Goal: Task Accomplishment & Management: Complete application form

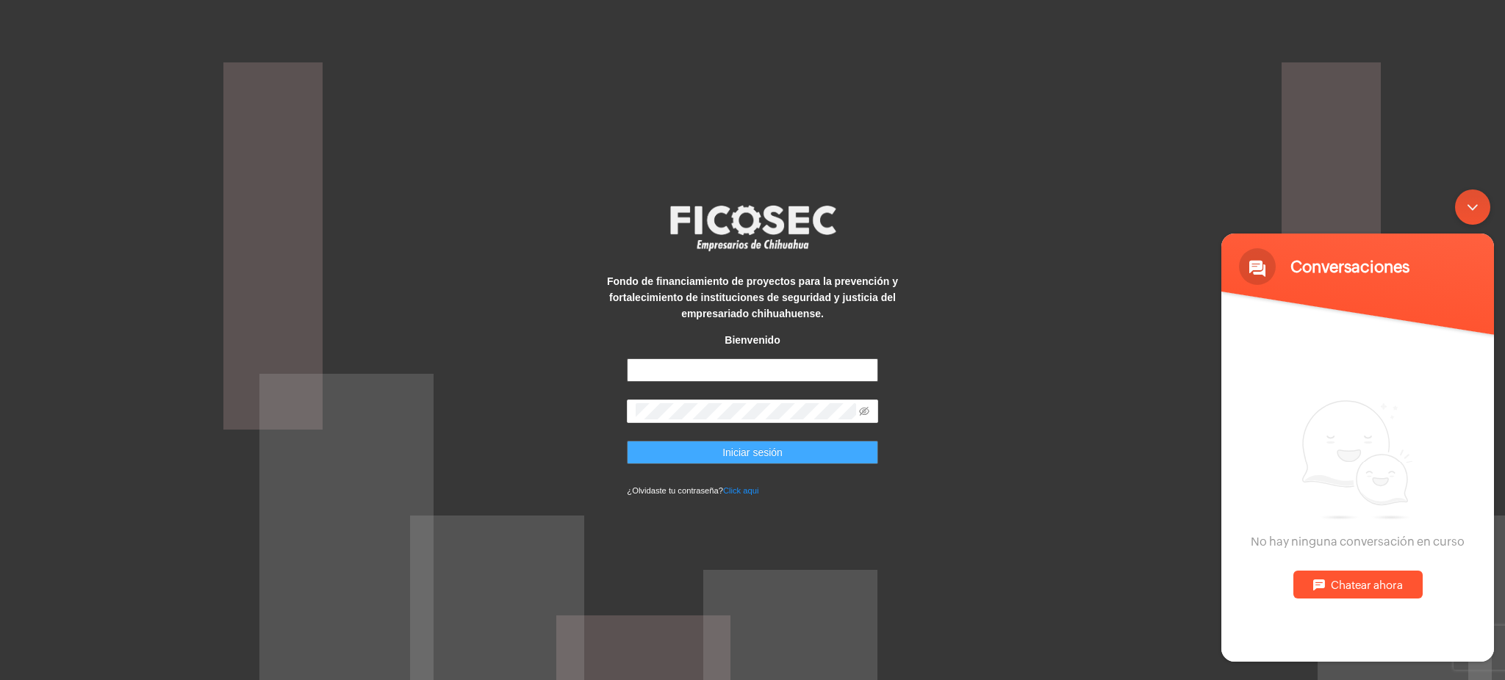
type input "**********"
click at [744, 458] on span "Iniciar sesión" at bounding box center [752, 452] width 60 height 16
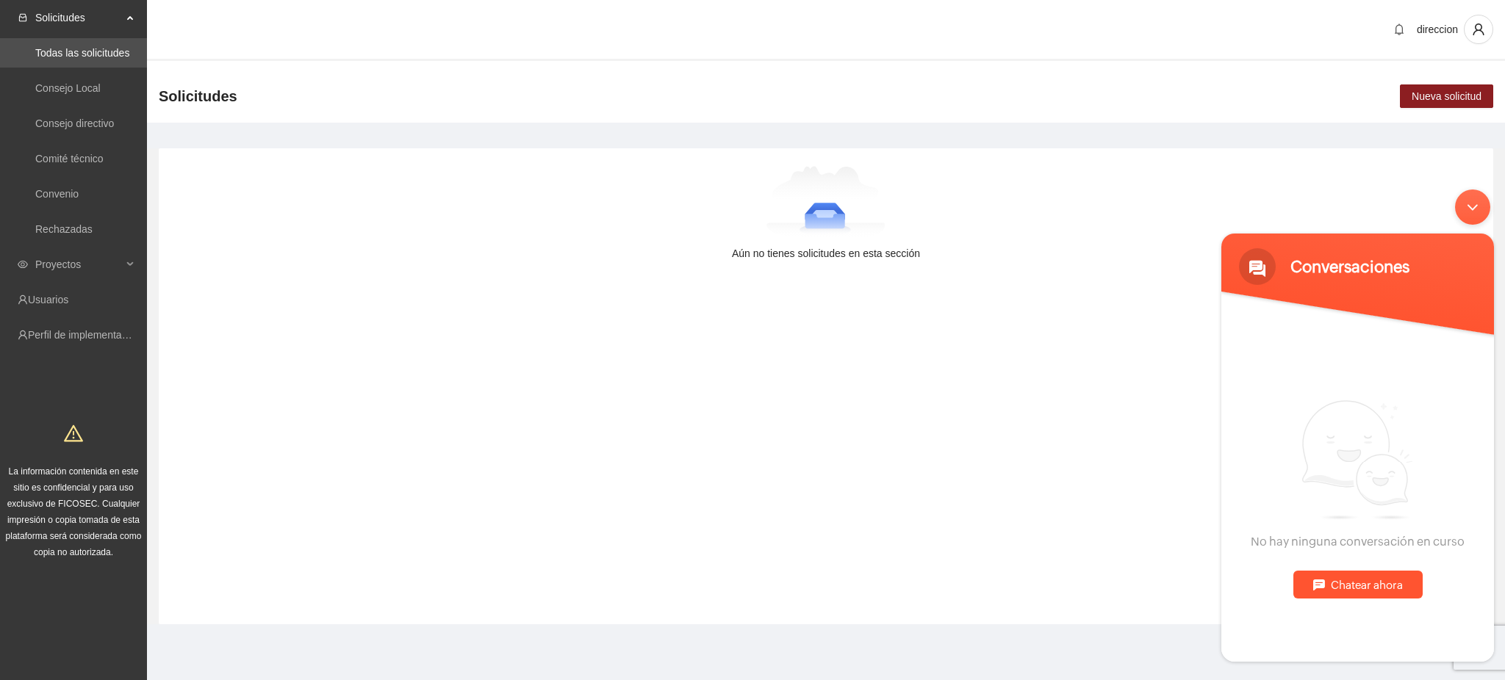
click at [1477, 213] on div "Minimizar ventana de chat en vivo" at bounding box center [1472, 207] width 35 height 35
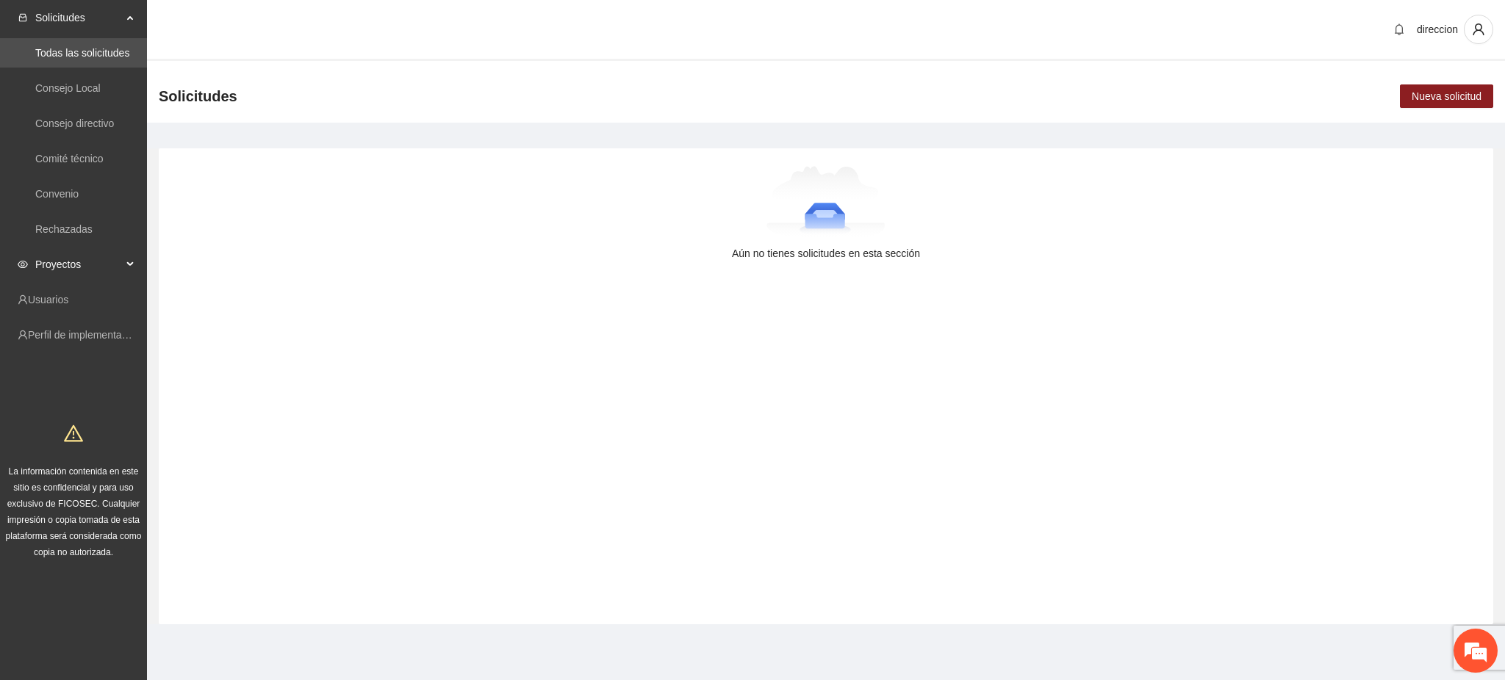
click at [72, 275] on span "Proyectos" at bounding box center [78, 264] width 87 height 29
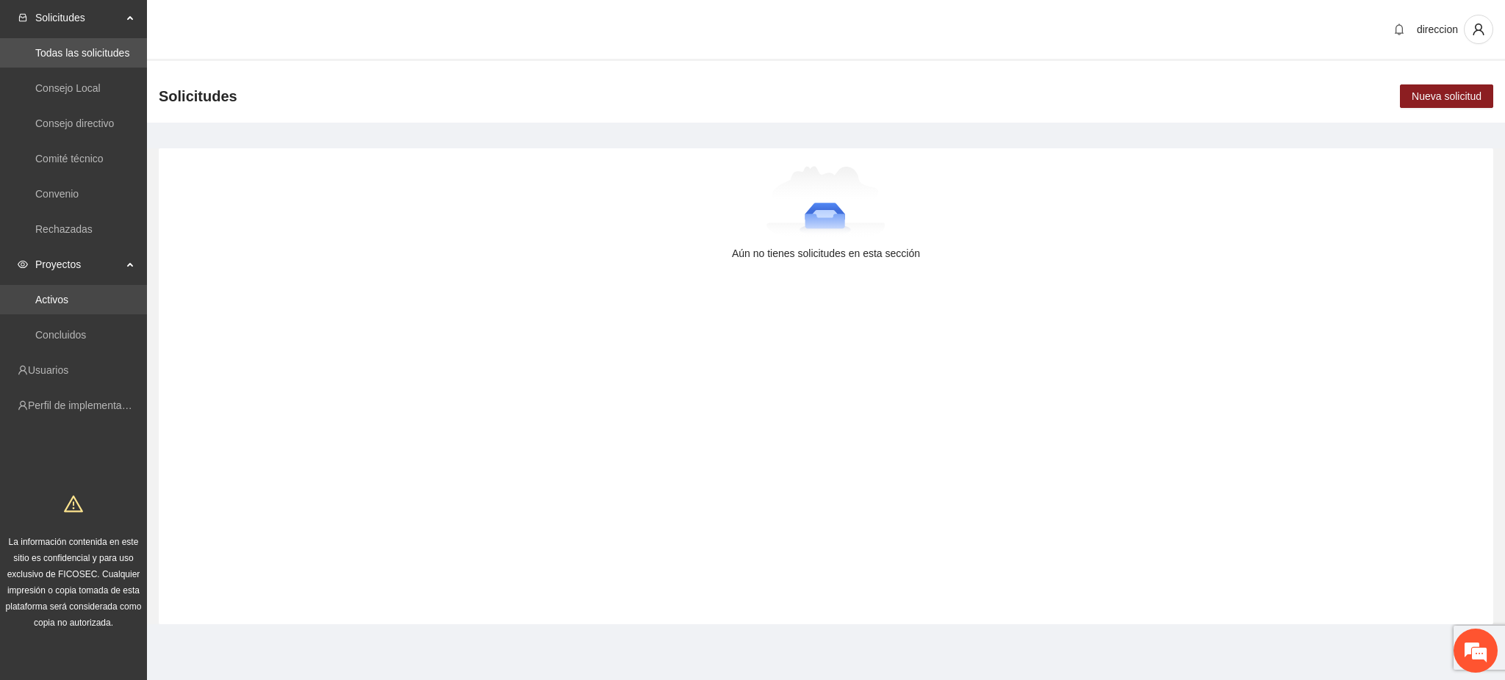
click at [62, 294] on link "Activos" at bounding box center [51, 300] width 33 height 12
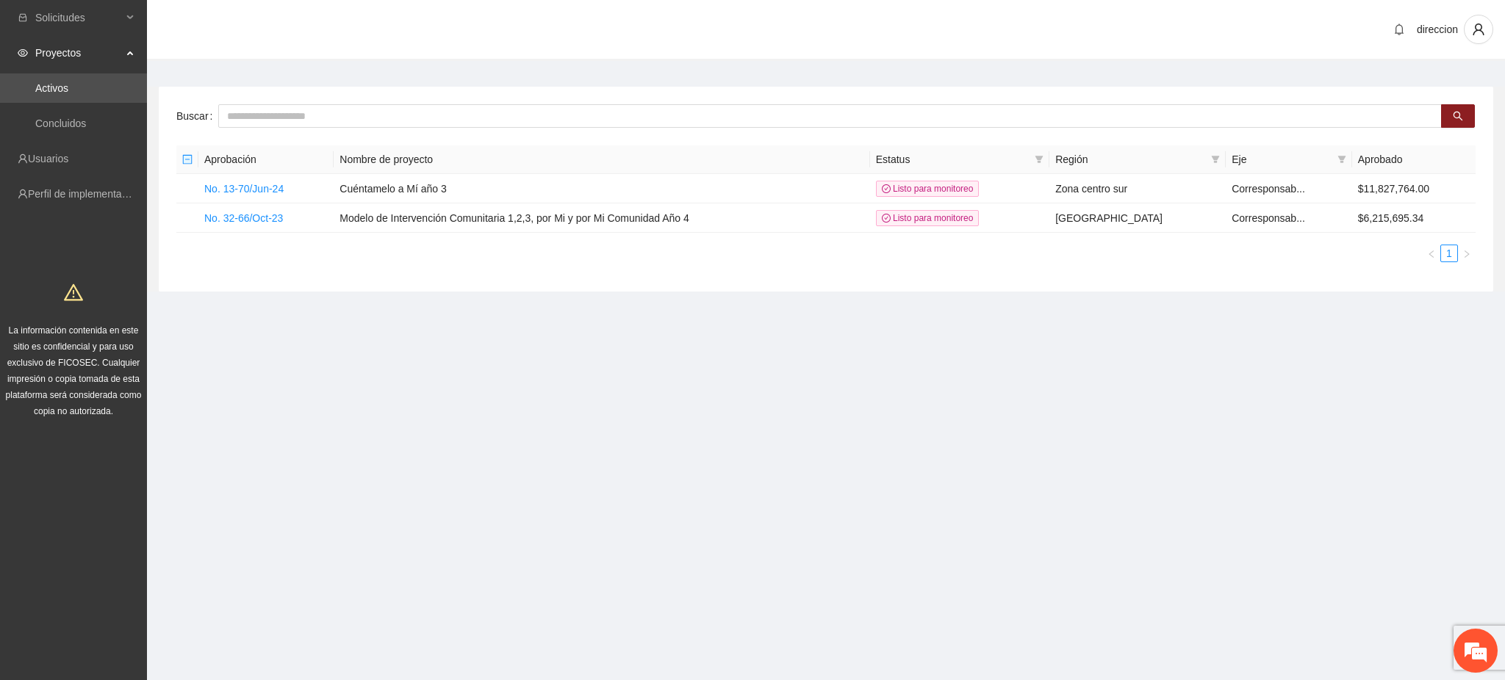
click at [100, 52] on span "Proyectos" at bounding box center [78, 52] width 87 height 29
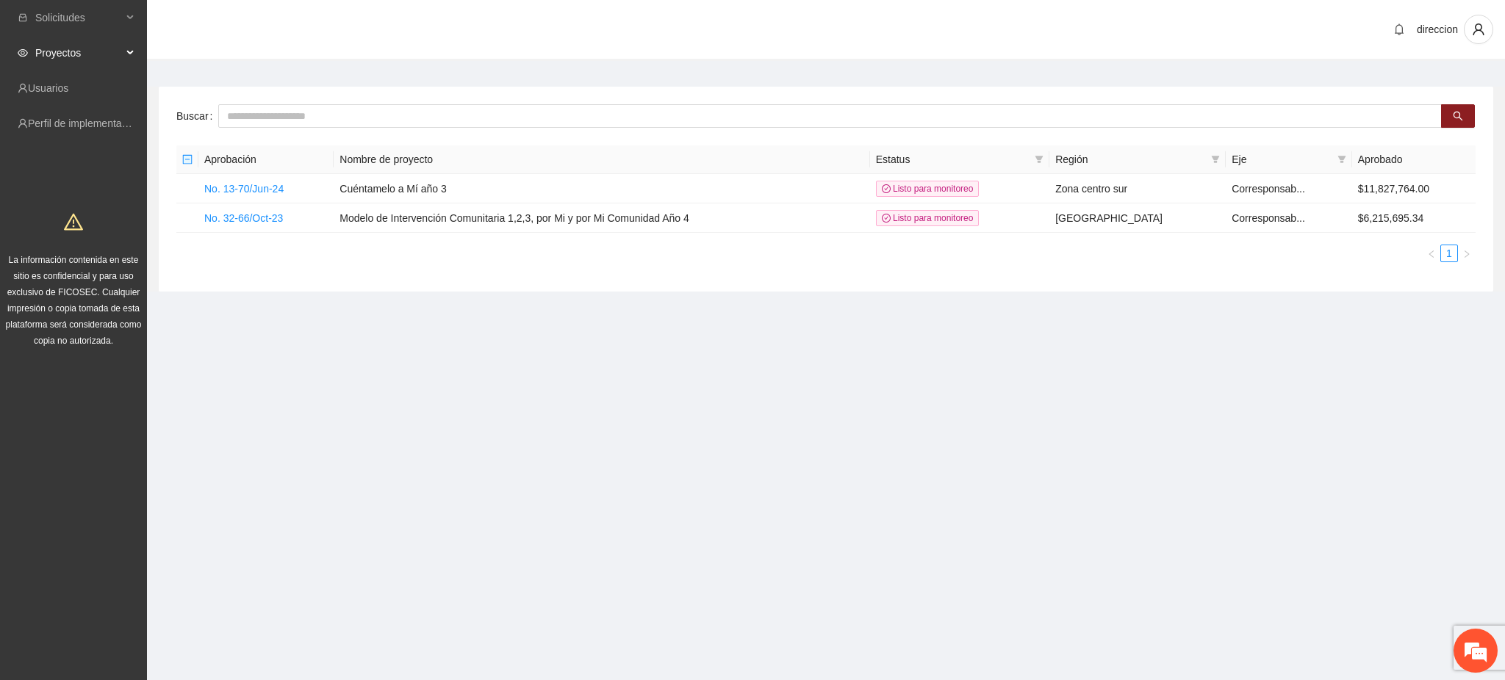
click at [100, 52] on span "Proyectos" at bounding box center [78, 52] width 87 height 29
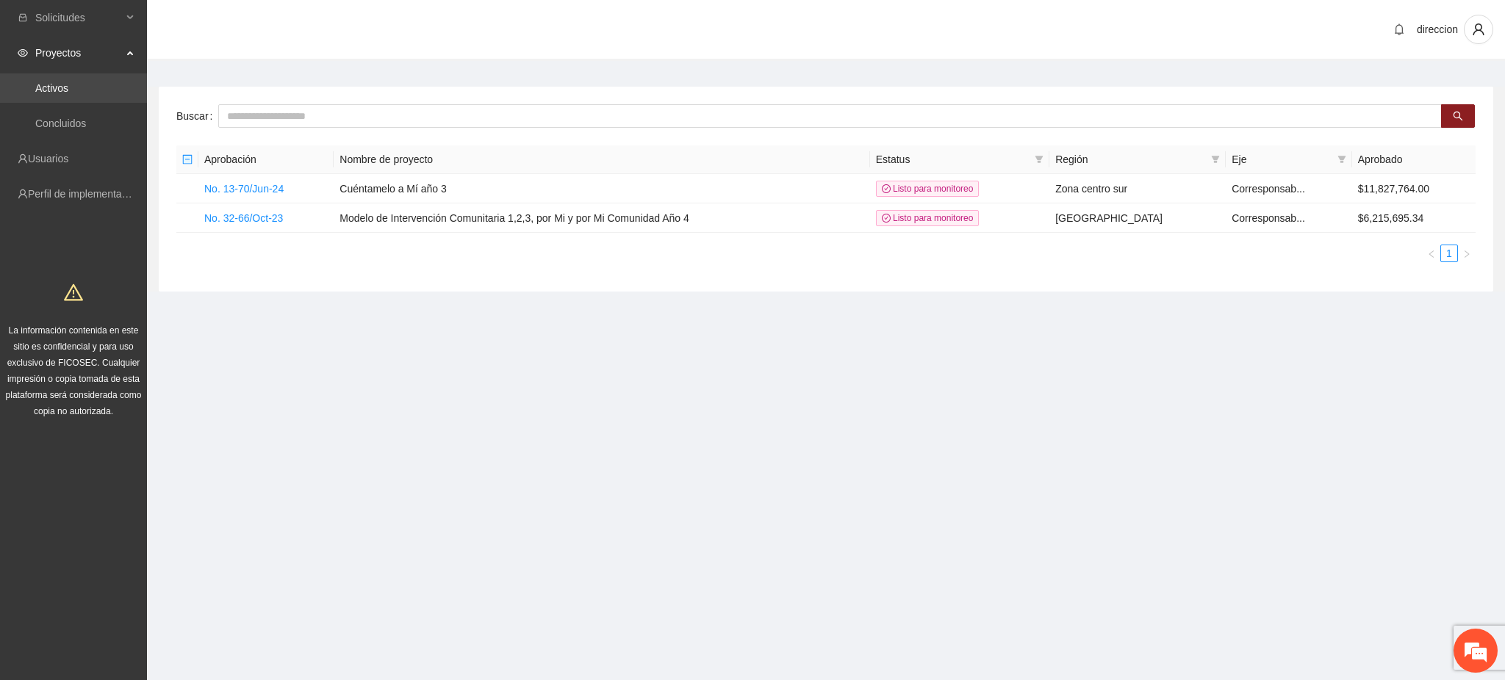
click at [68, 86] on link "Activos" at bounding box center [51, 88] width 33 height 12
click at [61, 119] on link "Concluidos" at bounding box center [60, 124] width 51 height 12
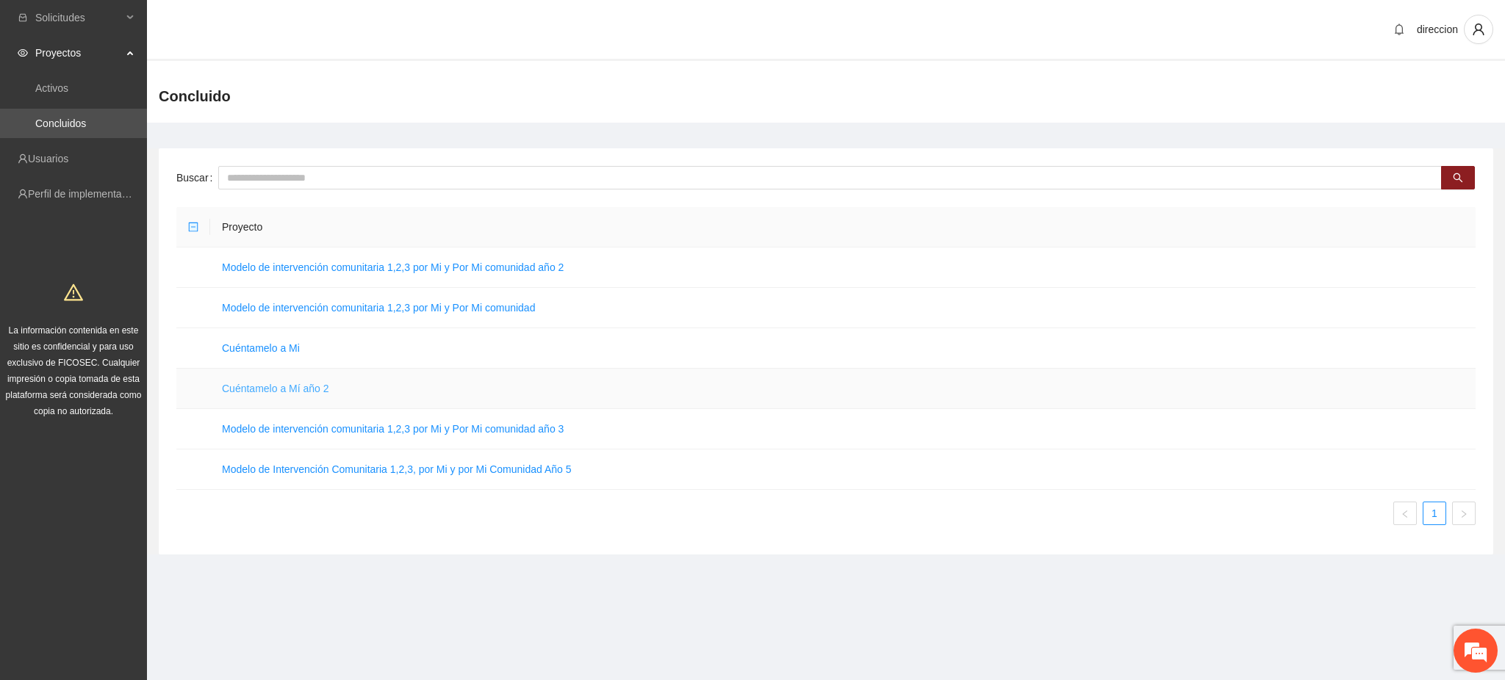
click at [272, 388] on link "Cuéntamelo a Mí año 2" at bounding box center [275, 389] width 107 height 12
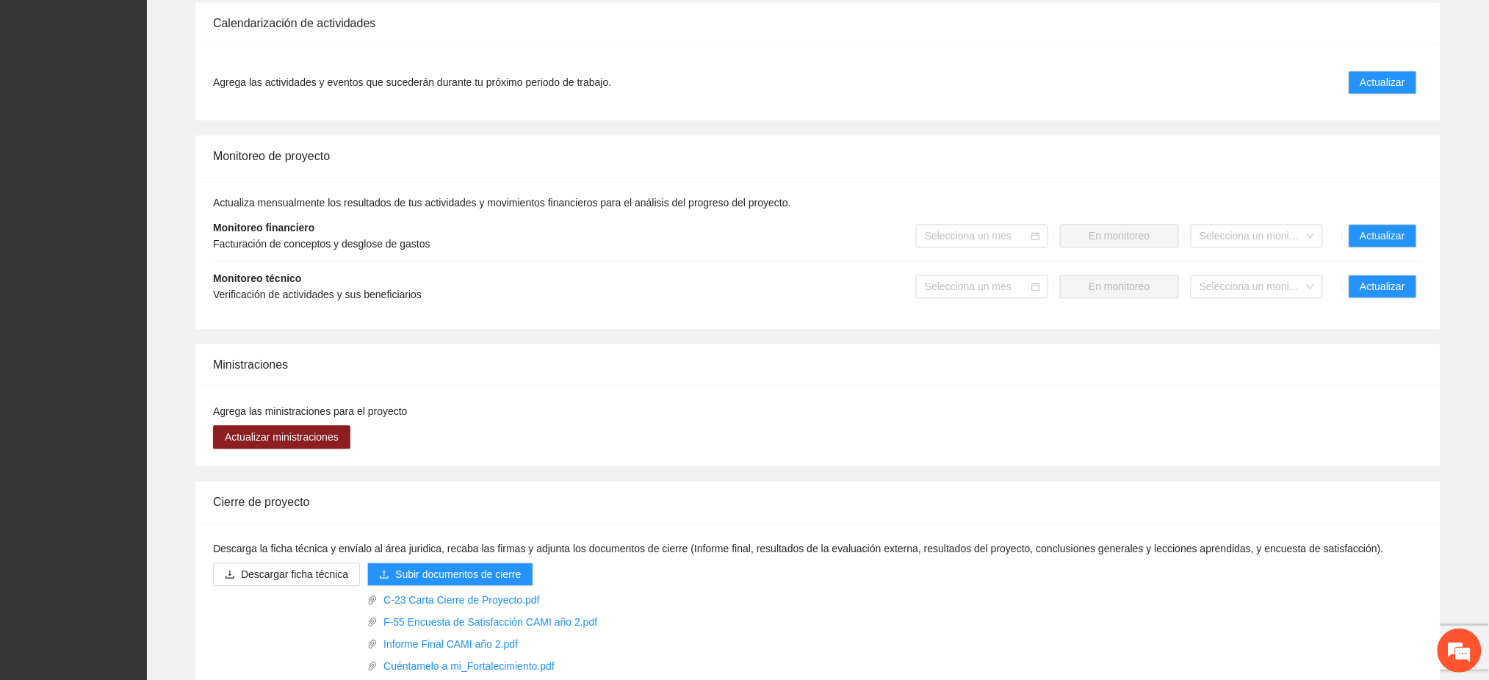
scroll to position [1079, 0]
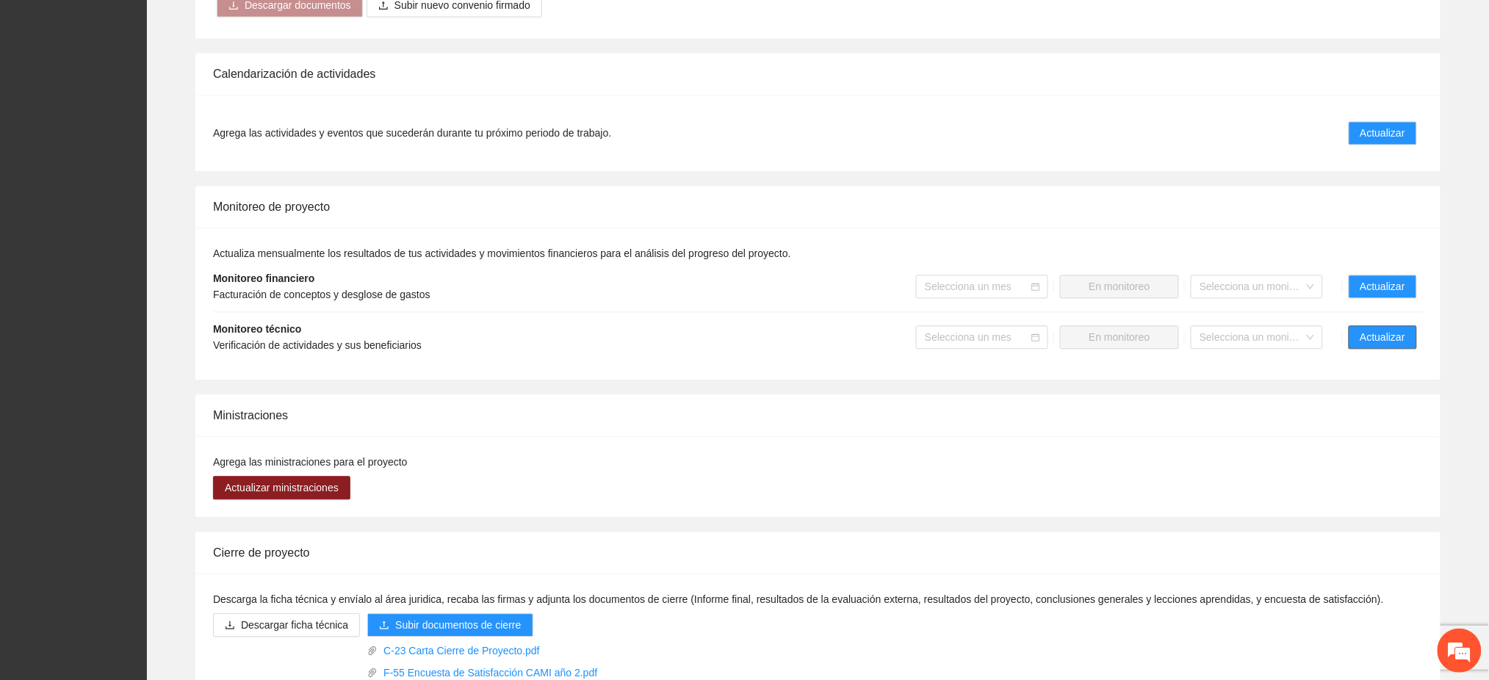
click at [1374, 342] on span "Actualizar" at bounding box center [1383, 337] width 45 height 16
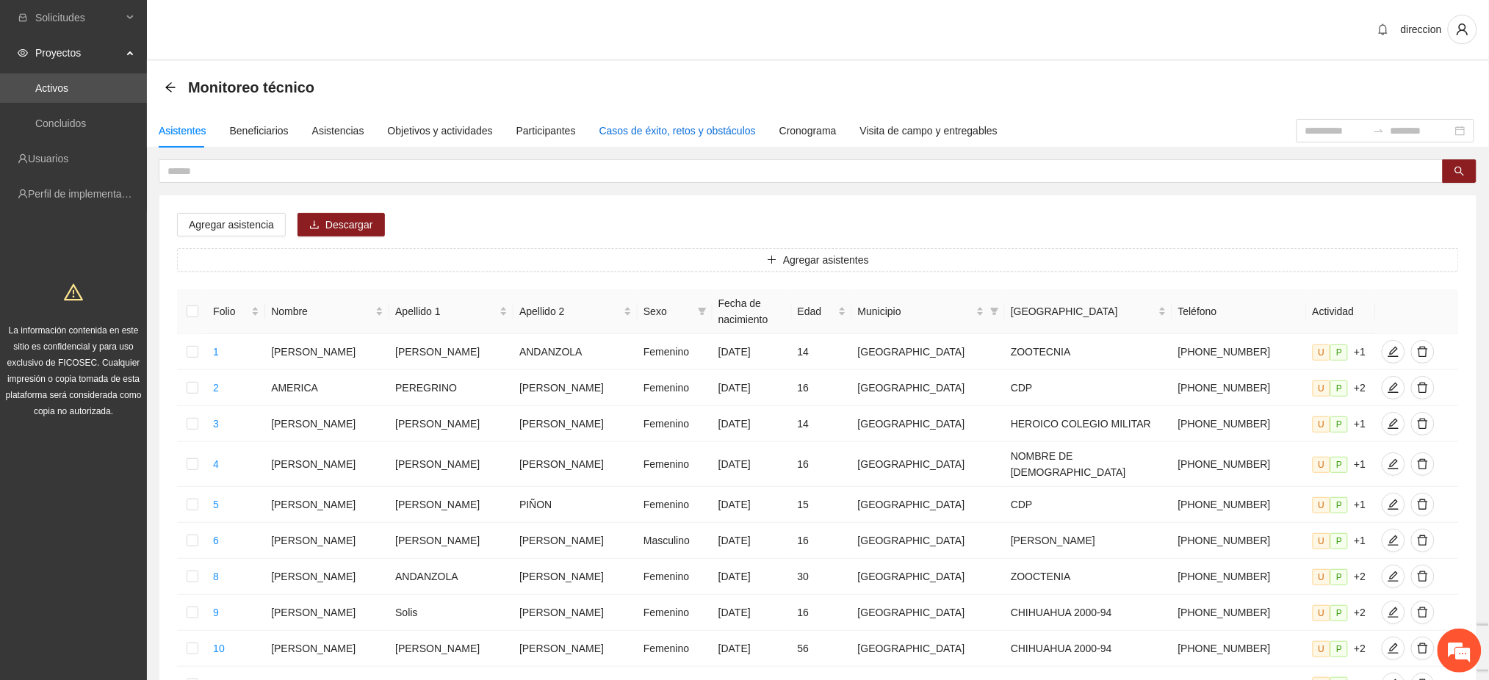
click at [692, 134] on div "Casos de éxito, retos y obstáculos" at bounding box center [678, 131] width 156 height 16
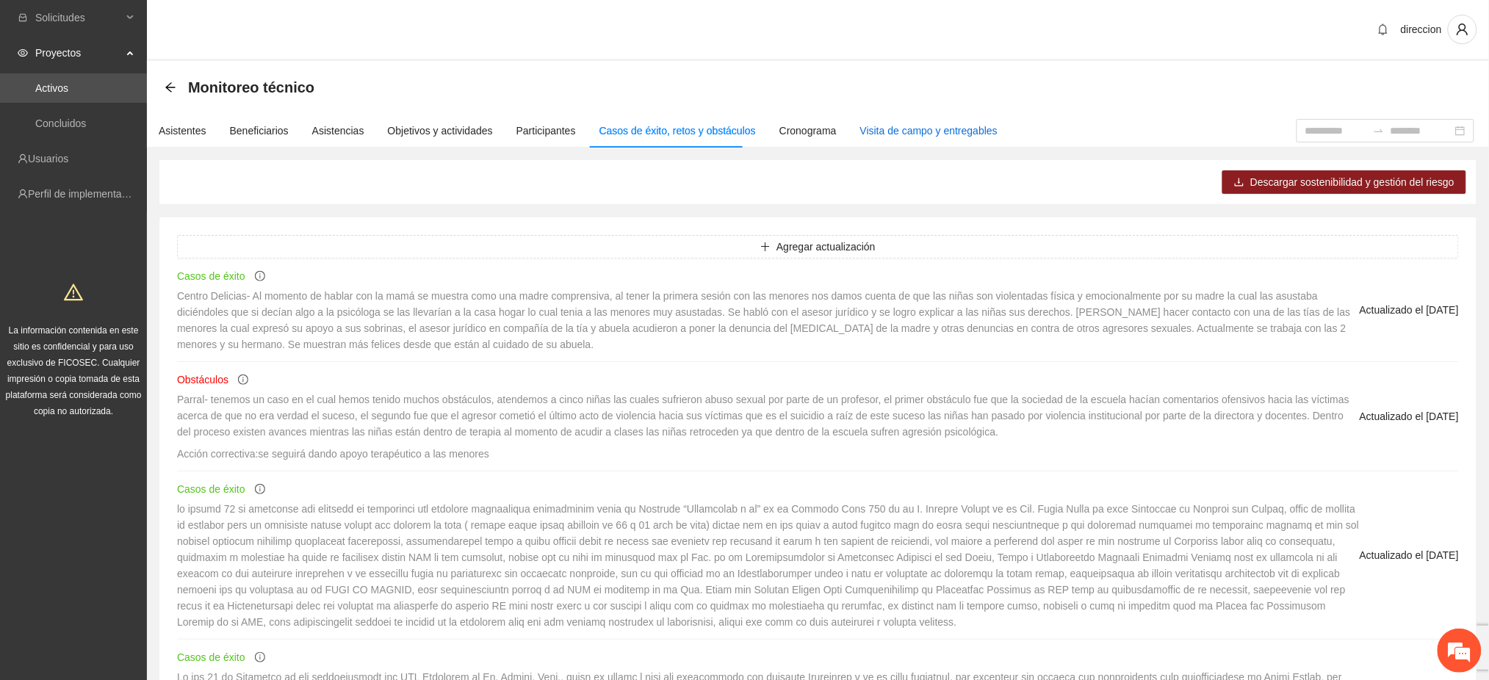
click at [910, 127] on div "Visita de campo y entregables" at bounding box center [928, 131] width 137 height 16
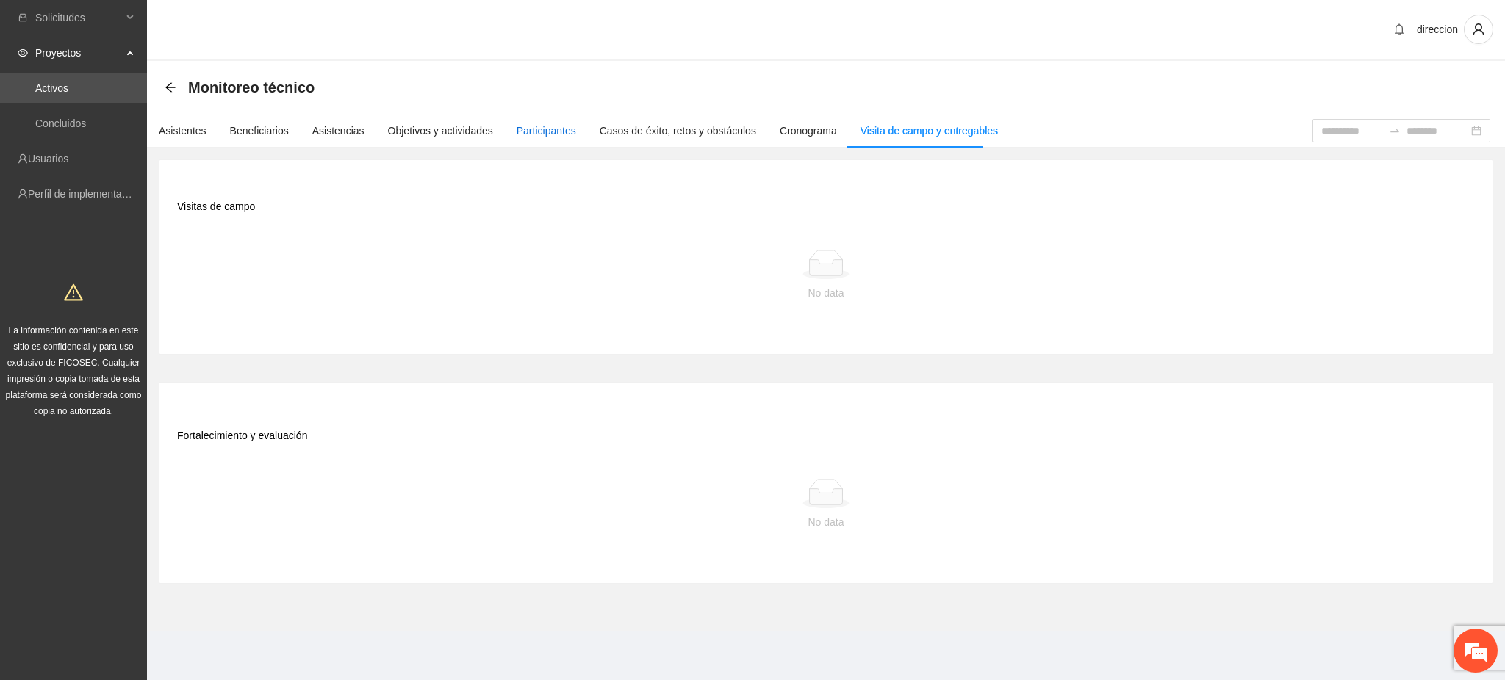
click at [552, 132] on div "Participantes" at bounding box center [546, 131] width 60 height 16
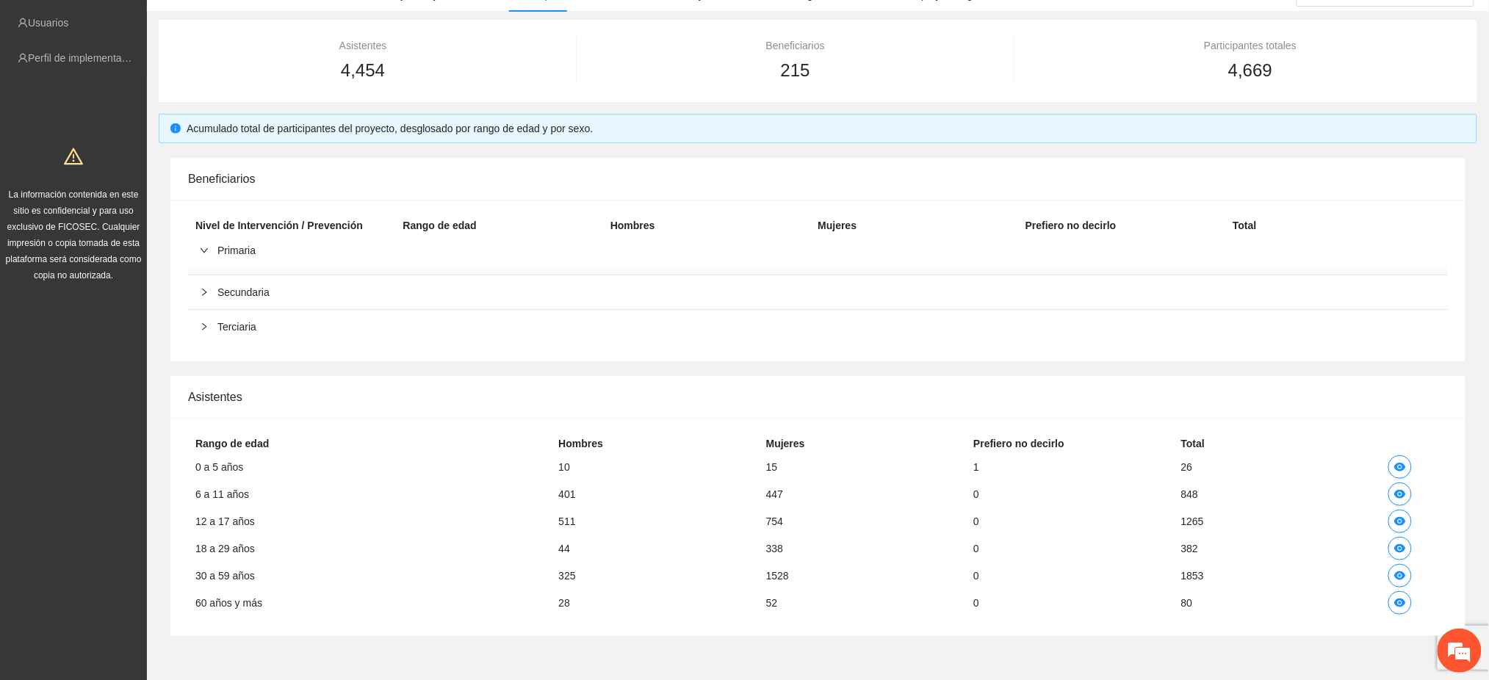
scroll to position [193, 0]
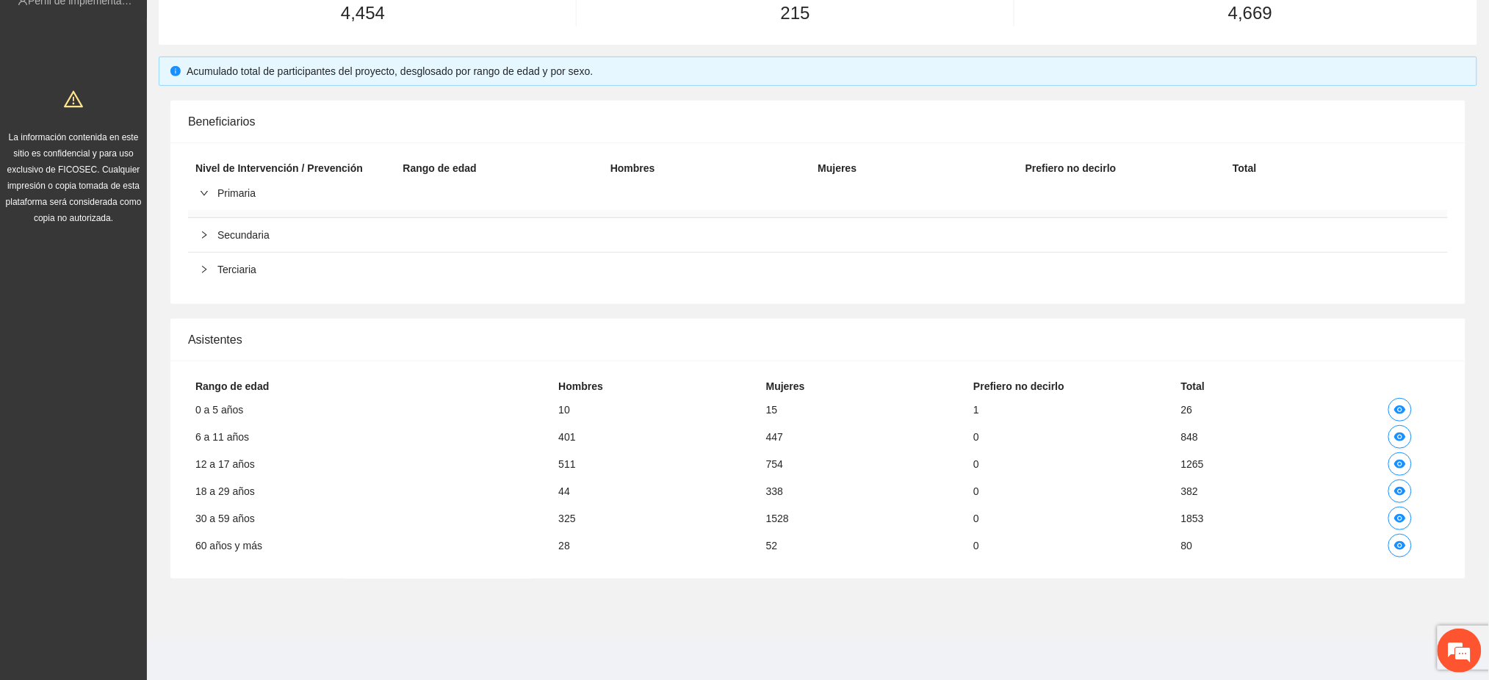
click at [206, 189] on icon "right" at bounding box center [204, 193] width 9 height 9
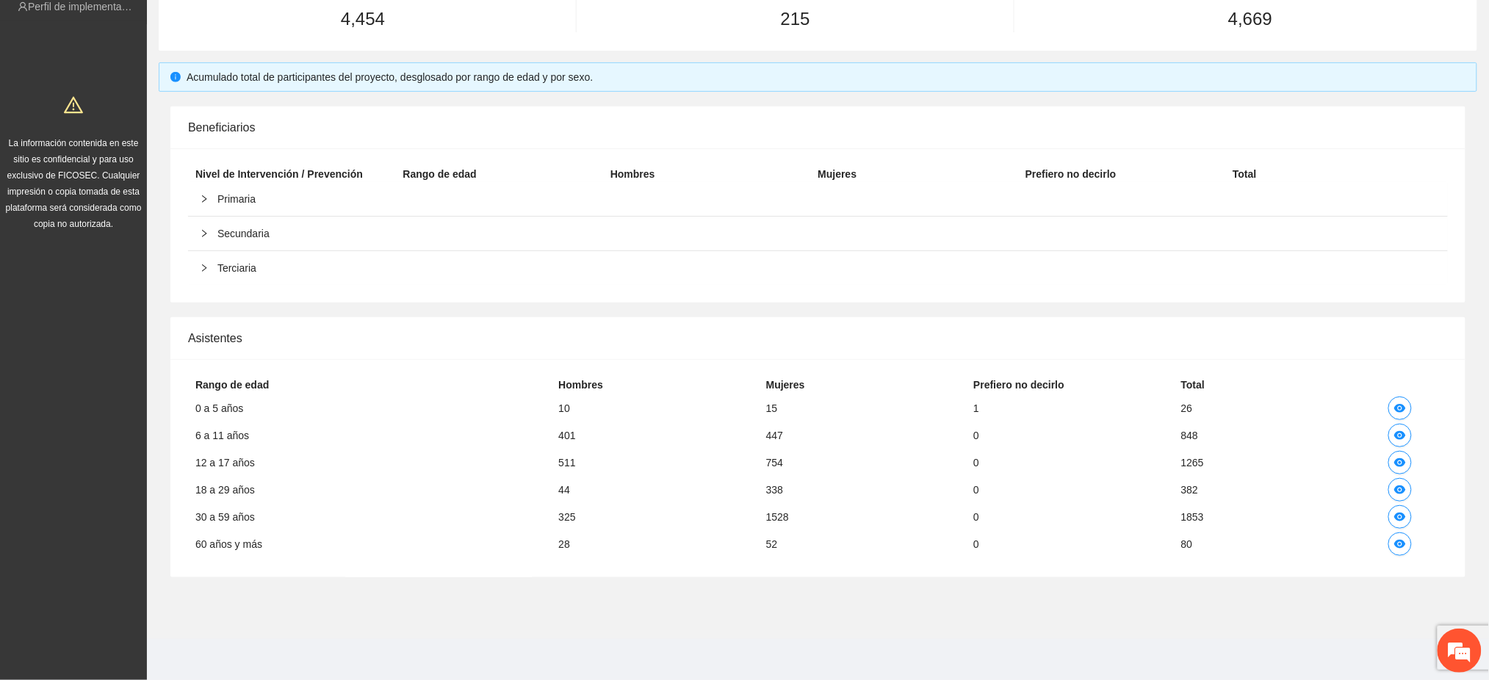
scroll to position [186, 0]
click at [200, 231] on icon "right" at bounding box center [204, 235] width 9 height 9
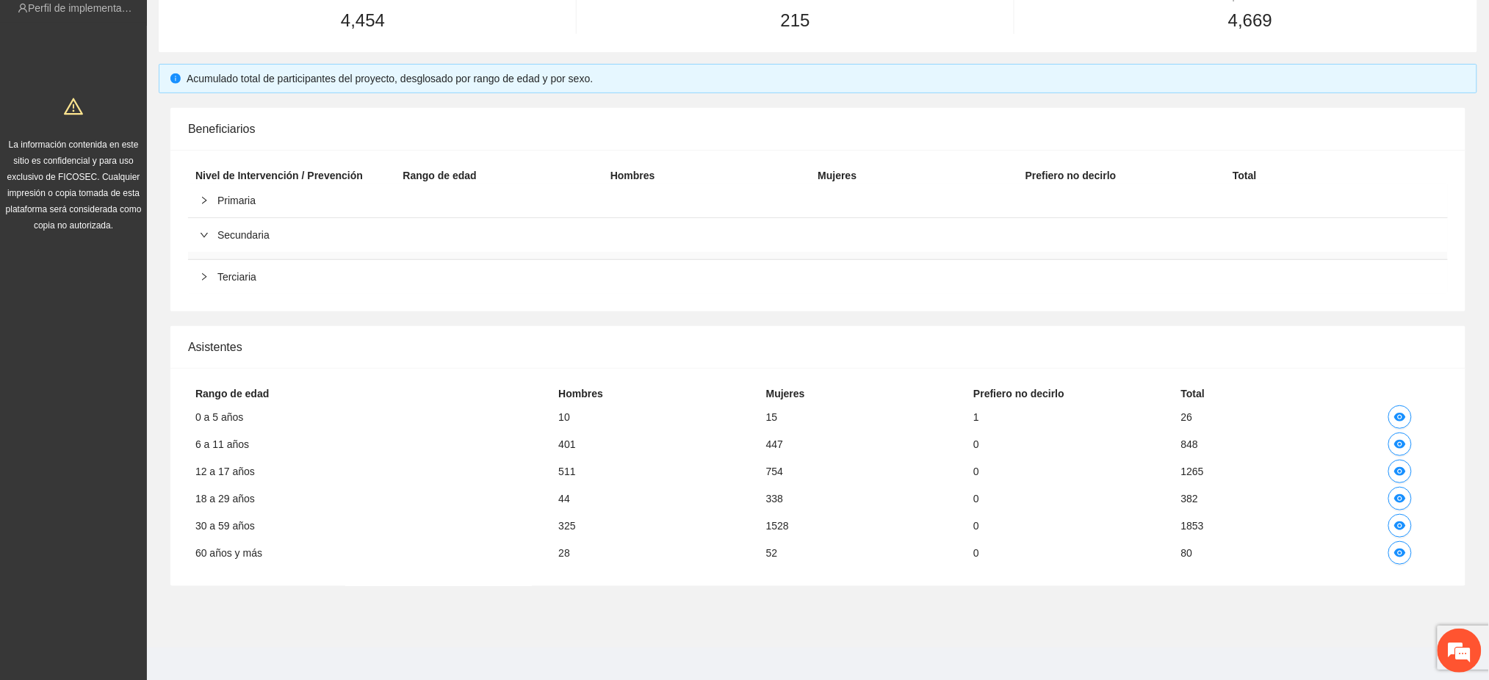
click at [195, 278] on div "Terciaria" at bounding box center [818, 277] width 1260 height 34
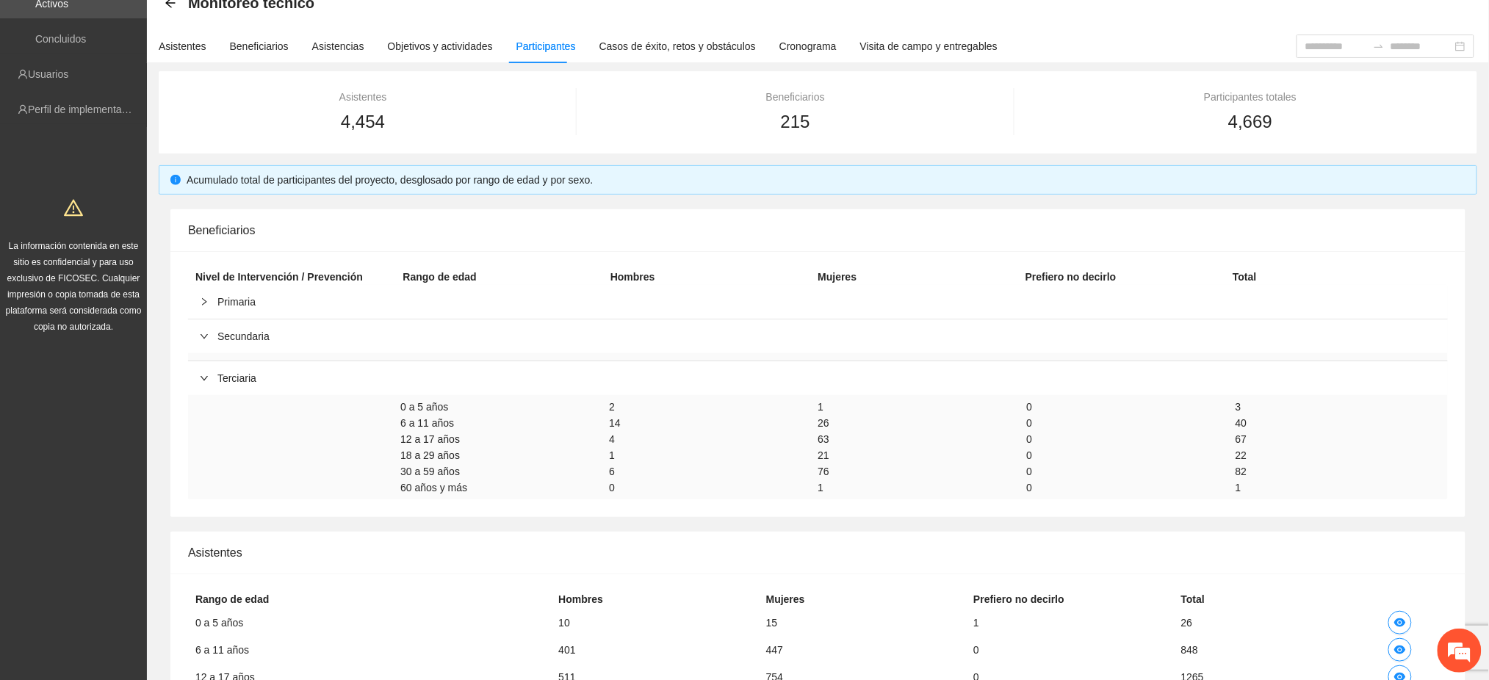
scroll to position [10, 0]
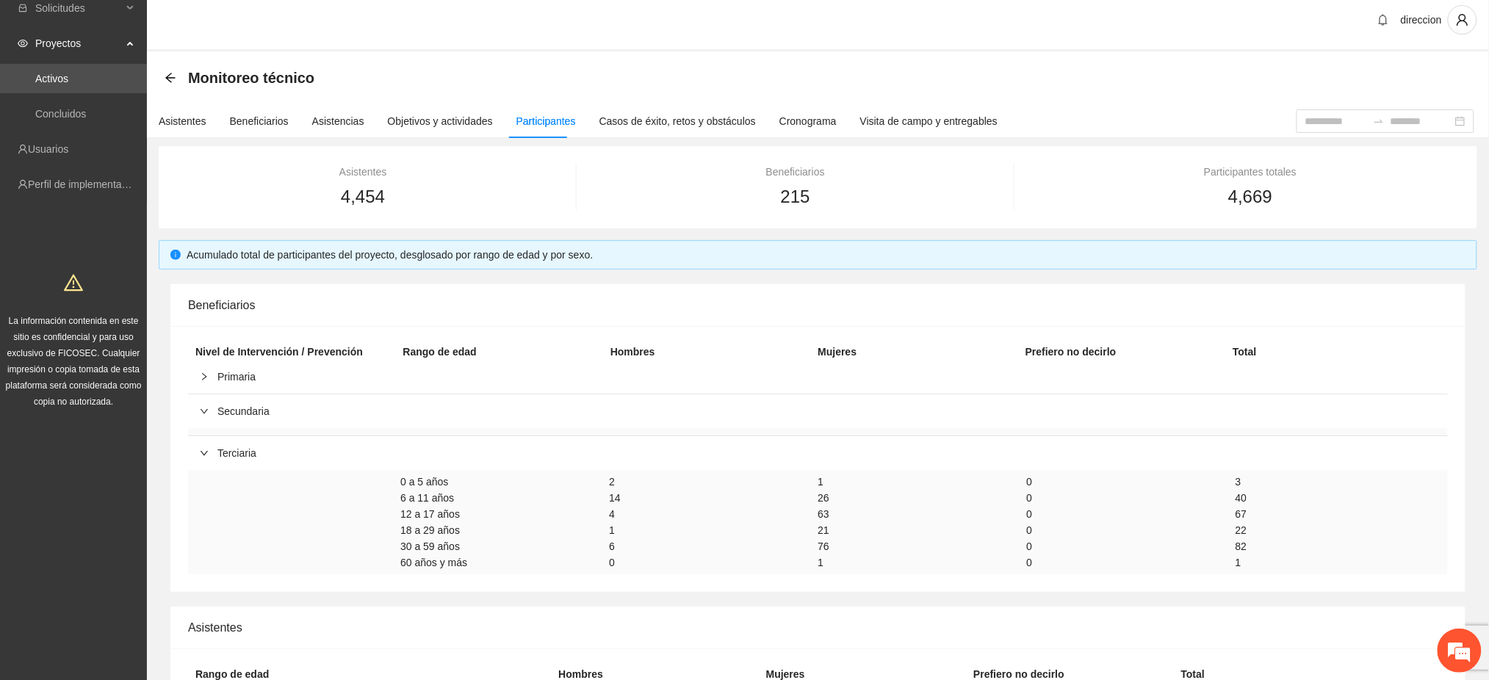
click at [71, 42] on span "Proyectos" at bounding box center [78, 43] width 87 height 29
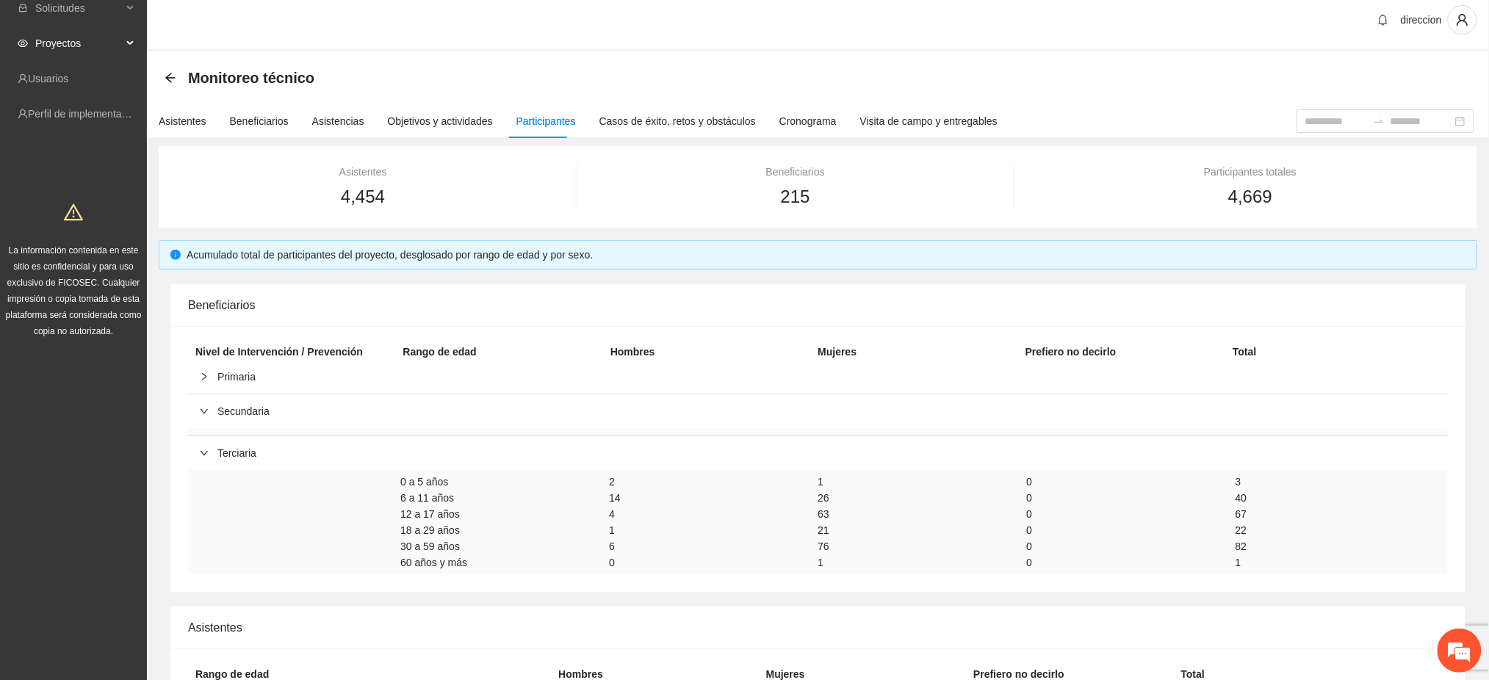
click at [71, 42] on span "Proyectos" at bounding box center [78, 43] width 87 height 29
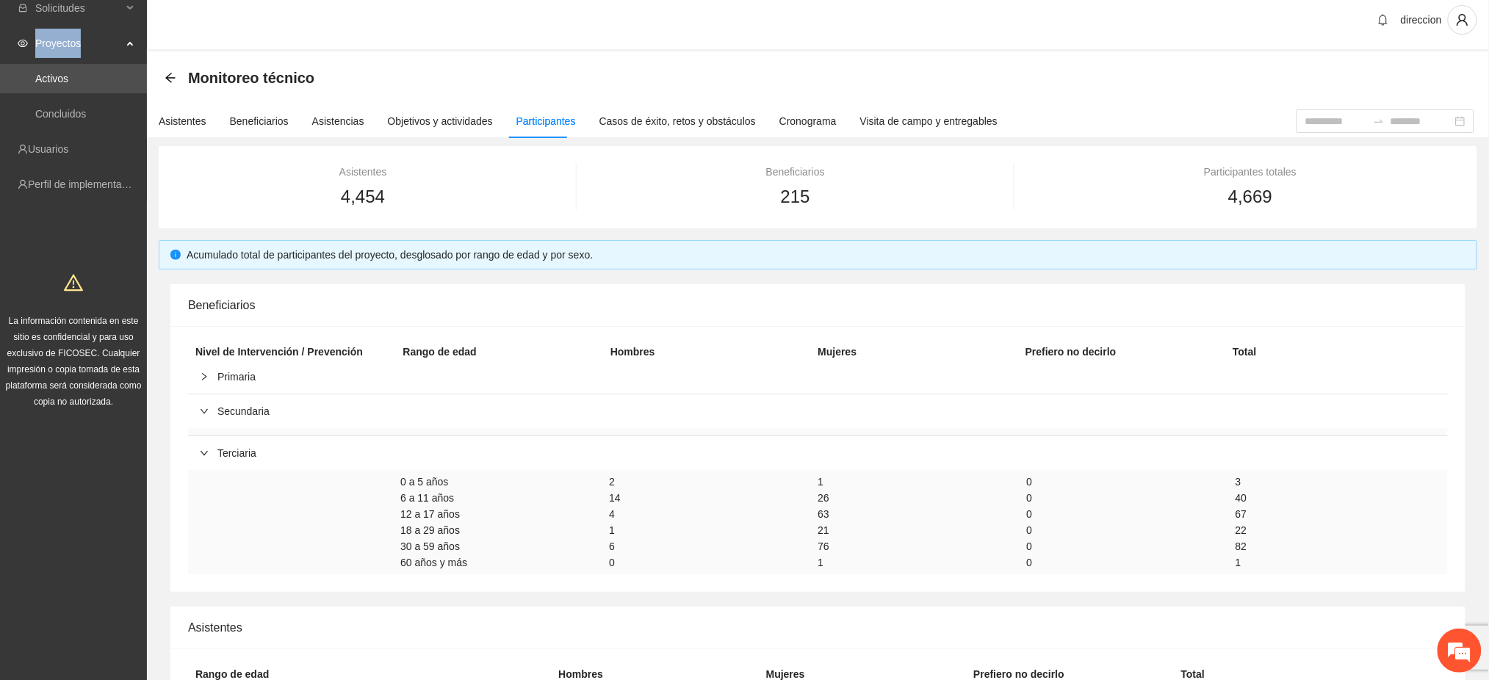
click at [71, 42] on span "Proyectos" at bounding box center [78, 43] width 87 height 29
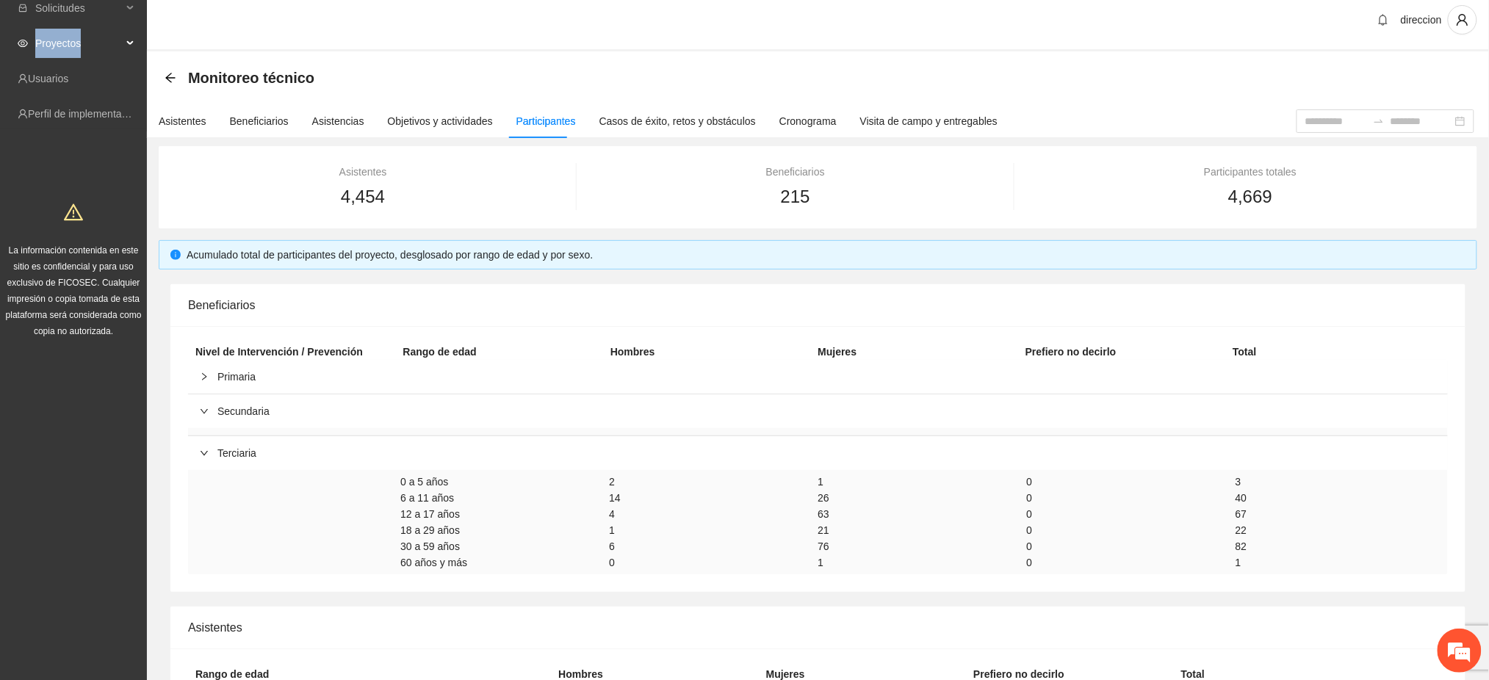
click at [53, 41] on span "Proyectos" at bounding box center [78, 43] width 87 height 29
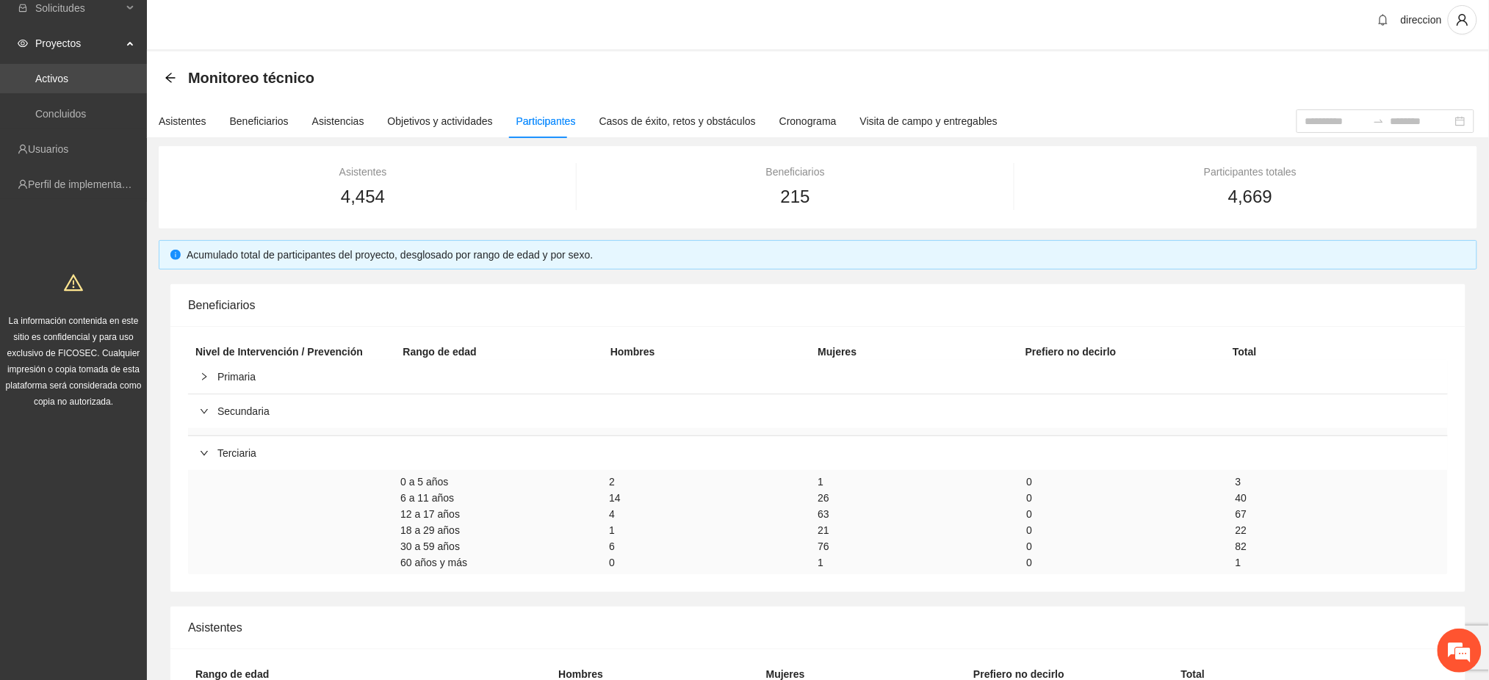
click at [37, 84] on link "Activos" at bounding box center [51, 79] width 33 height 12
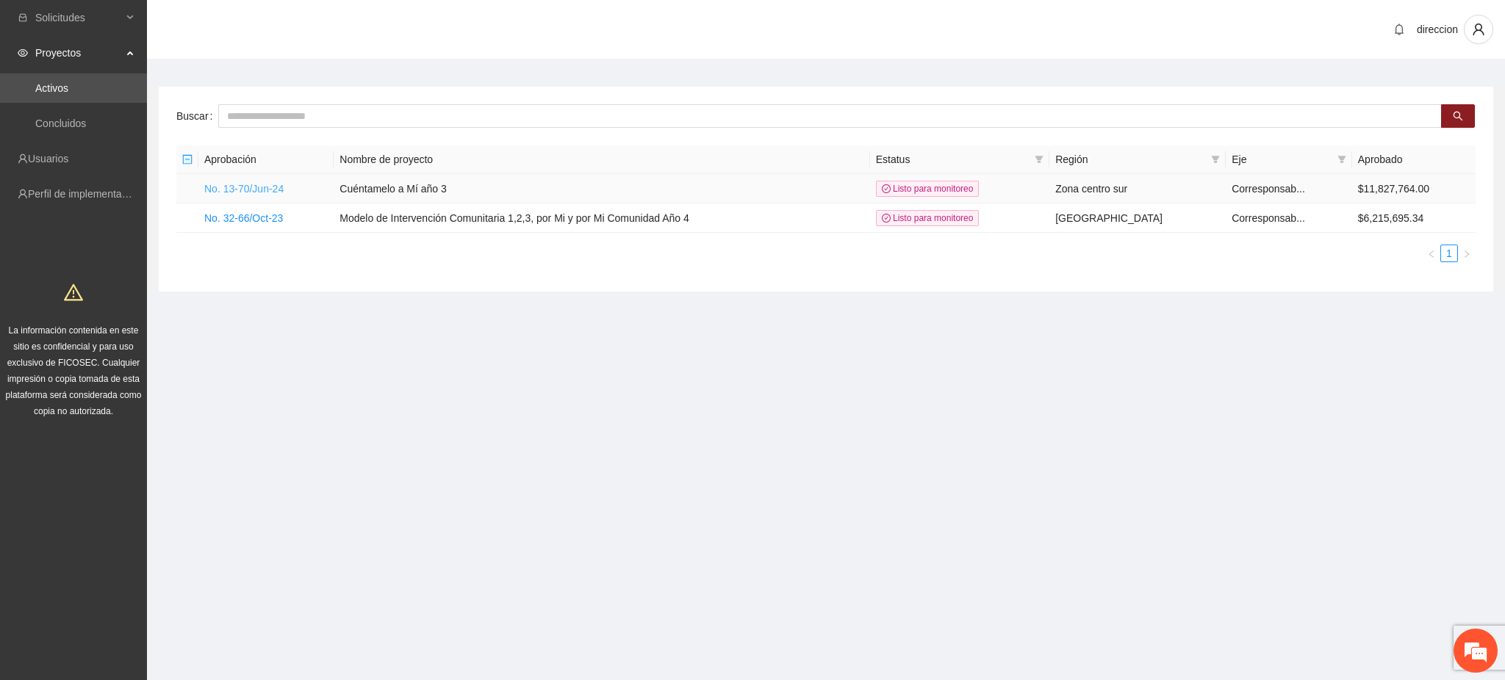
click at [218, 190] on link "No. 13-70/Jun-24" at bounding box center [243, 189] width 79 height 12
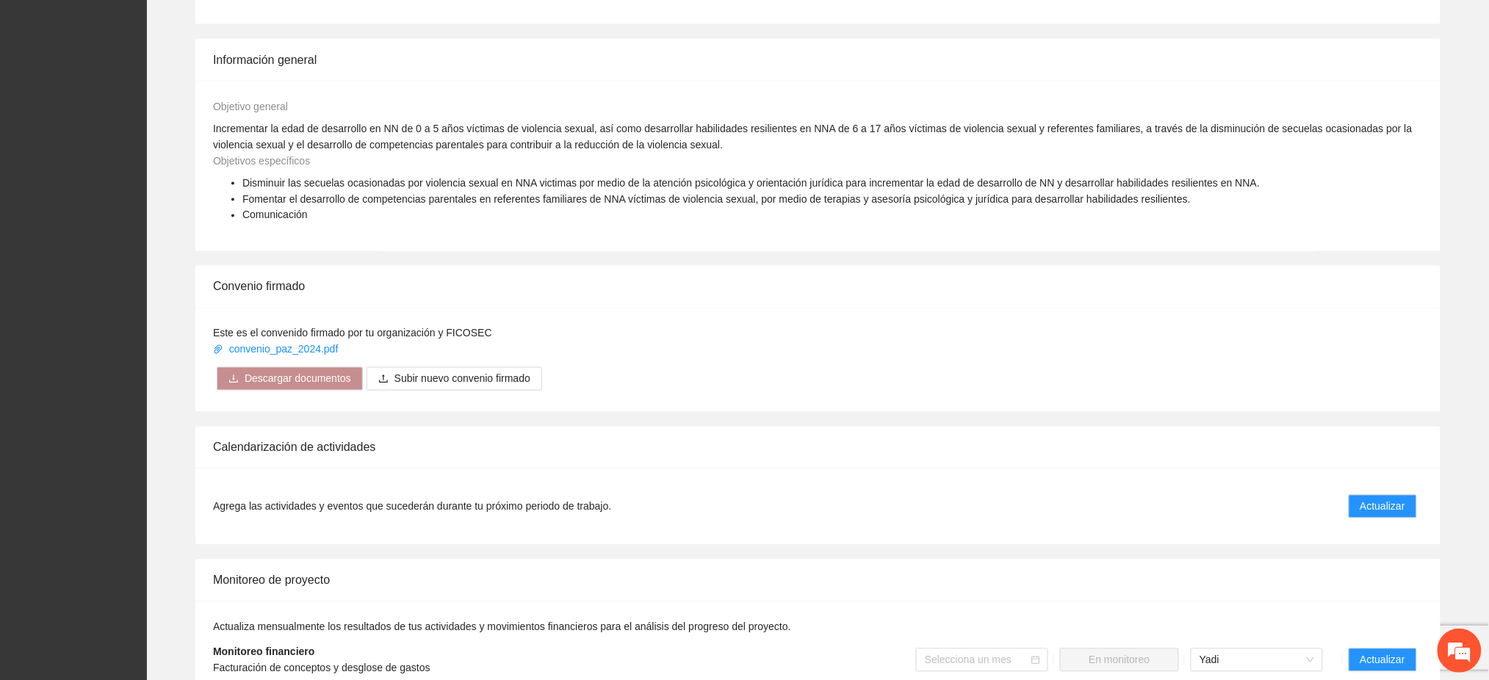
scroll to position [861, 0]
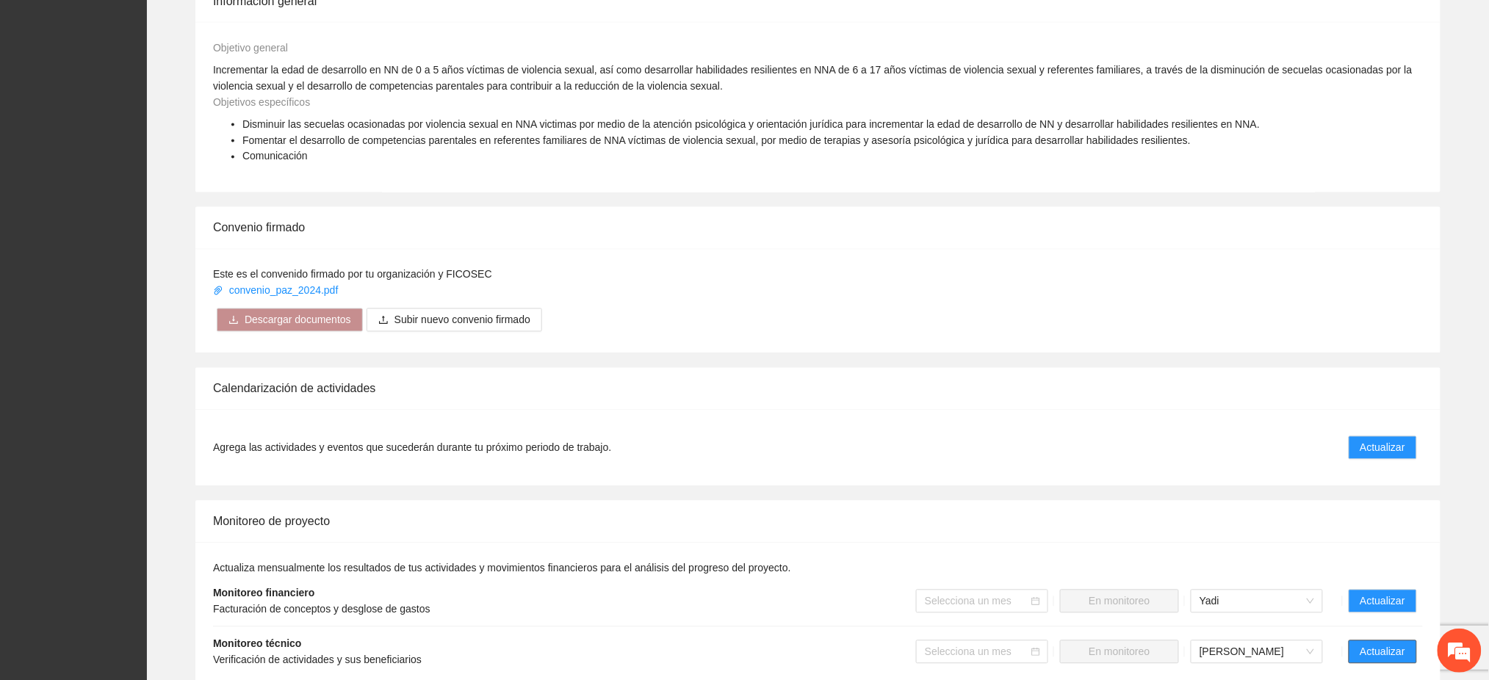
click at [1380, 644] on span "Actualizar" at bounding box center [1383, 652] width 45 height 16
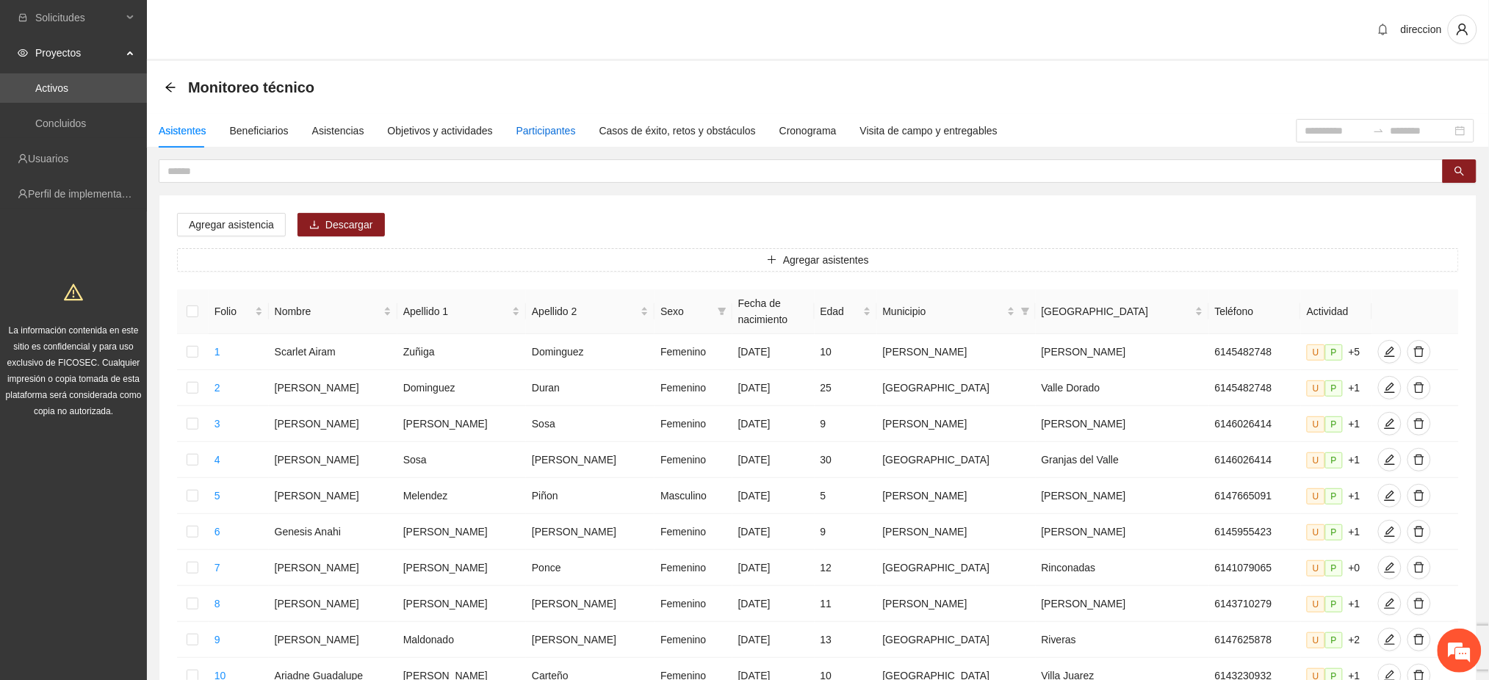
click at [542, 127] on div "Participantes" at bounding box center [546, 131] width 60 height 16
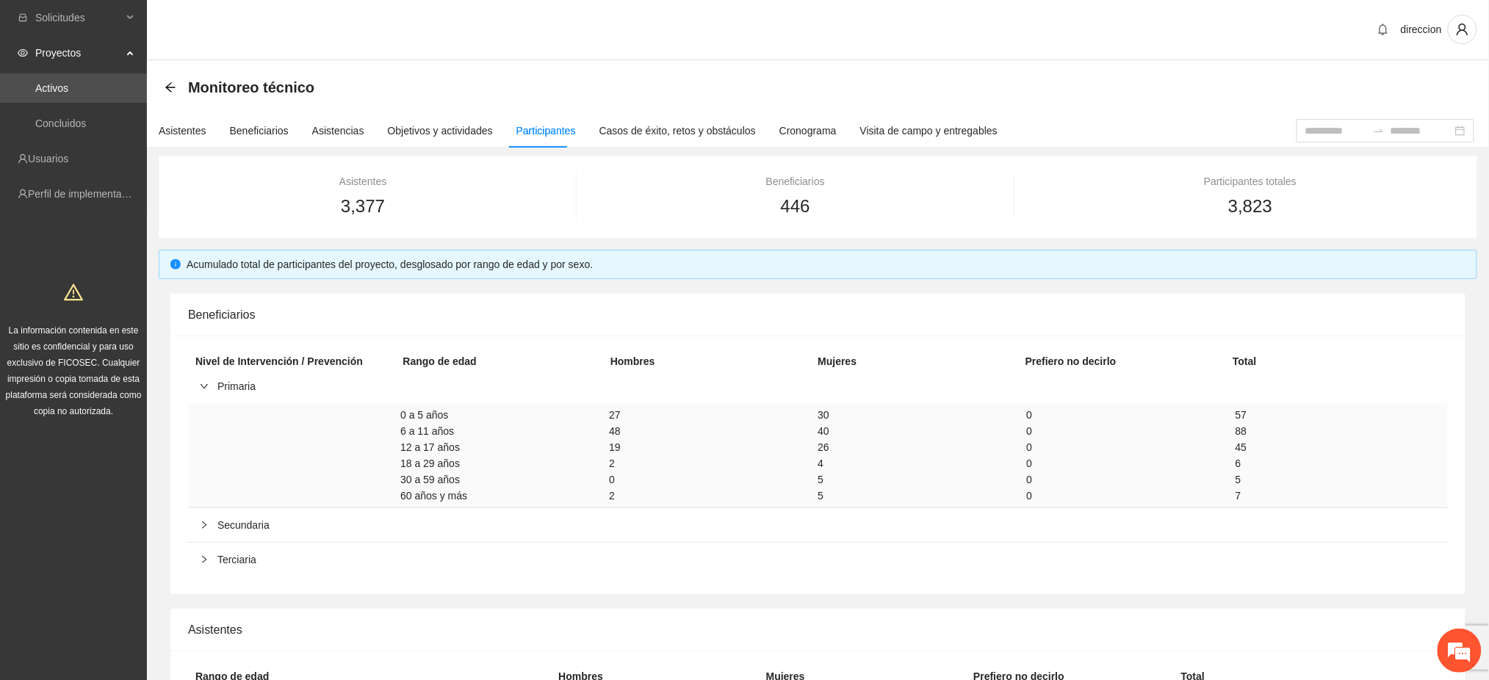
click at [206, 385] on icon "right" at bounding box center [204, 386] width 7 height 4
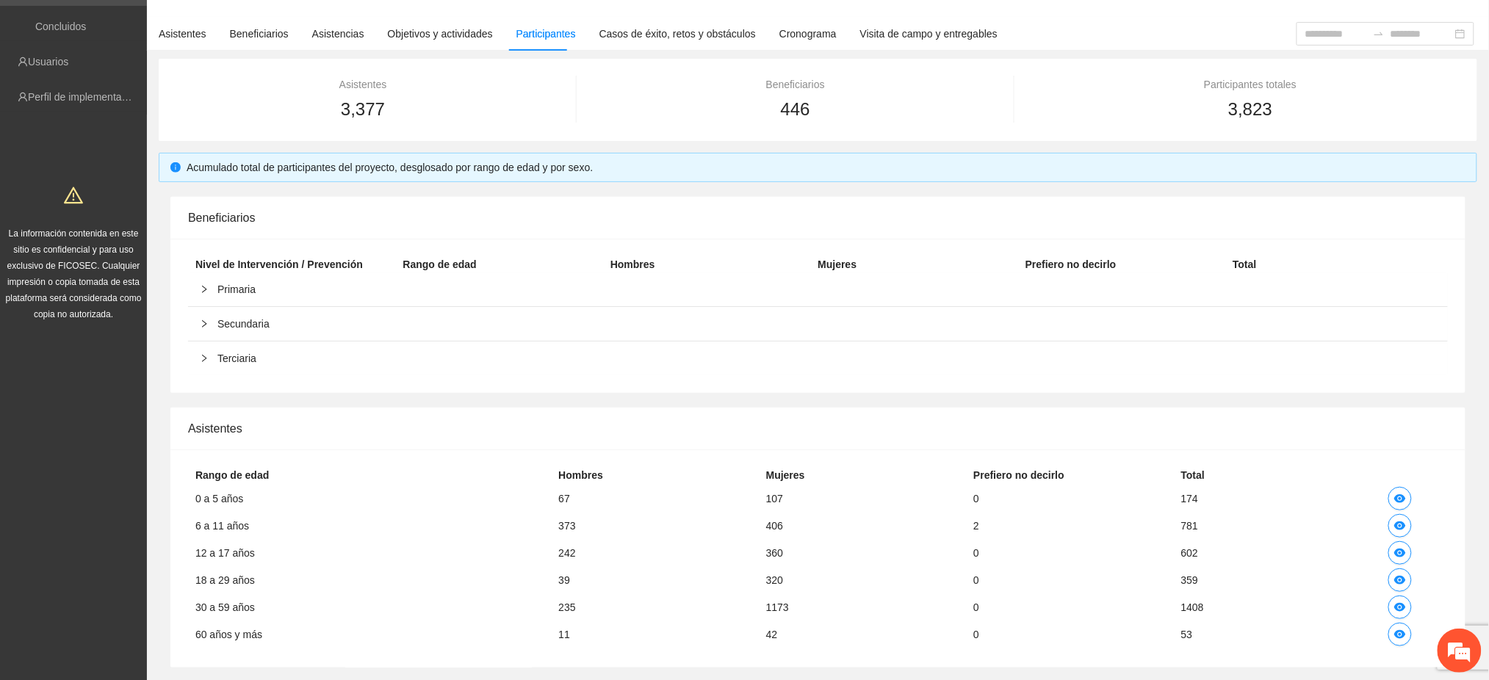
scroll to position [101, 0]
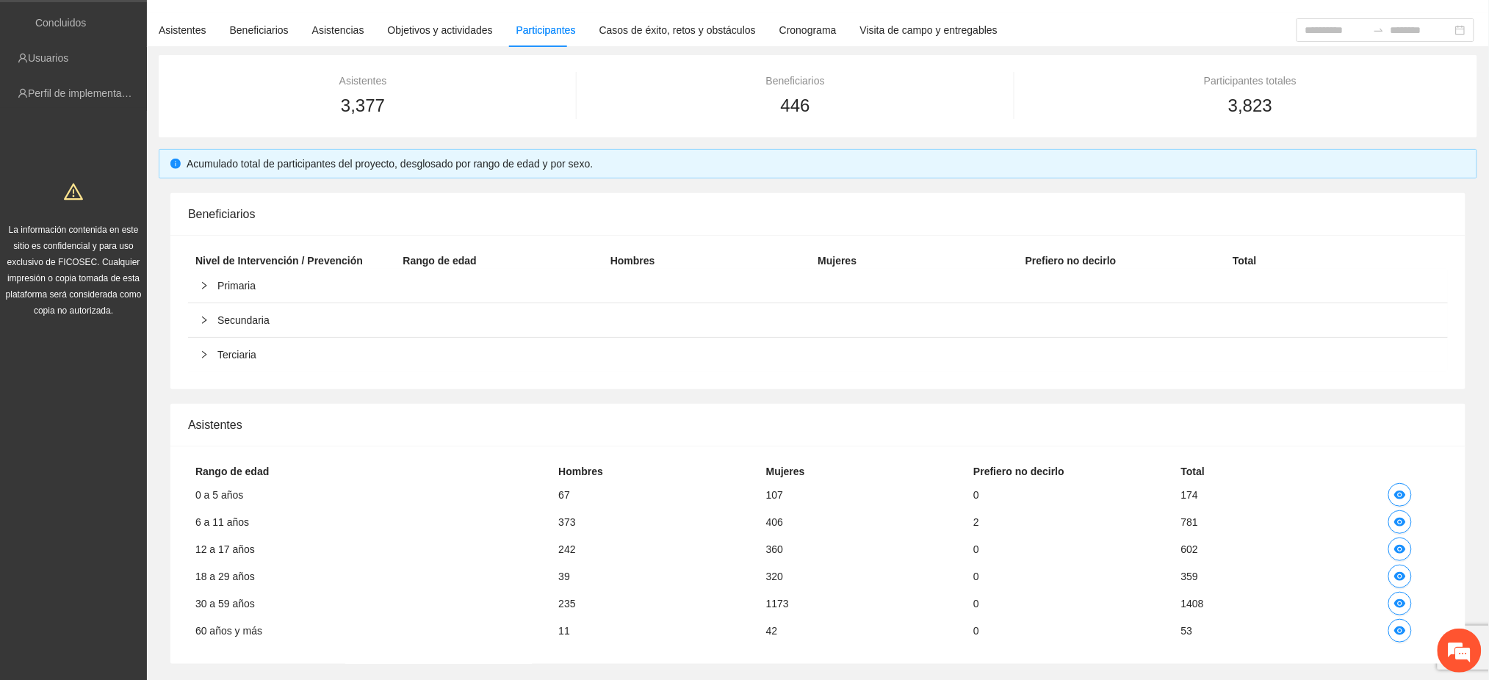
click at [1486, 105] on div "Asistentes 3,377 Beneficiarios 446 Participantes totales 3,823 Acumulado total …" at bounding box center [818, 369] width 1342 height 620
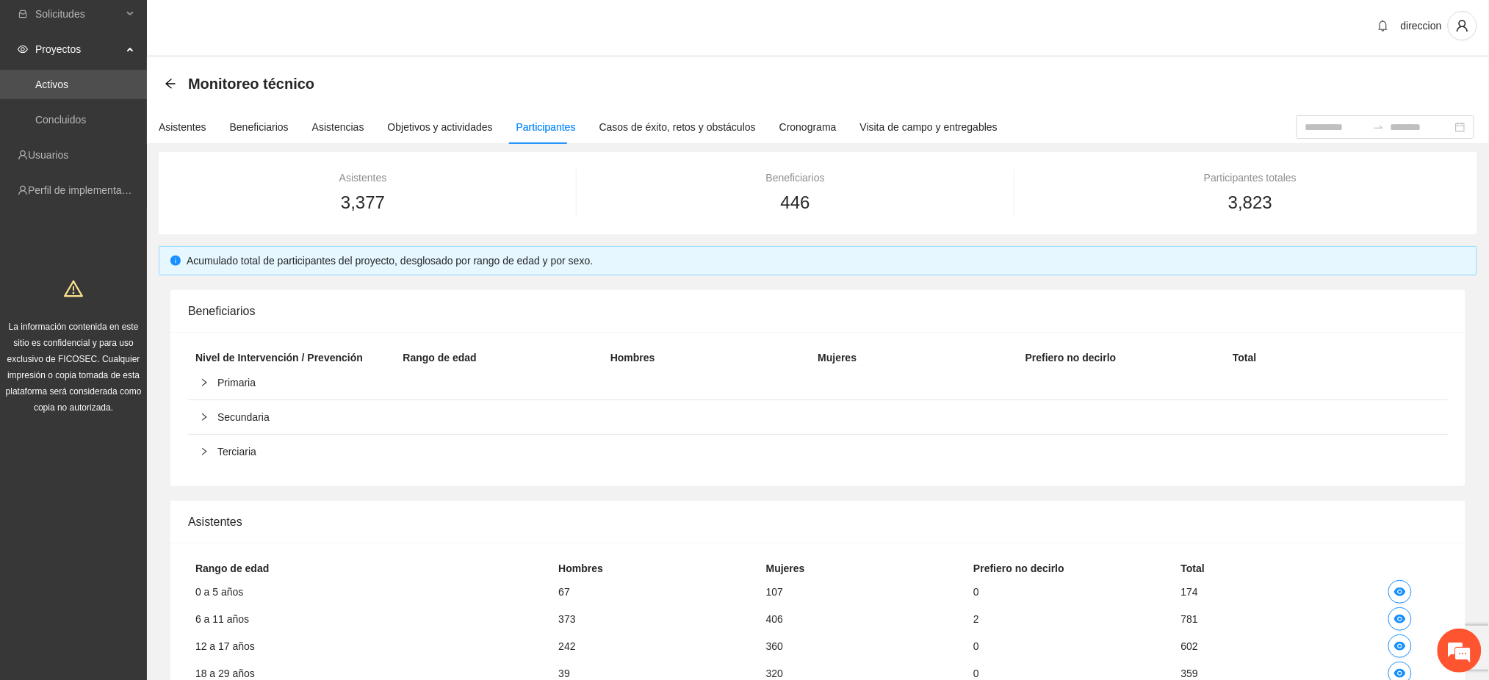
scroll to position [0, 0]
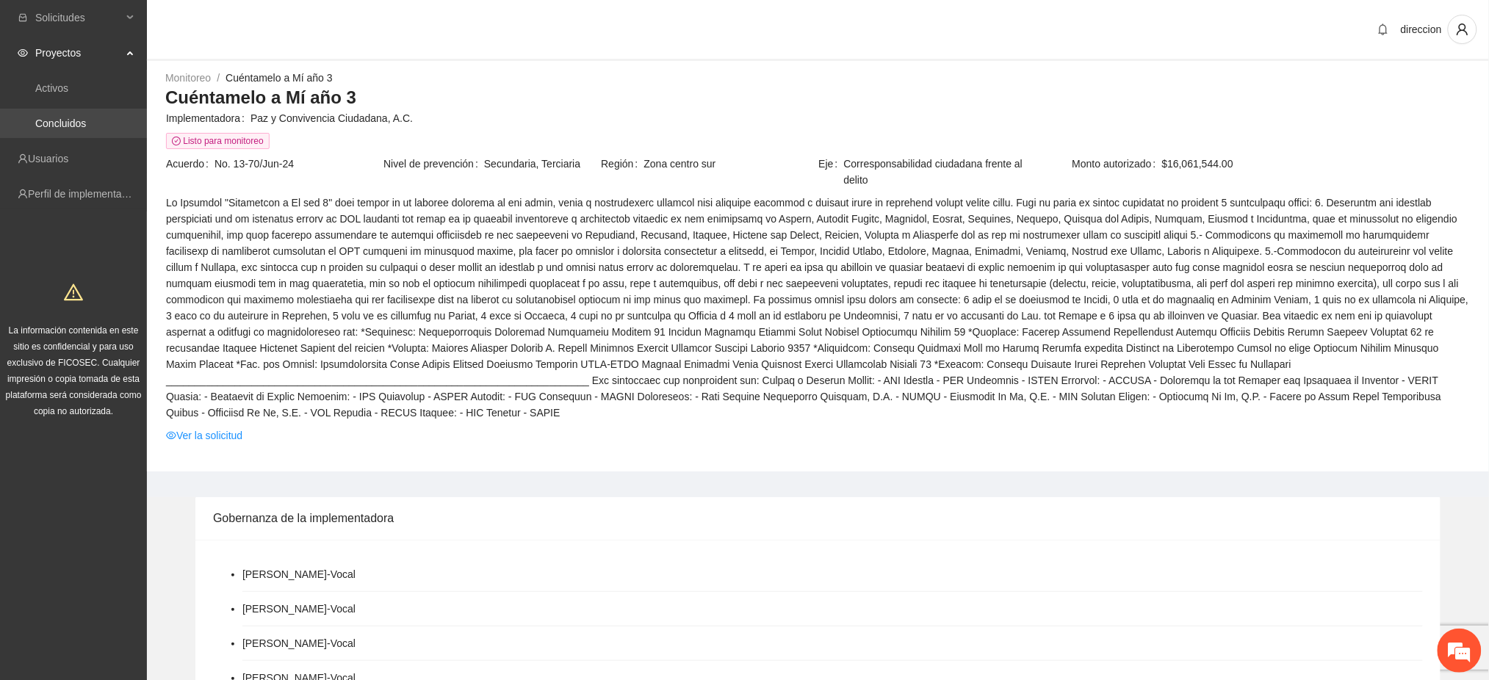
click at [43, 118] on link "Concluidos" at bounding box center [60, 124] width 51 height 12
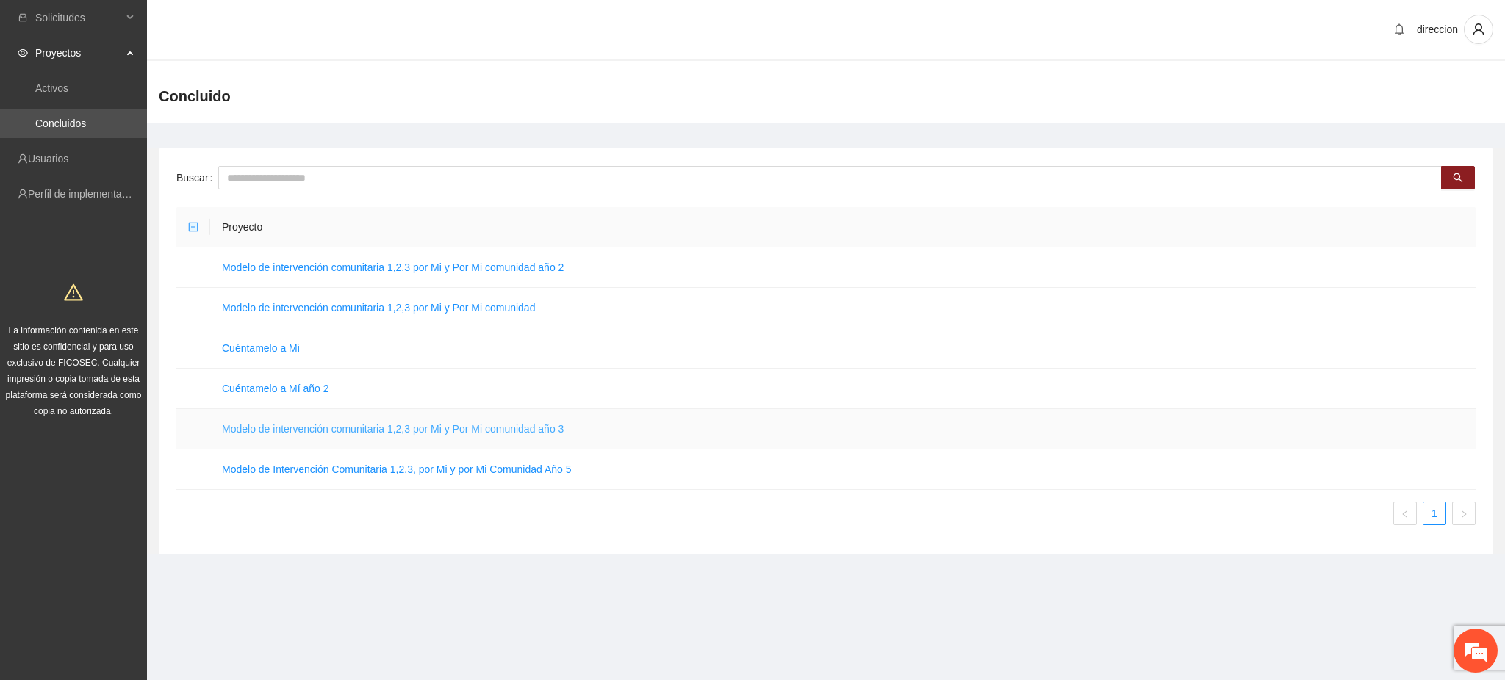
click at [312, 423] on link "Modelo de intervención comunitaria 1,2,3 por Mi y Por Mi comunidad año 3" at bounding box center [393, 429] width 342 height 12
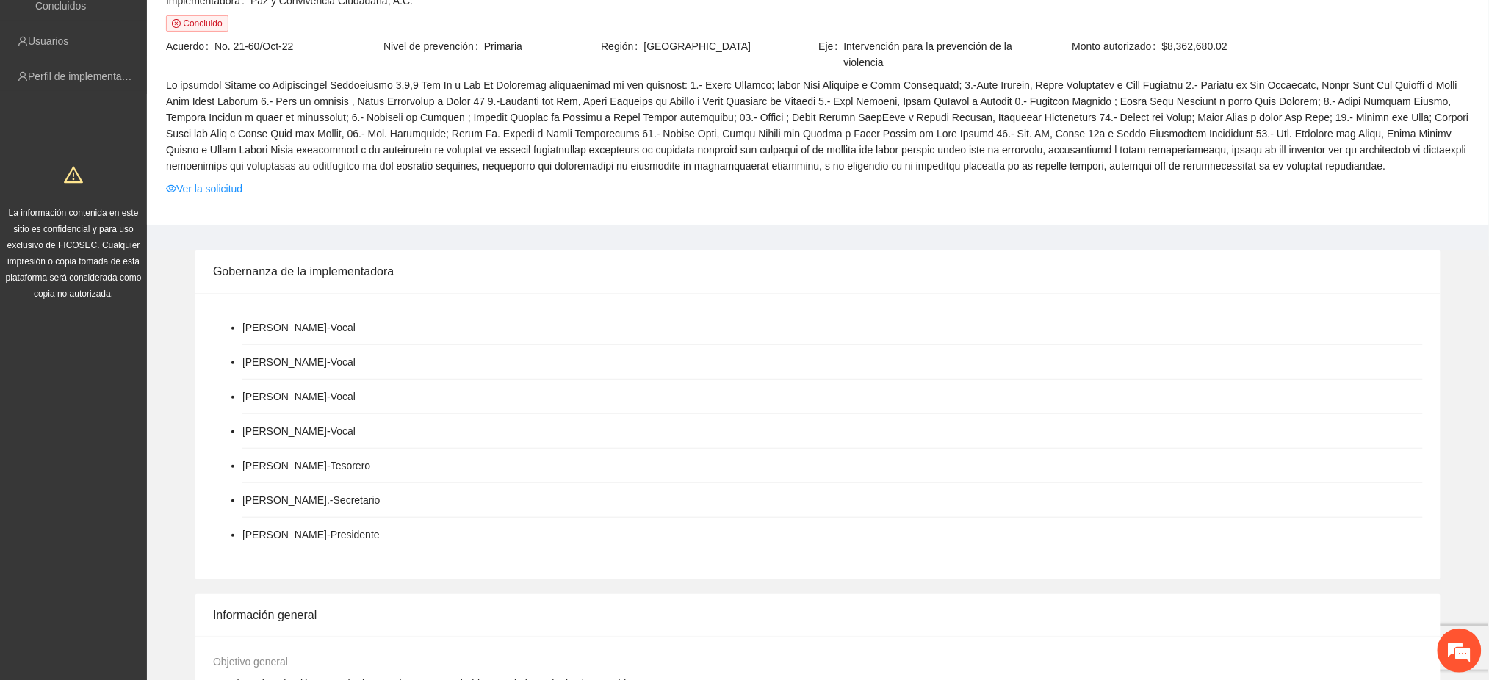
scroll to position [69, 0]
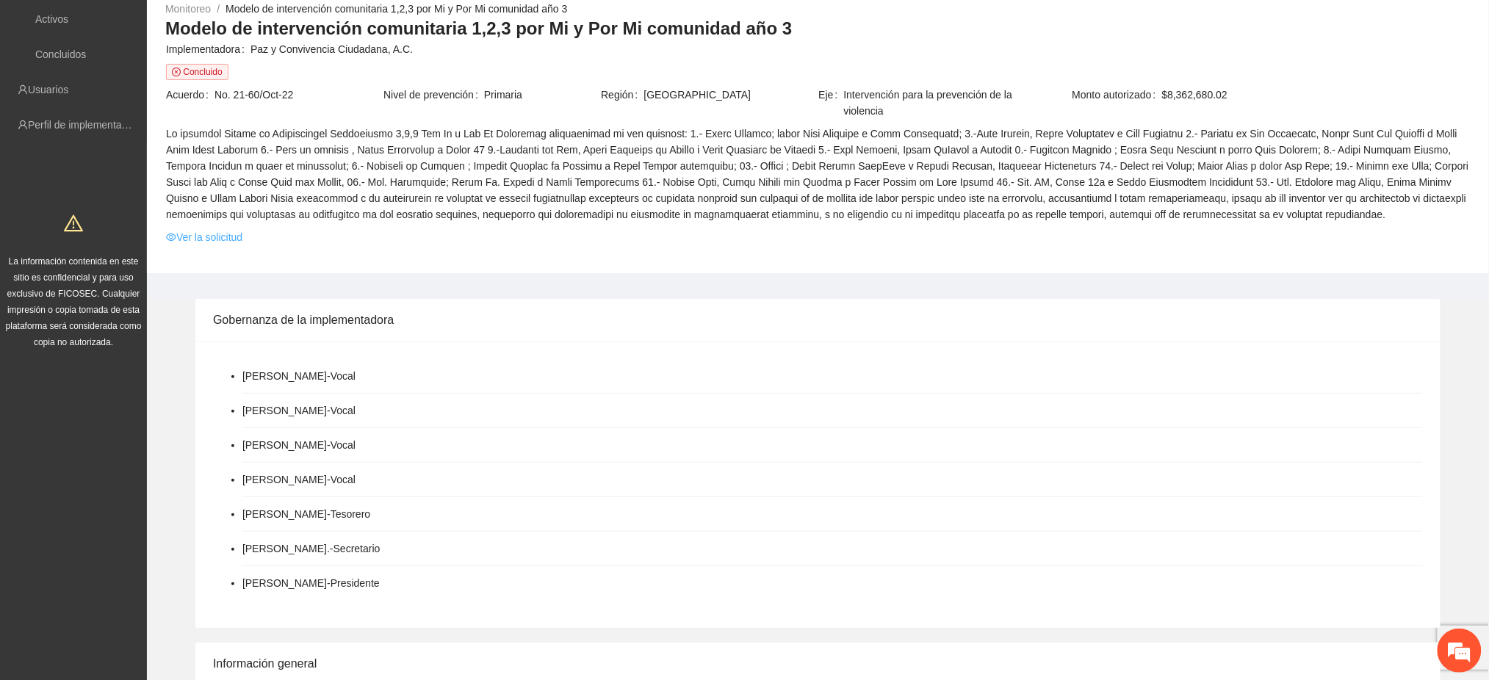
click at [237, 235] on link "Ver la solicitud" at bounding box center [204, 237] width 76 height 16
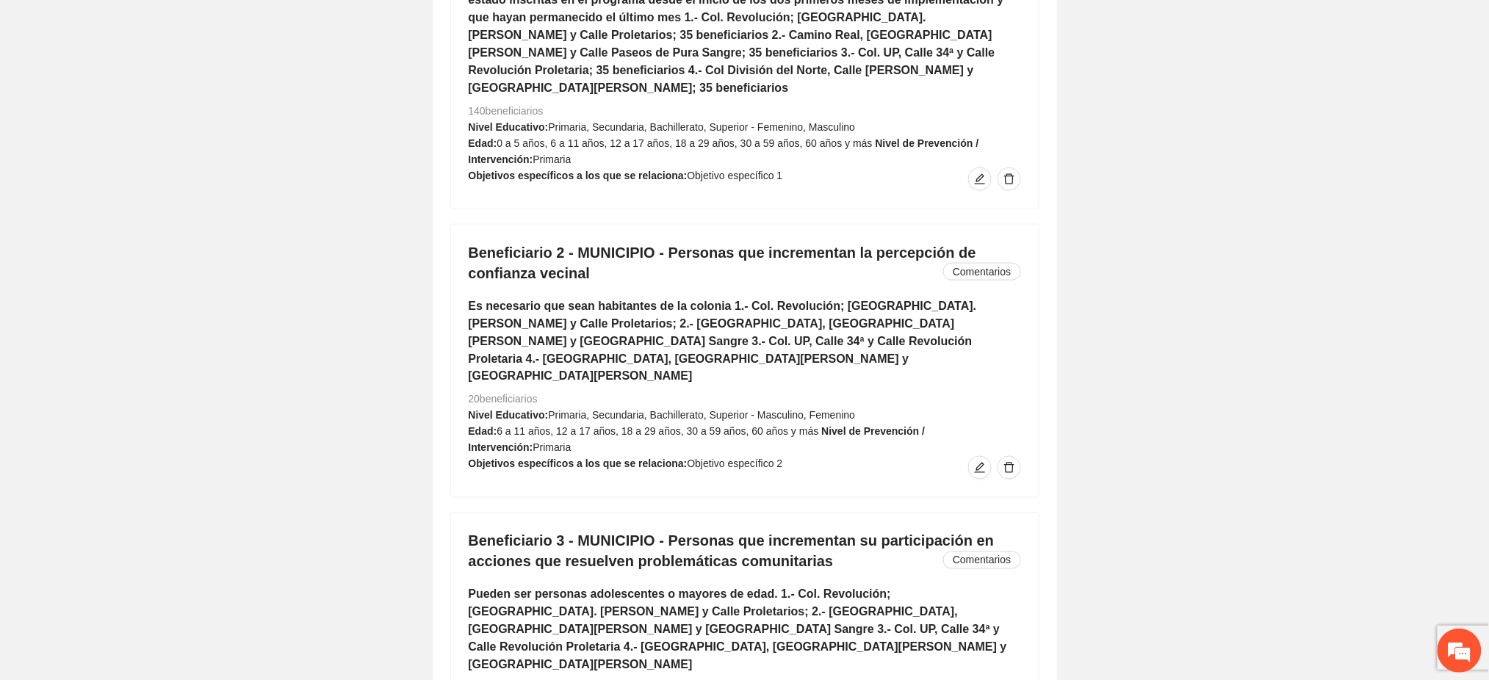
scroll to position [2673, 0]
click at [970, 175] on span "edit" at bounding box center [980, 181] width 22 height 12
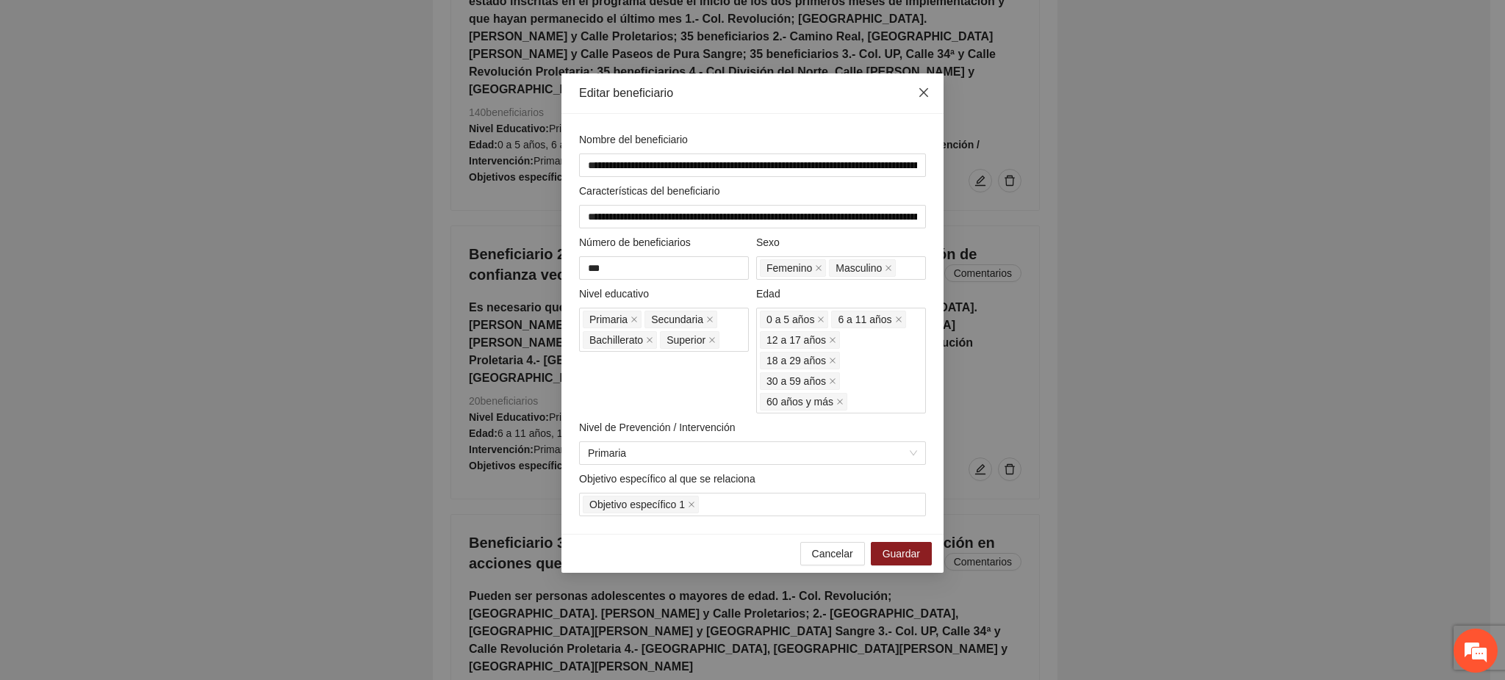
click at [922, 93] on icon "close" at bounding box center [923, 92] width 9 height 9
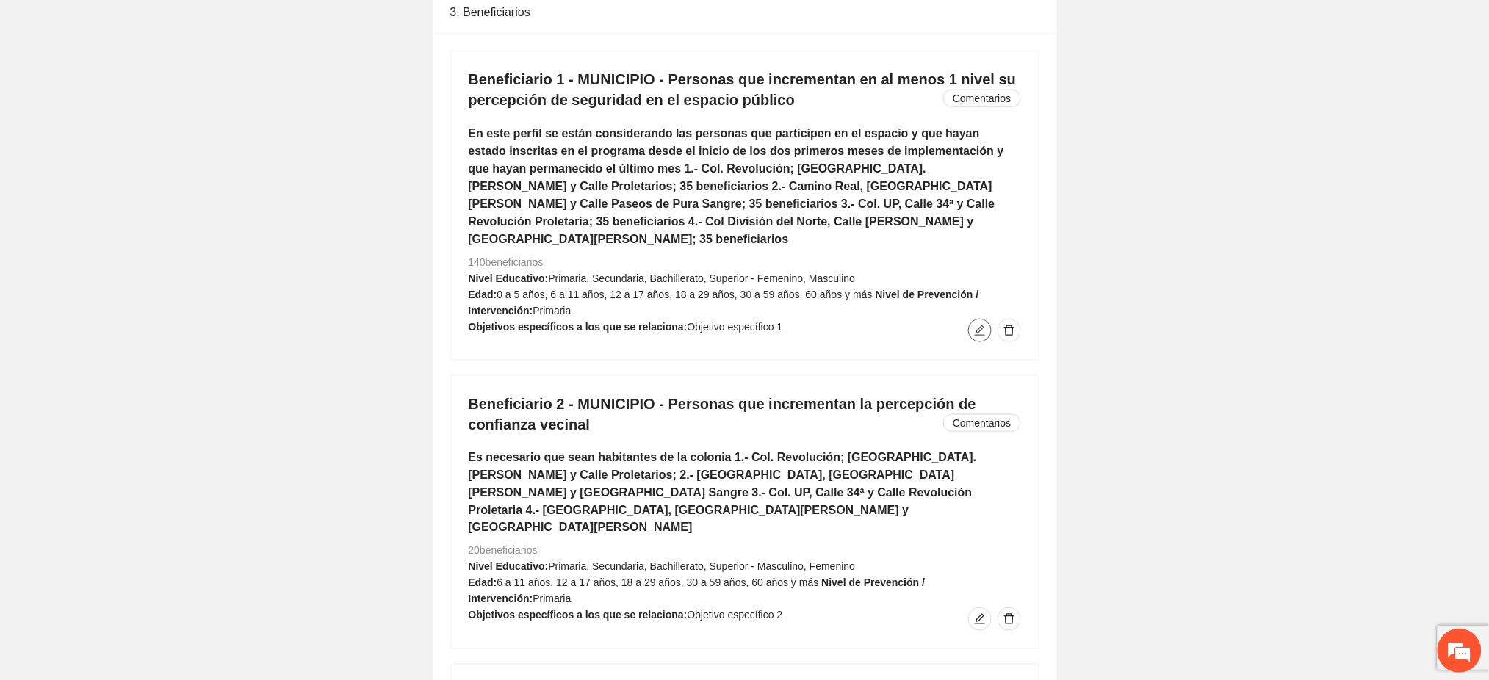
scroll to position [2522, 0]
click at [973, 320] on button "button" at bounding box center [980, 332] width 24 height 24
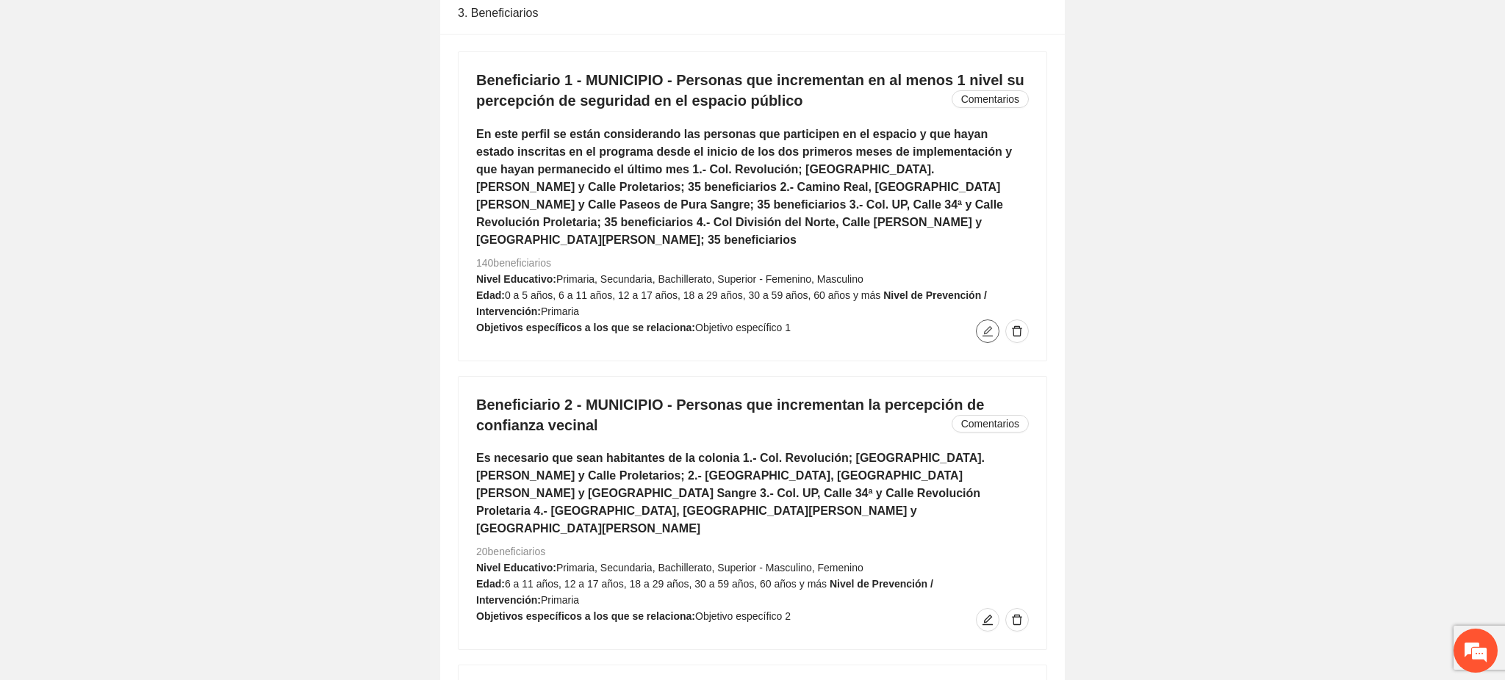
type input "**********"
type input "***"
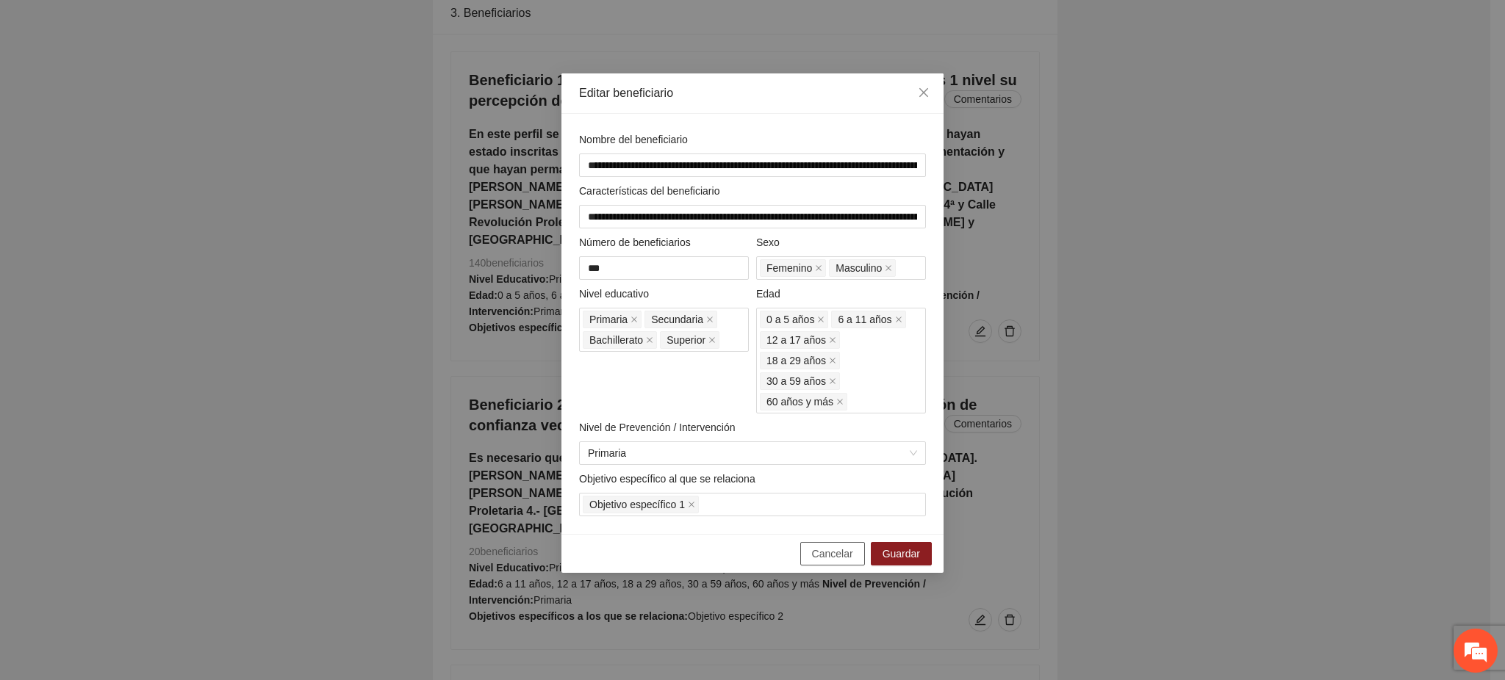
click at [841, 544] on button "Cancelar" at bounding box center [832, 554] width 65 height 24
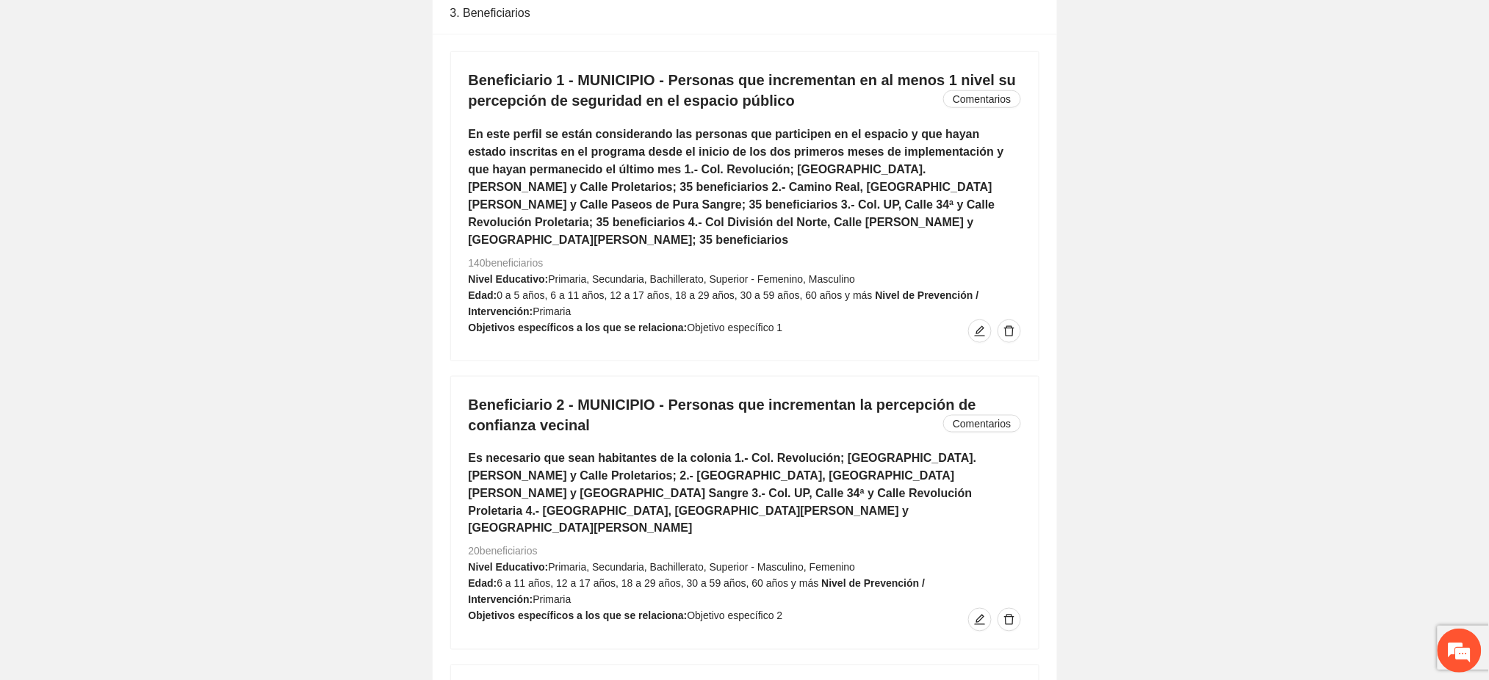
click at [992, 549] on div "Beneficiario 2 - MUNICIPIO - Personas que incrementan la percepción de confianz…" at bounding box center [745, 513] width 588 height 273
click at [984, 614] on icon "edit" at bounding box center [980, 620] width 12 height 12
type input "**********"
type input "**"
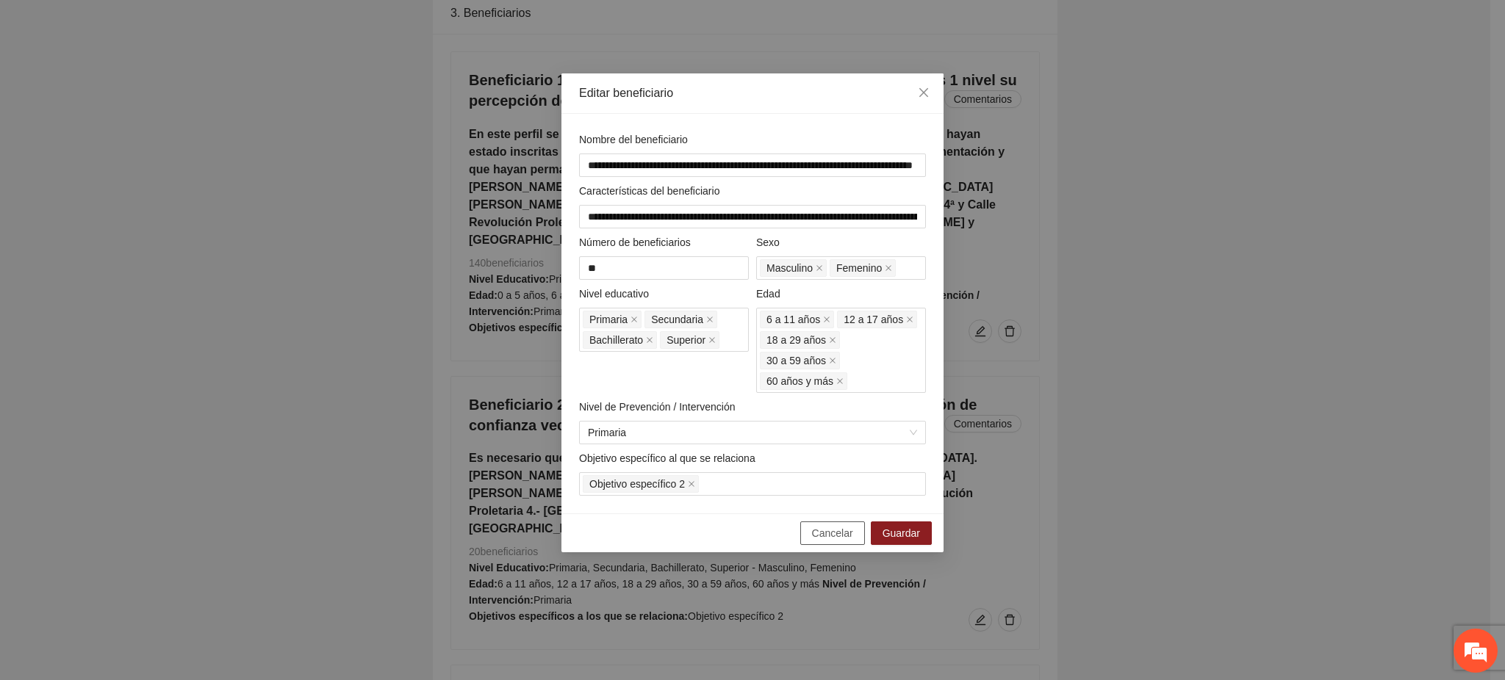
click at [832, 525] on span "Cancelar" at bounding box center [832, 533] width 41 height 16
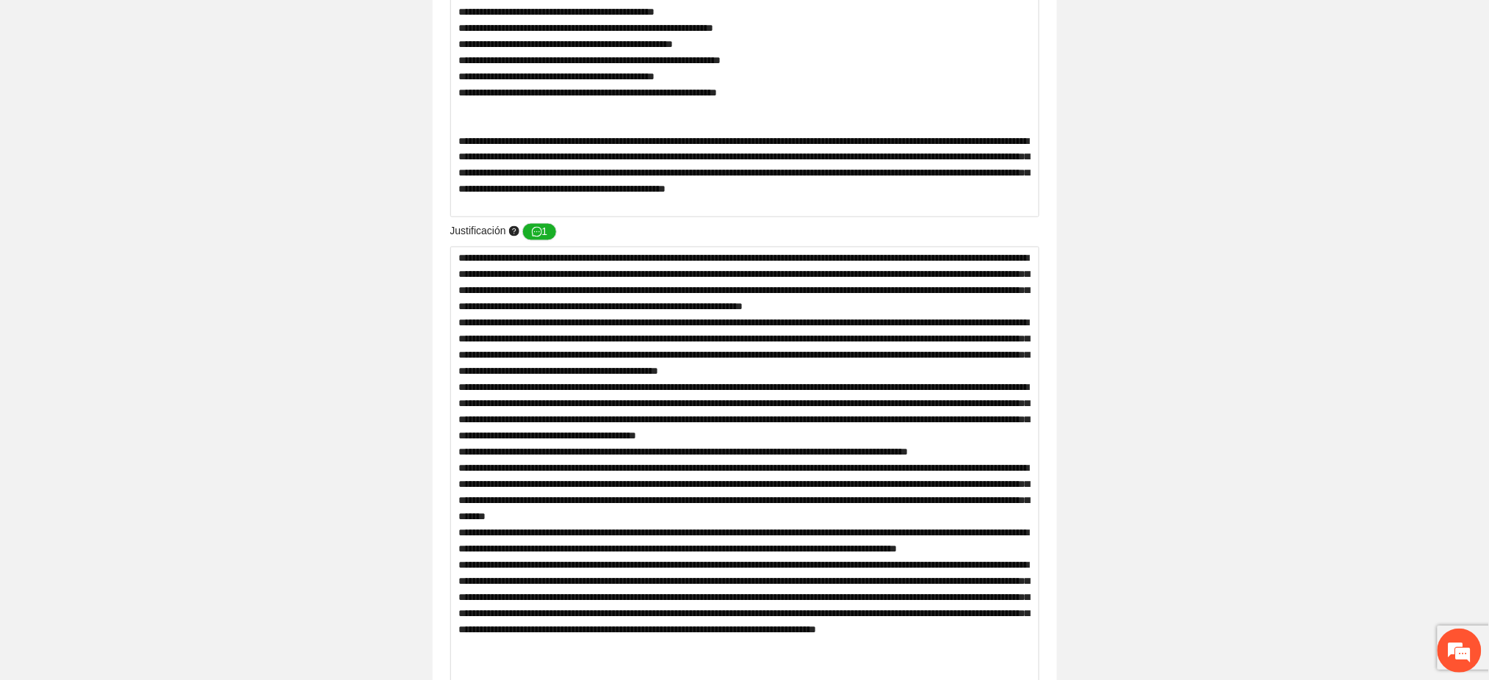
scroll to position [0, 0]
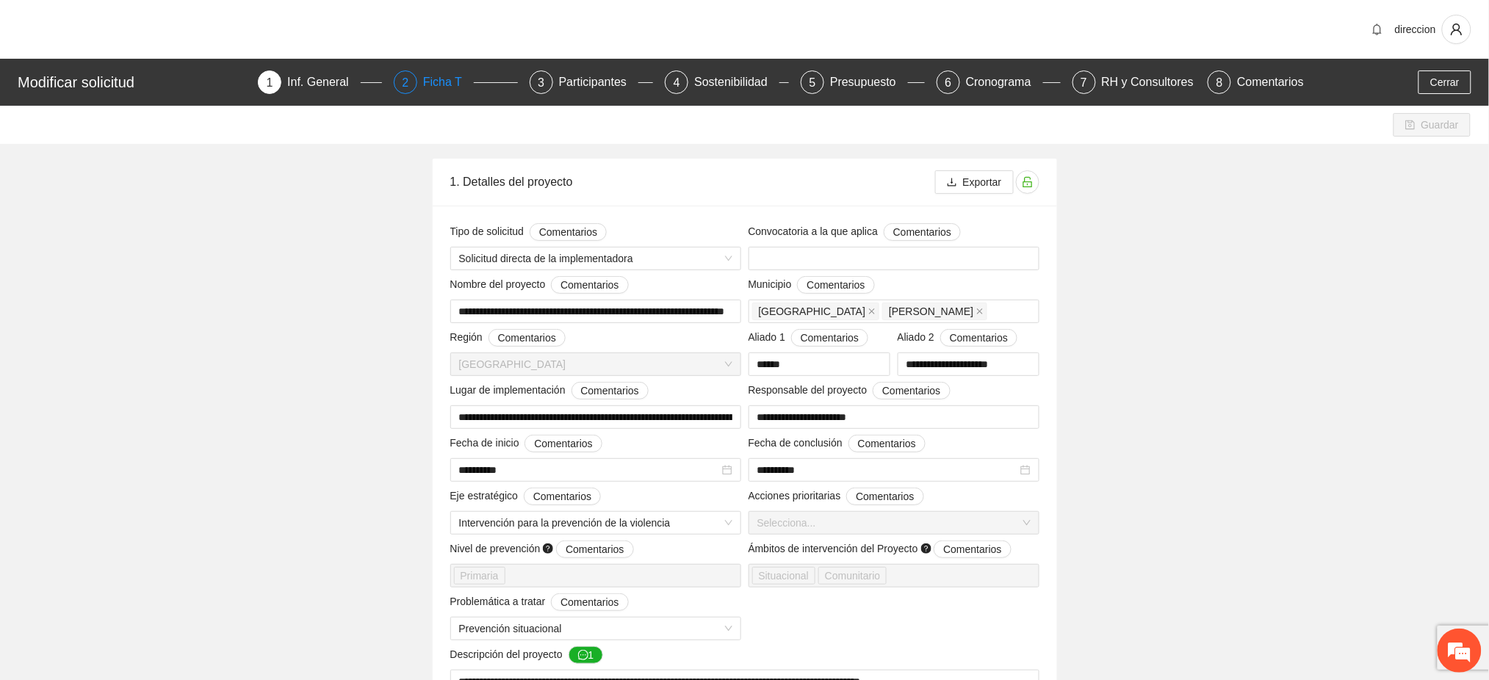
click at [437, 93] on div "Ficha T" at bounding box center [448, 83] width 51 height 24
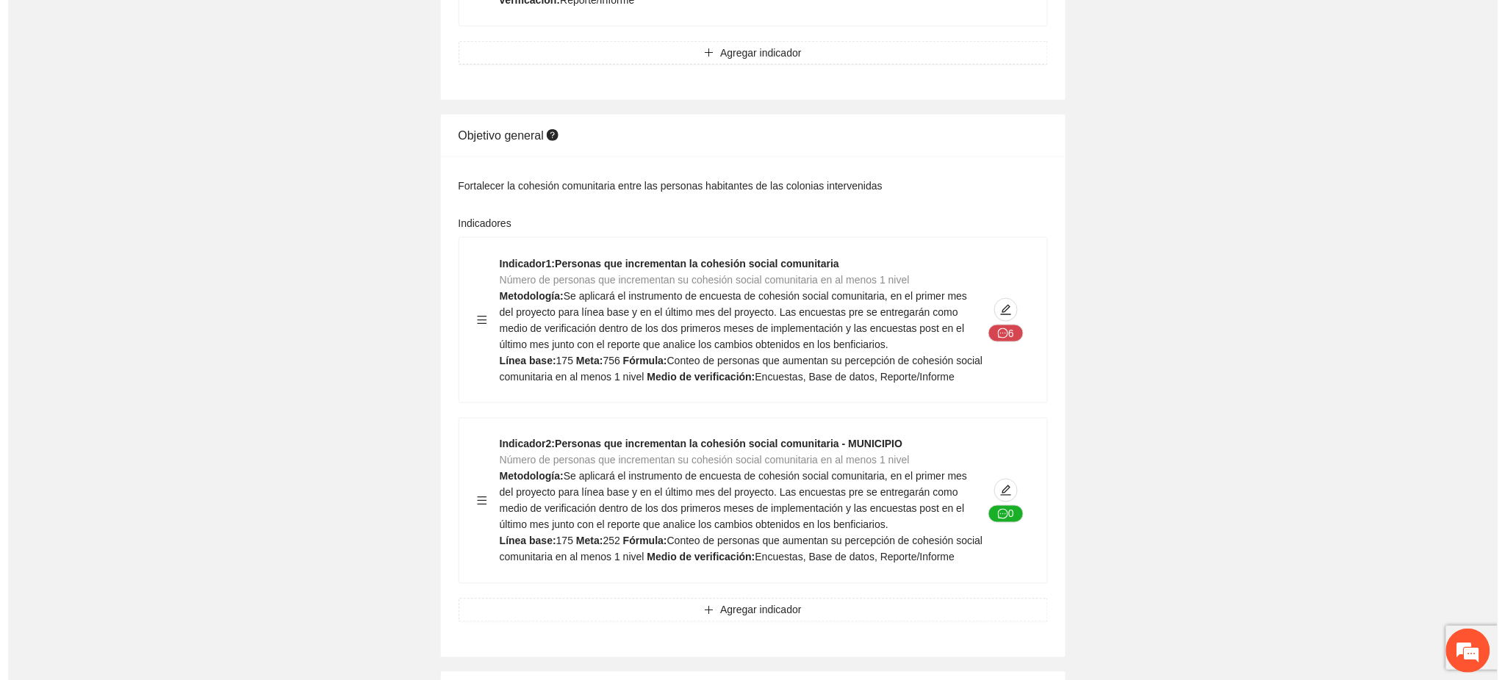
scroll to position [606, 0]
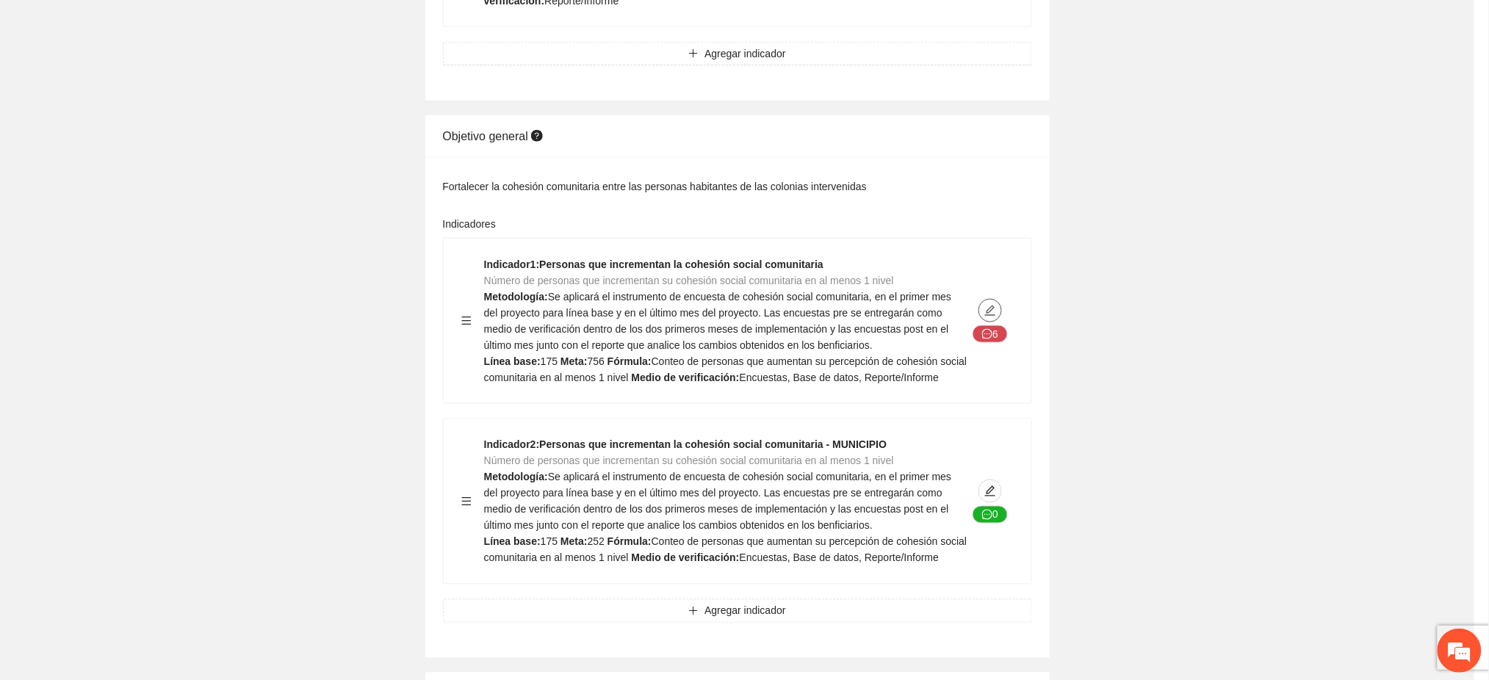
type textarea "***"
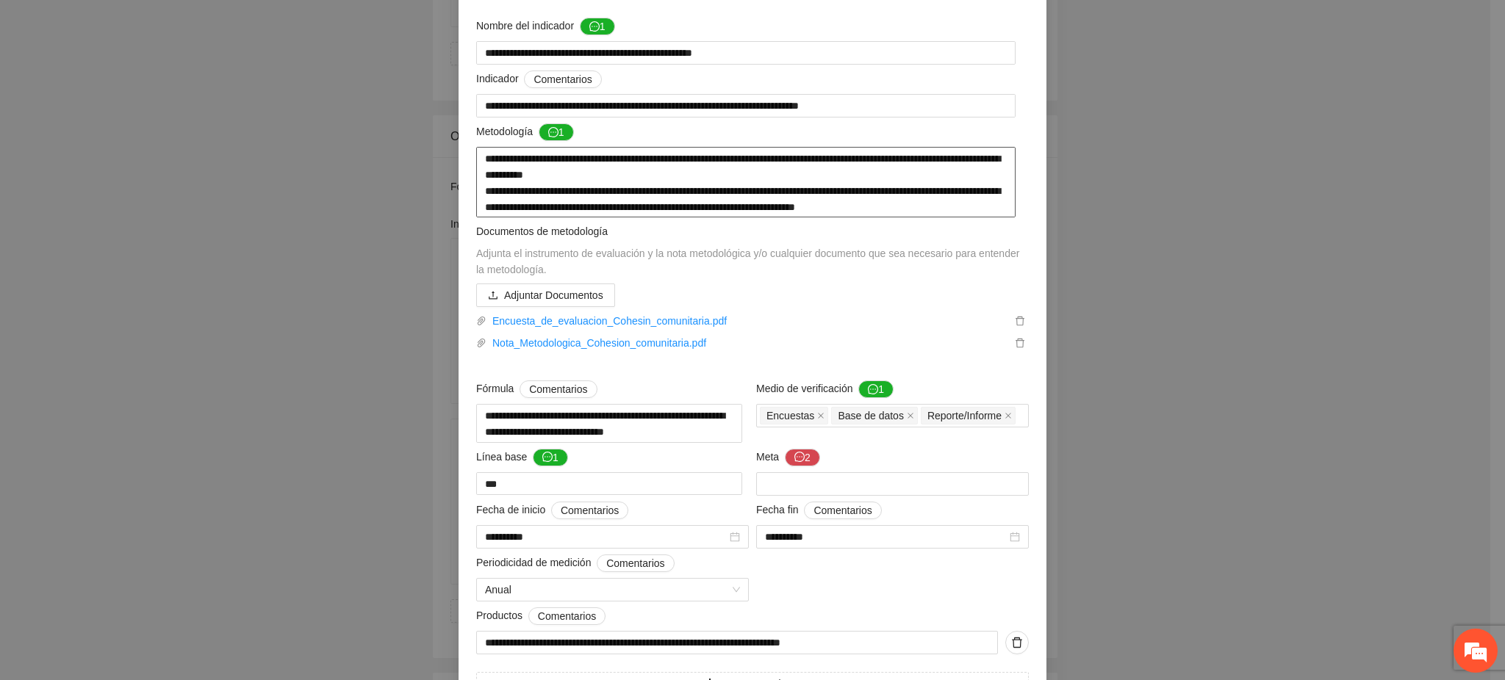
scroll to position [206, 0]
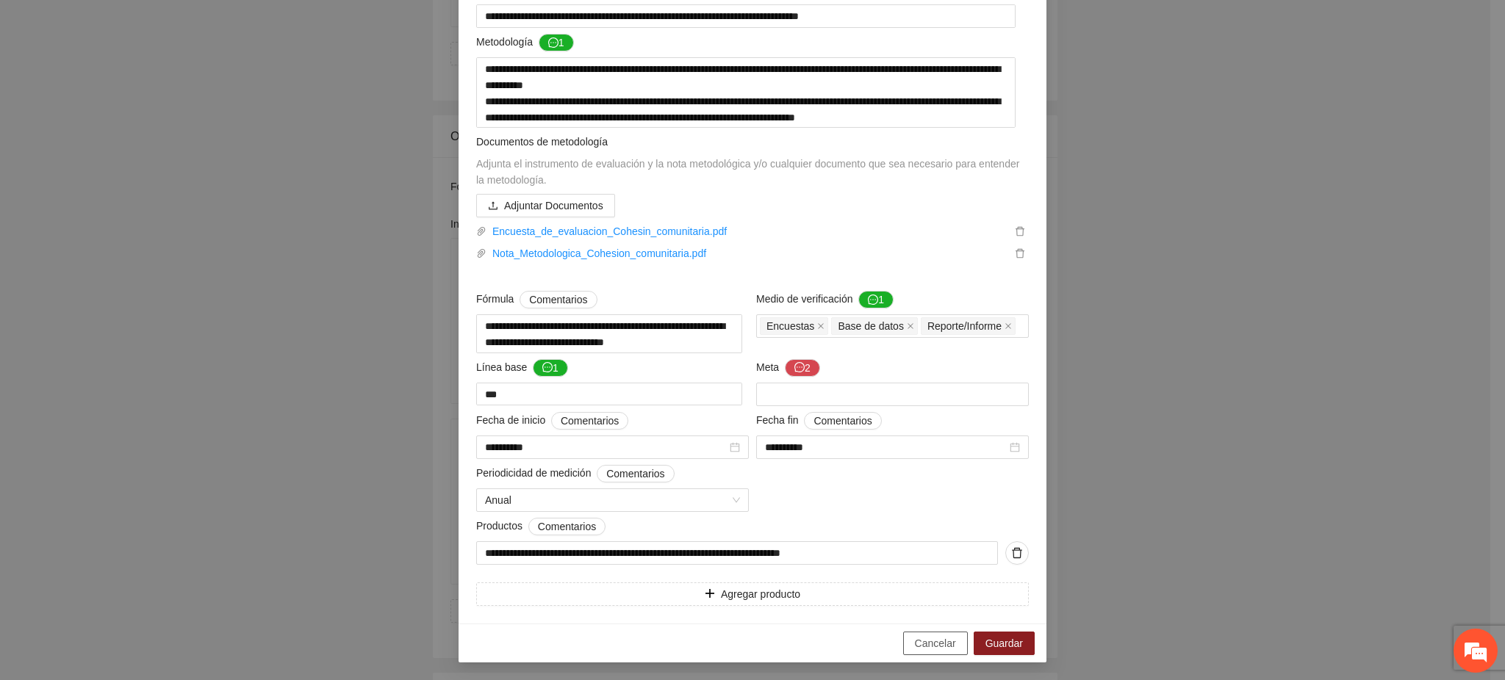
click at [915, 644] on span "Cancelar" at bounding box center [935, 644] width 41 height 16
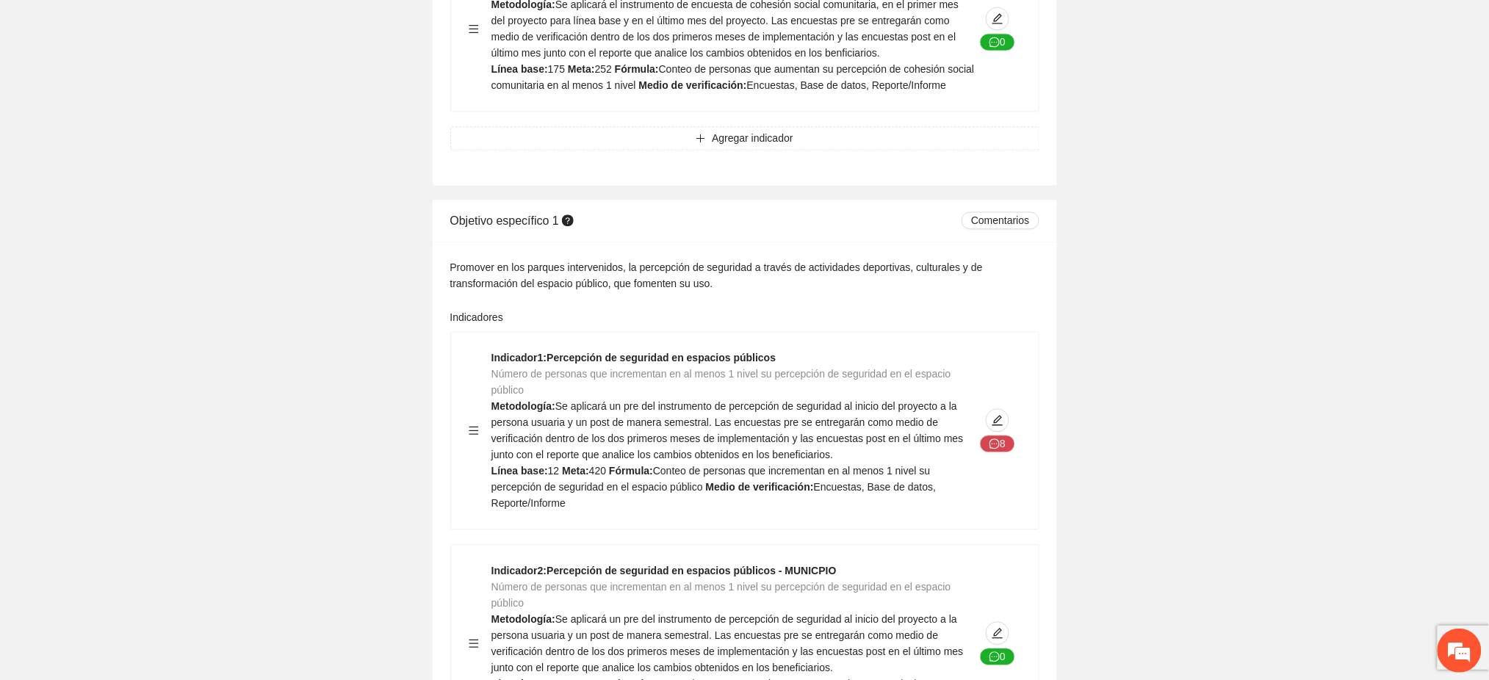
scroll to position [1081, 0]
click at [991, 418] on span "edit" at bounding box center [998, 418] width 22 height 12
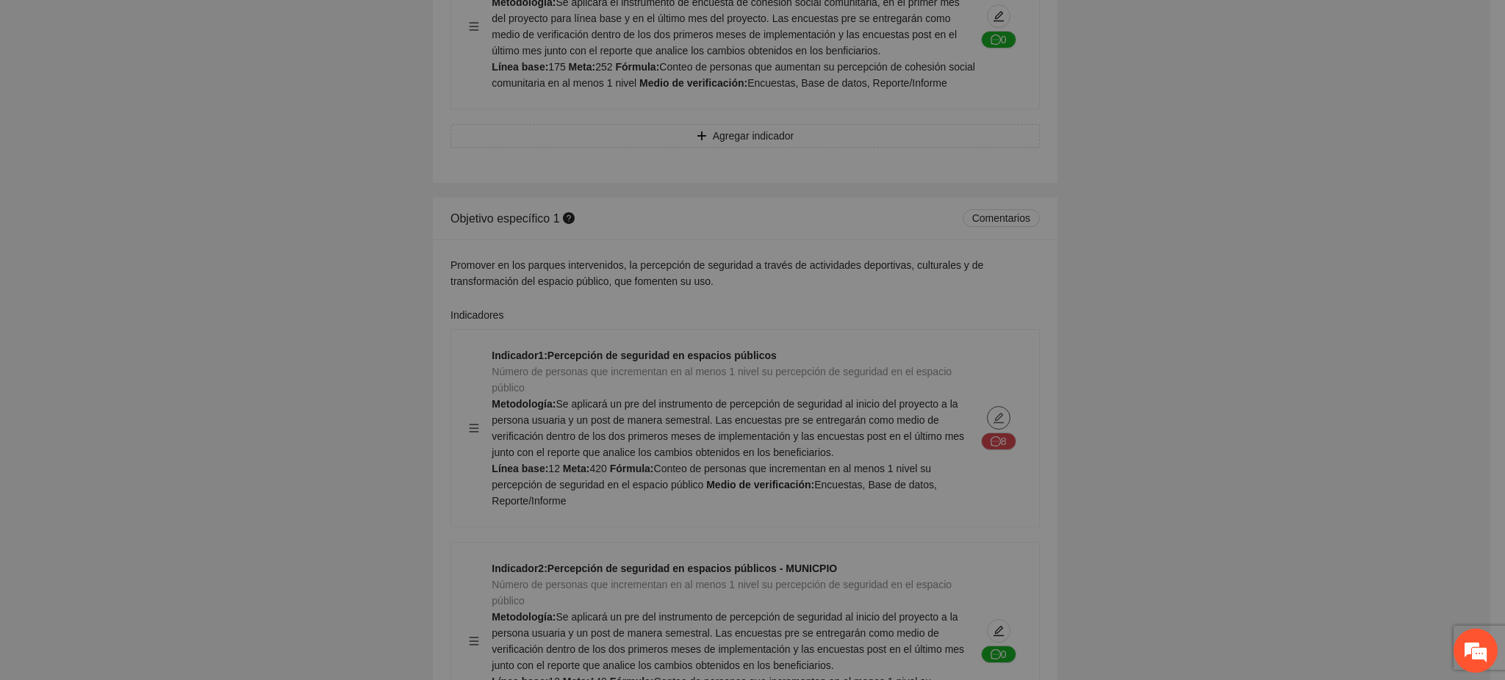
type textarea "**"
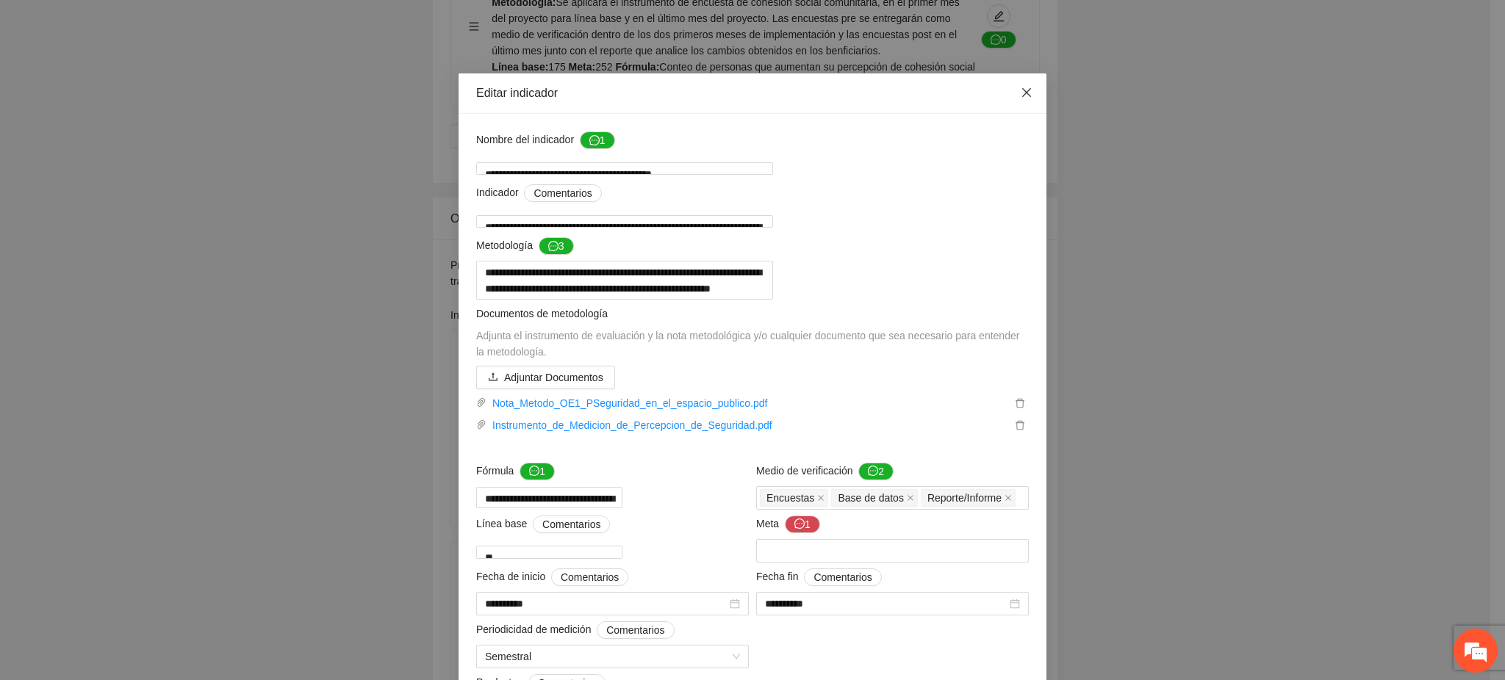
click at [1007, 98] on span "Close" at bounding box center [1027, 93] width 40 height 40
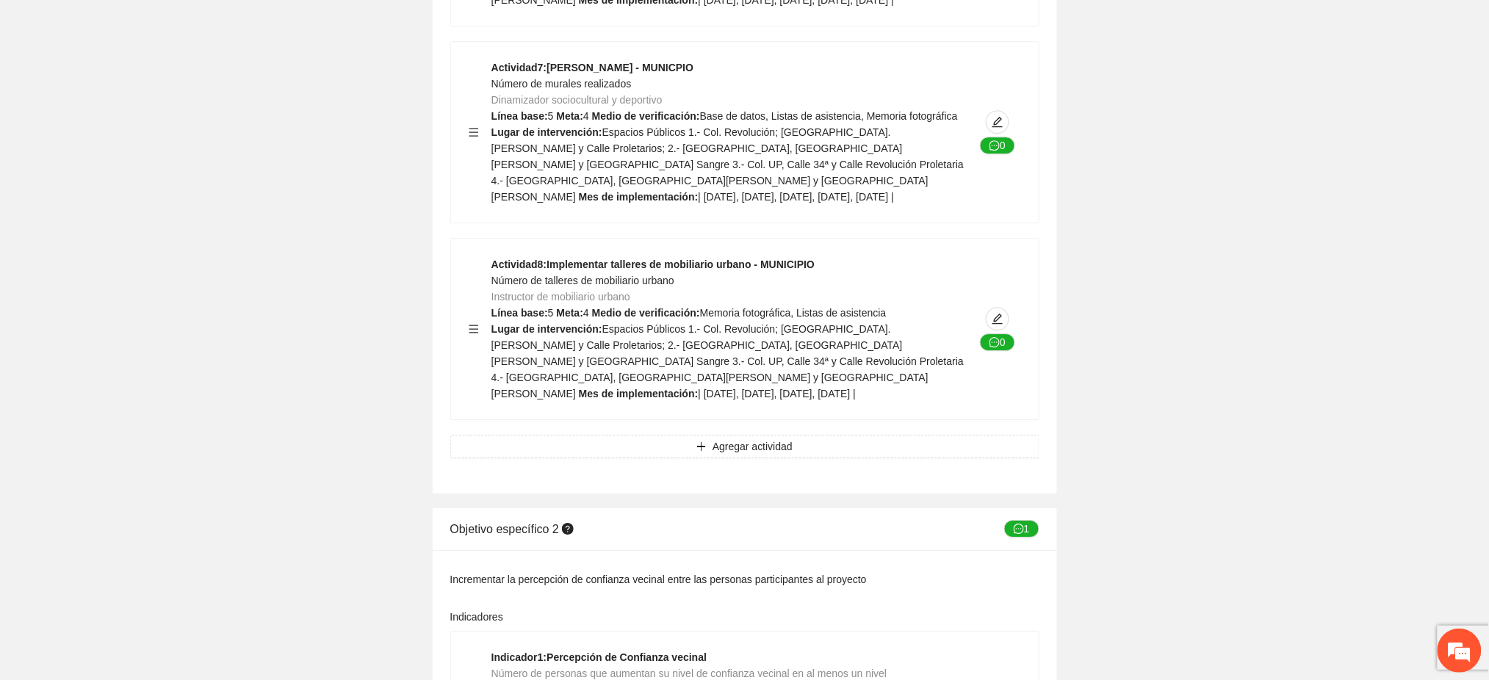
scroll to position [3545, 0]
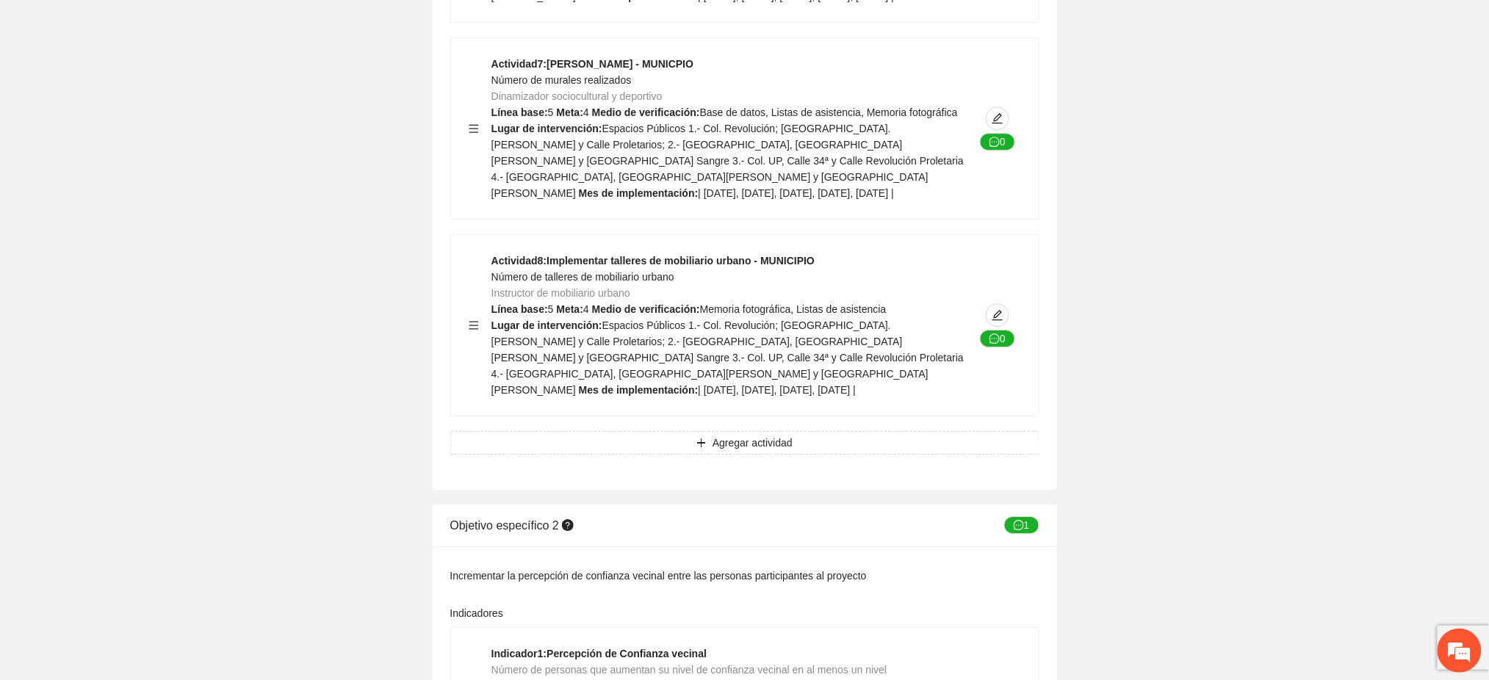
type textarea "**"
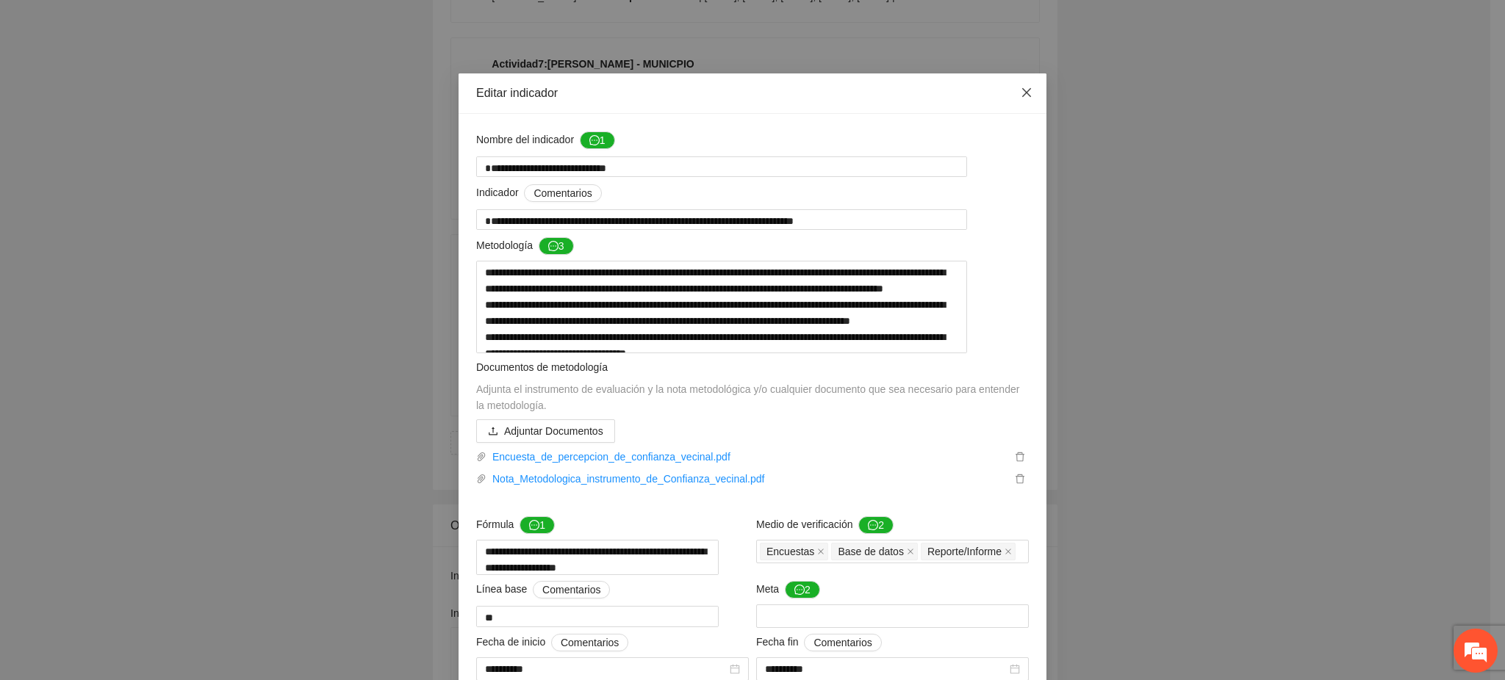
click at [1034, 98] on span "Close" at bounding box center [1027, 93] width 40 height 40
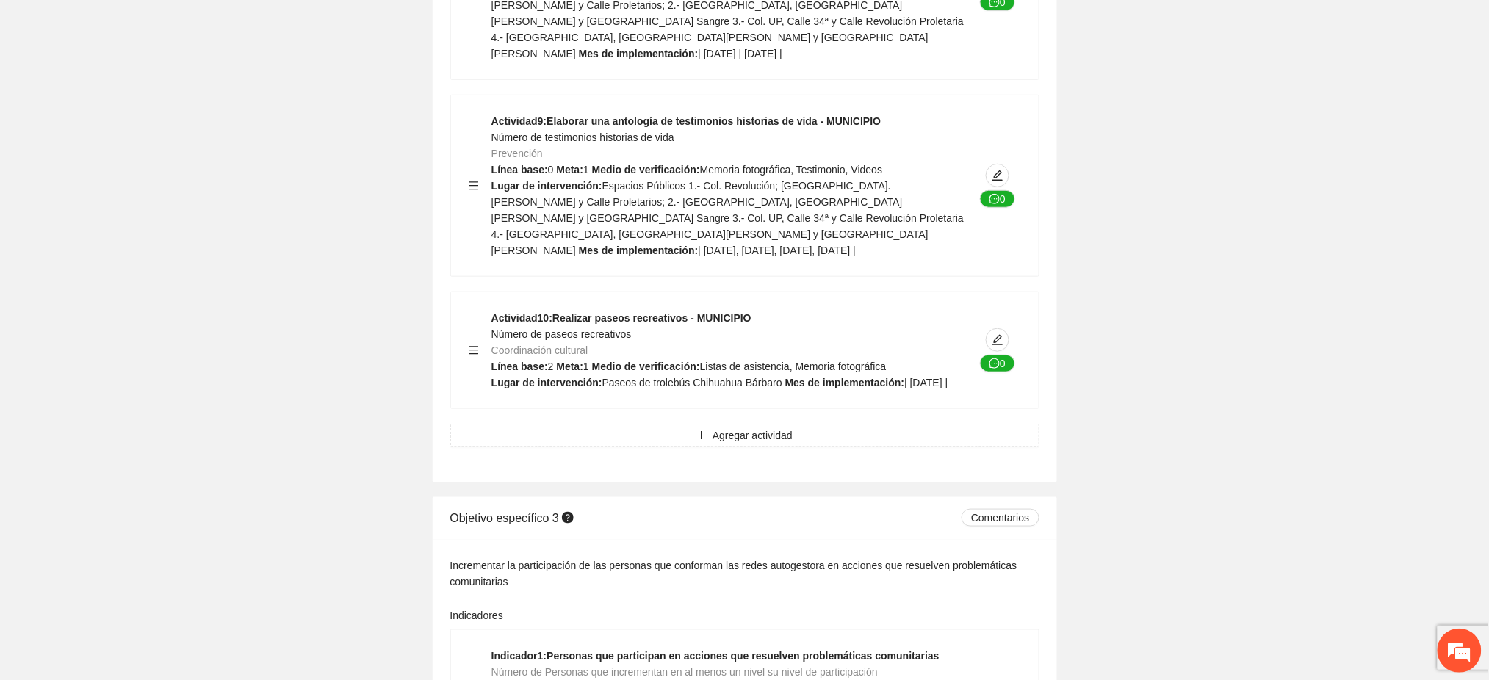
scroll to position [6432, 0]
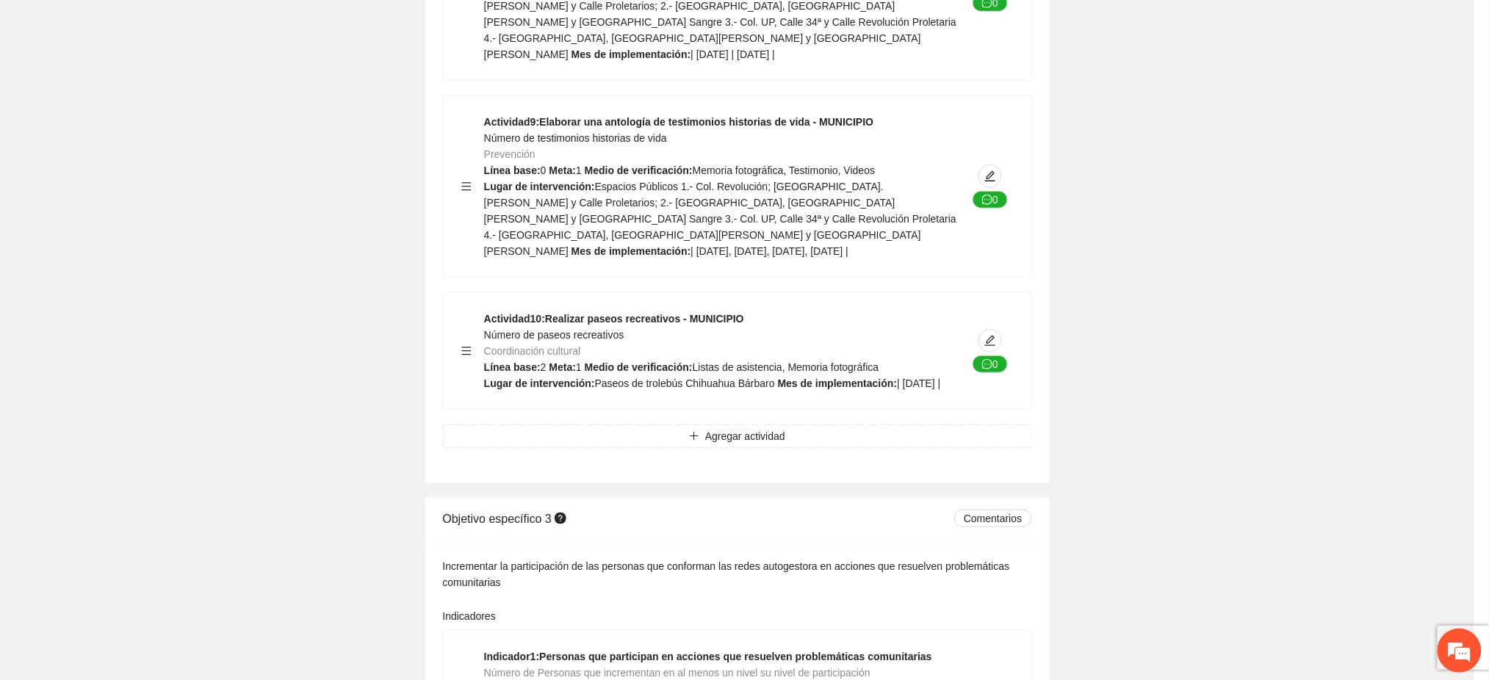
type textarea "**"
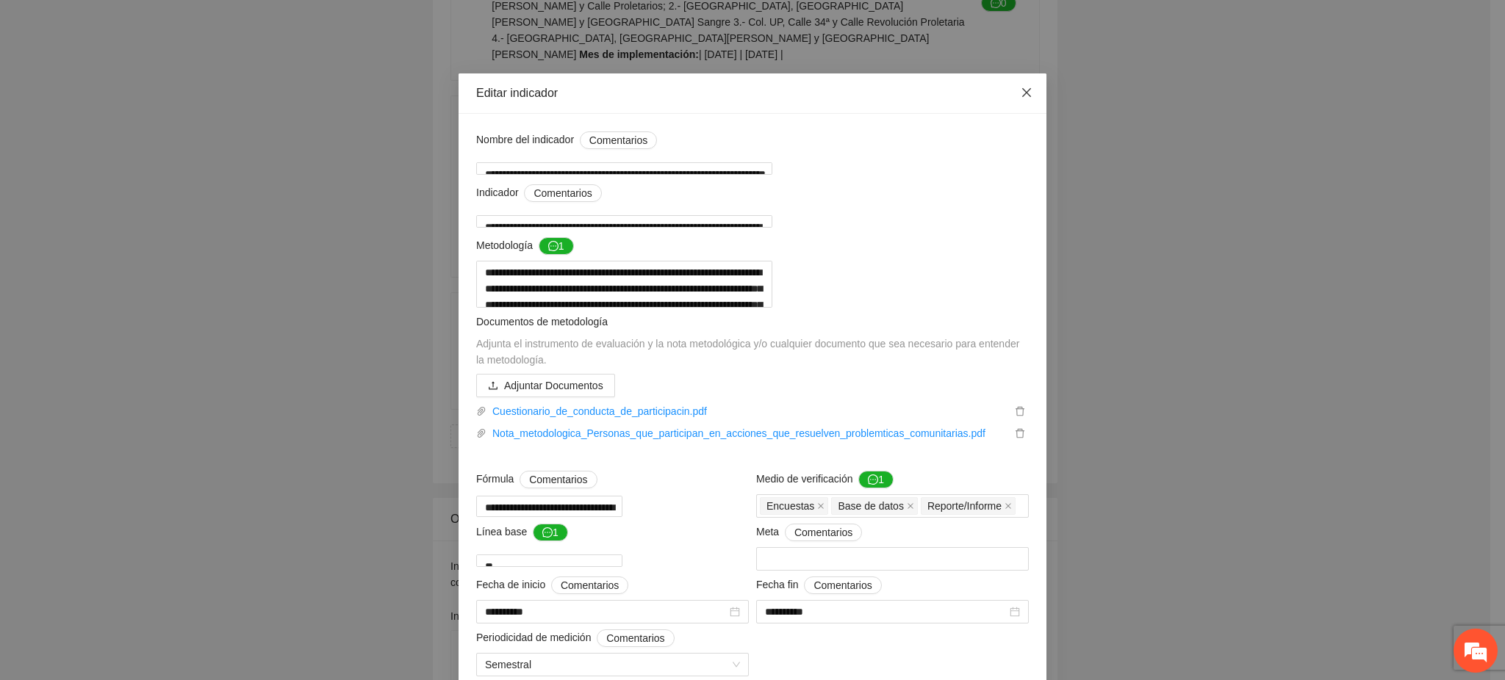
click at [1020, 93] on icon "close" at bounding box center [1026, 93] width 12 height 12
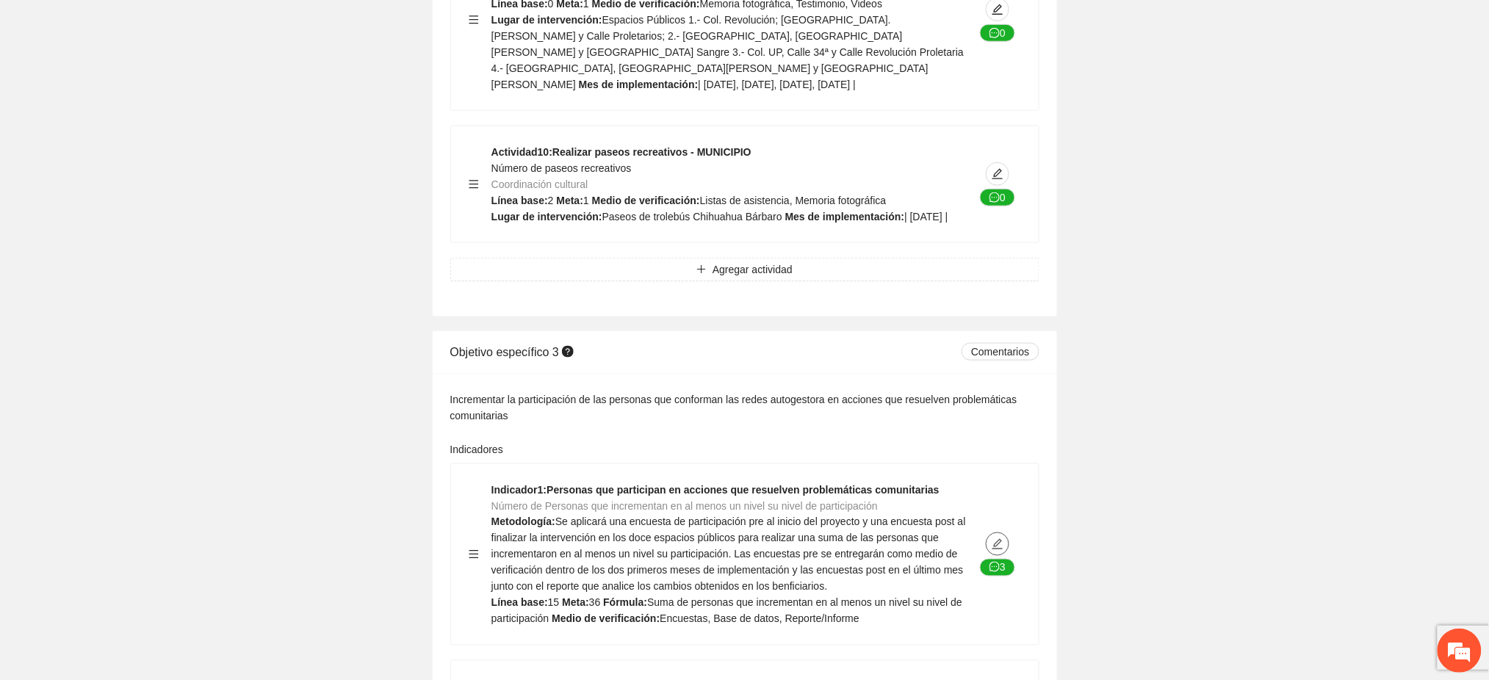
scroll to position [6601, 0]
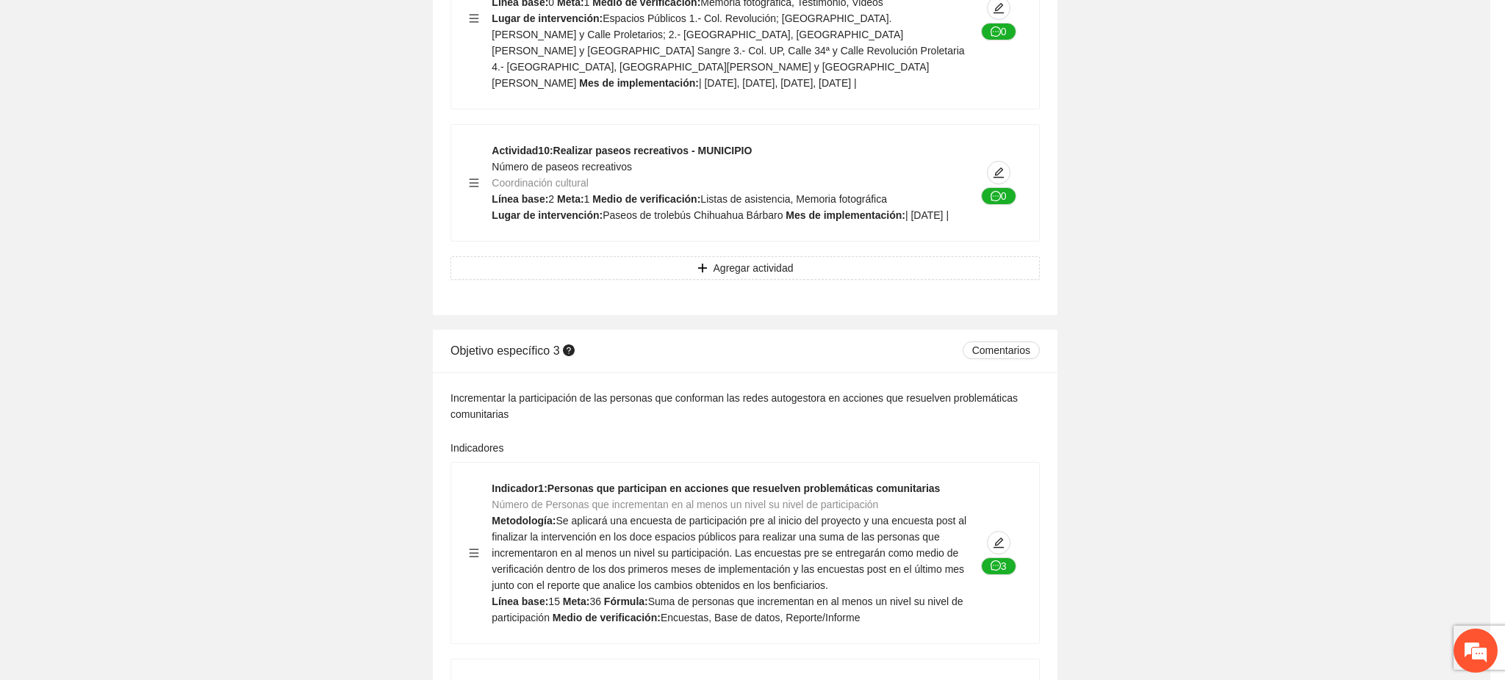
type textarea "**"
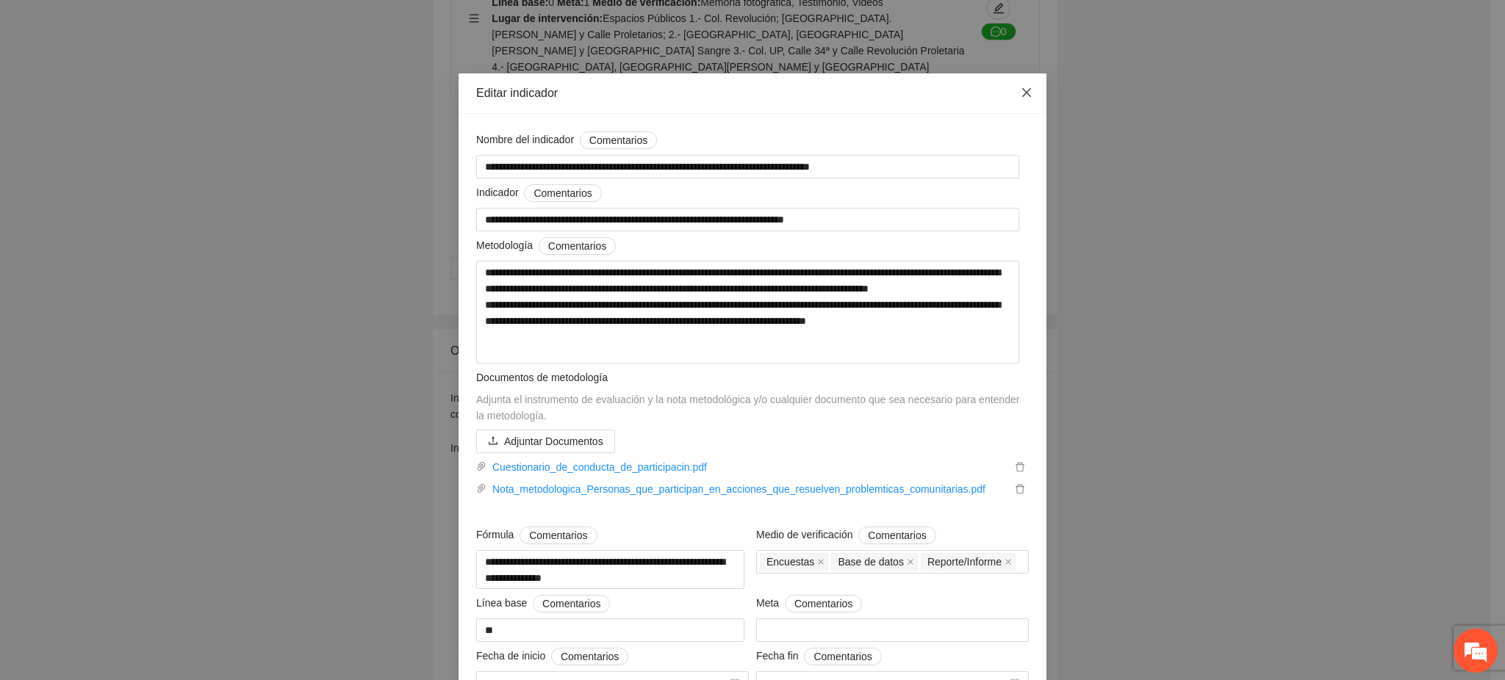
click at [1022, 97] on icon "close" at bounding box center [1026, 92] width 9 height 9
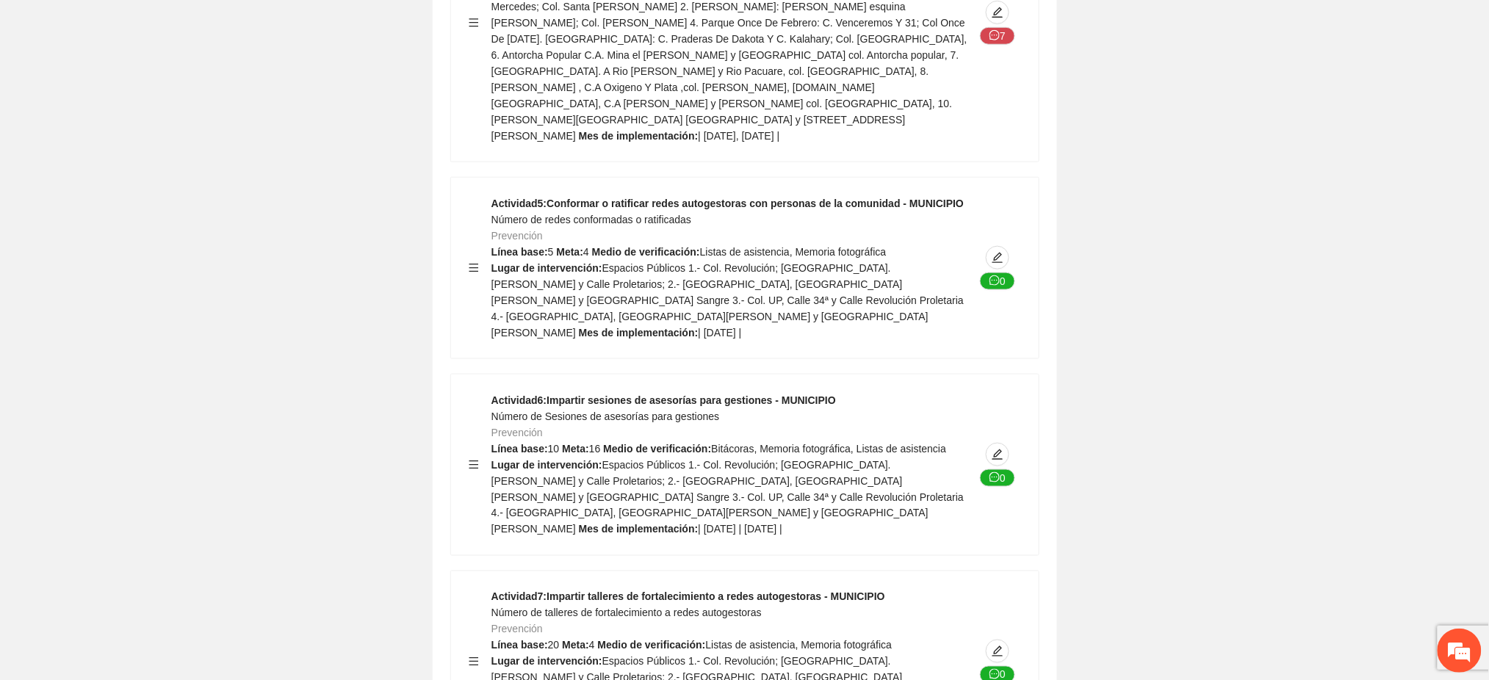
scroll to position [8632, 0]
drag, startPoint x: 999, startPoint y: 426, endPoint x: 1029, endPoint y: 591, distance: 167.3
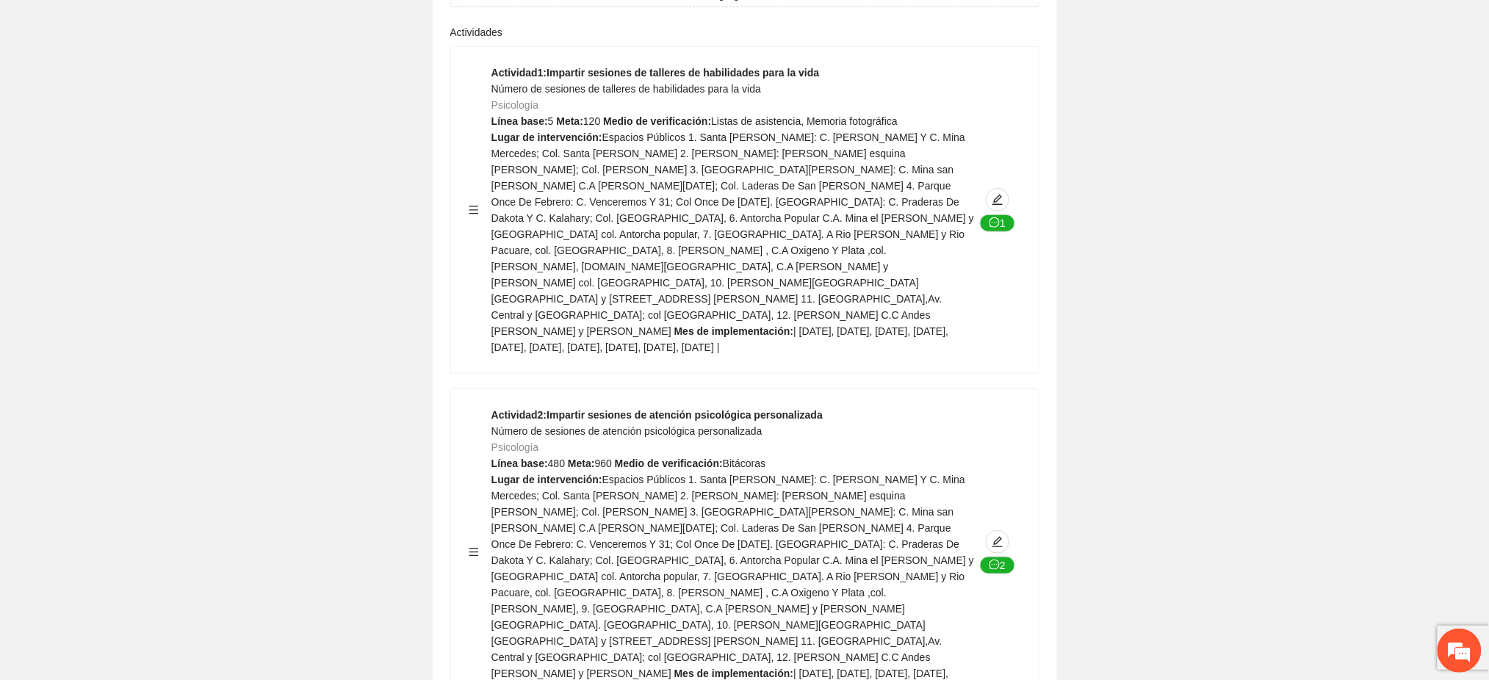
scroll to position [10439, 0]
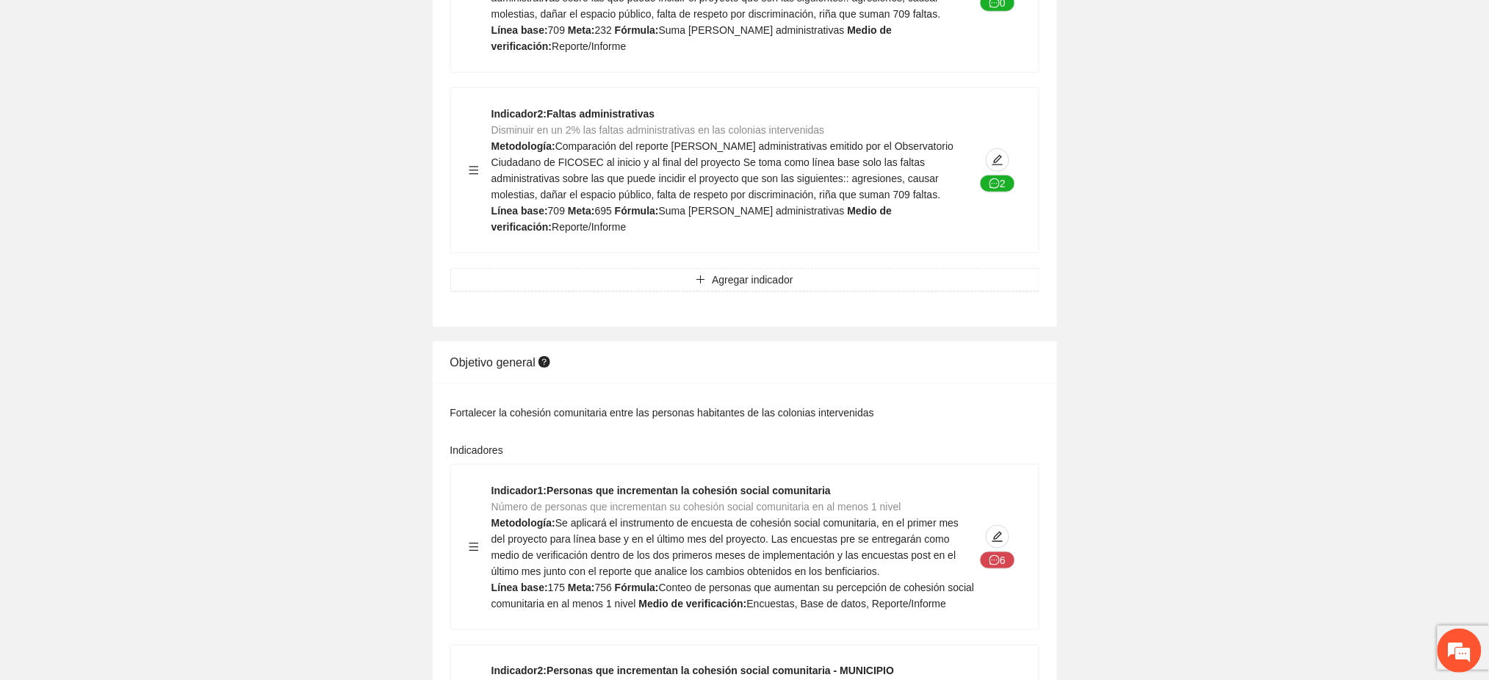
scroll to position [0, 0]
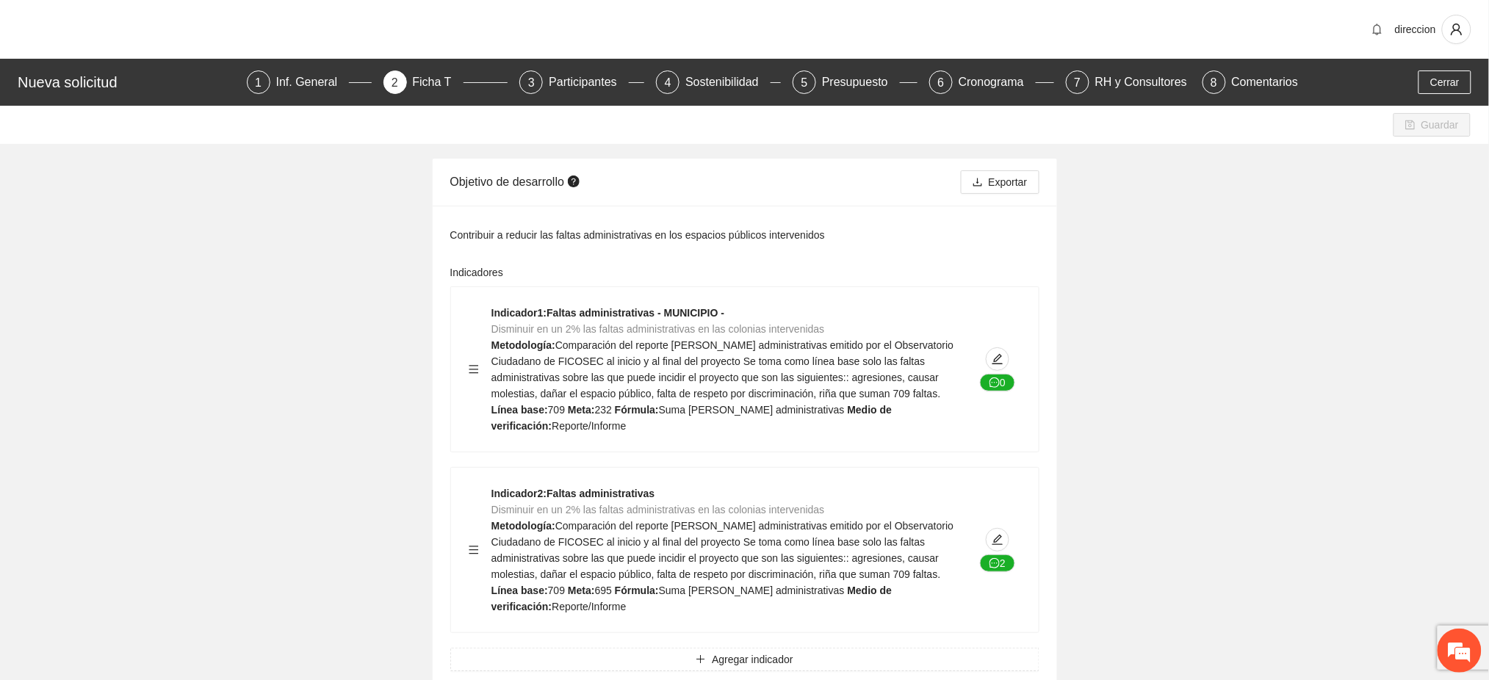
drag, startPoint x: 328, startPoint y: 104, endPoint x: 297, endPoint y: 67, distance: 48.5
click at [297, 67] on div "Nueva solicitud 1 Inf. General 2 Ficha T 3 Participantes 4 Sostenibilidad 5 Pre…" at bounding box center [744, 82] width 1489 height 47
click at [306, 87] on div "Inf. General" at bounding box center [312, 83] width 73 height 24
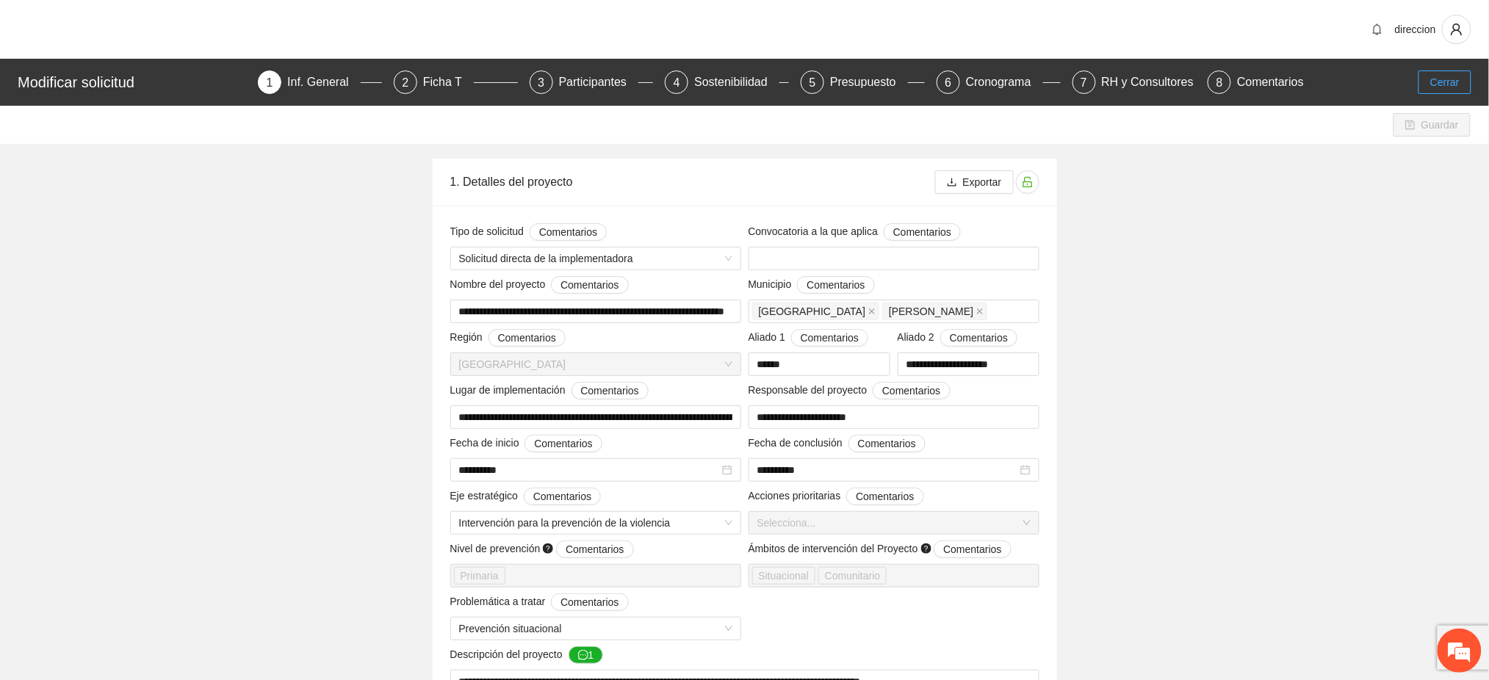
click at [1437, 82] on span "Cerrar" at bounding box center [1444, 82] width 29 height 16
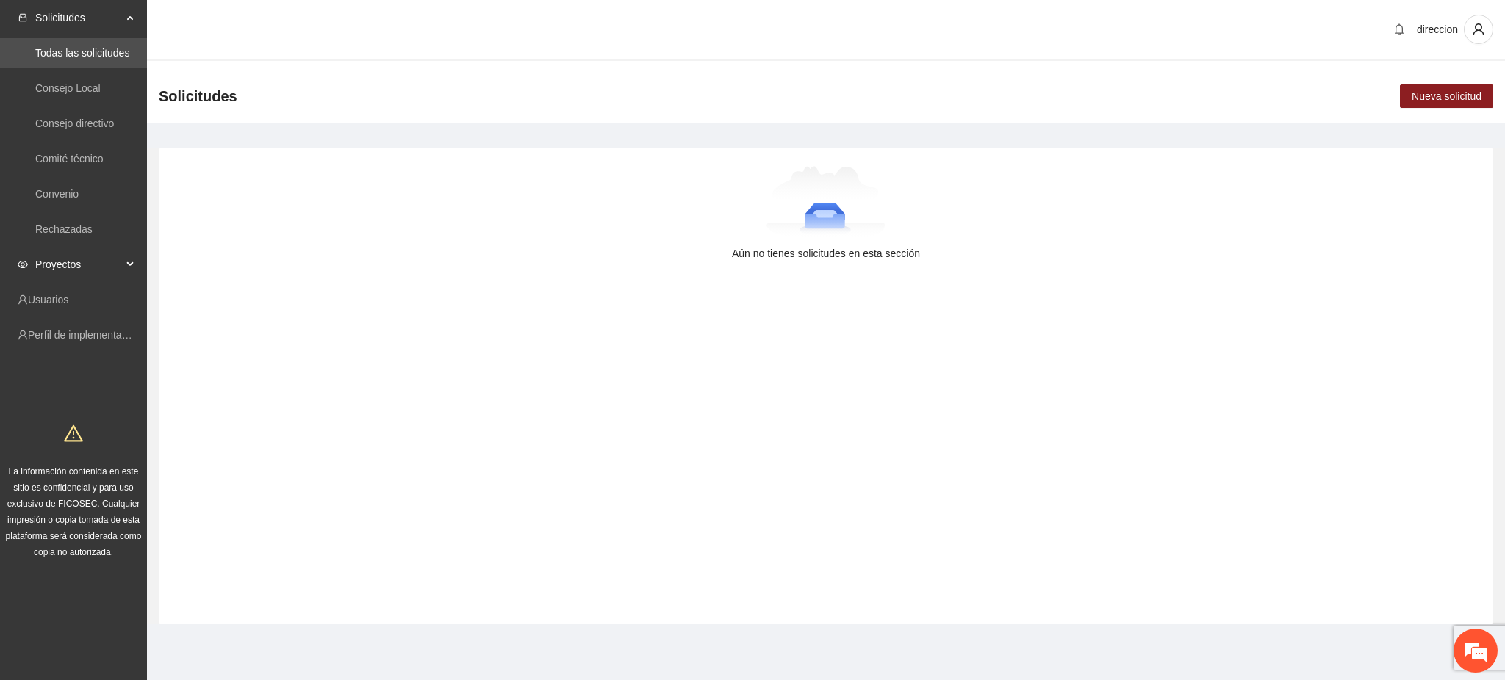
click at [64, 270] on span "Proyectos" at bounding box center [78, 264] width 87 height 29
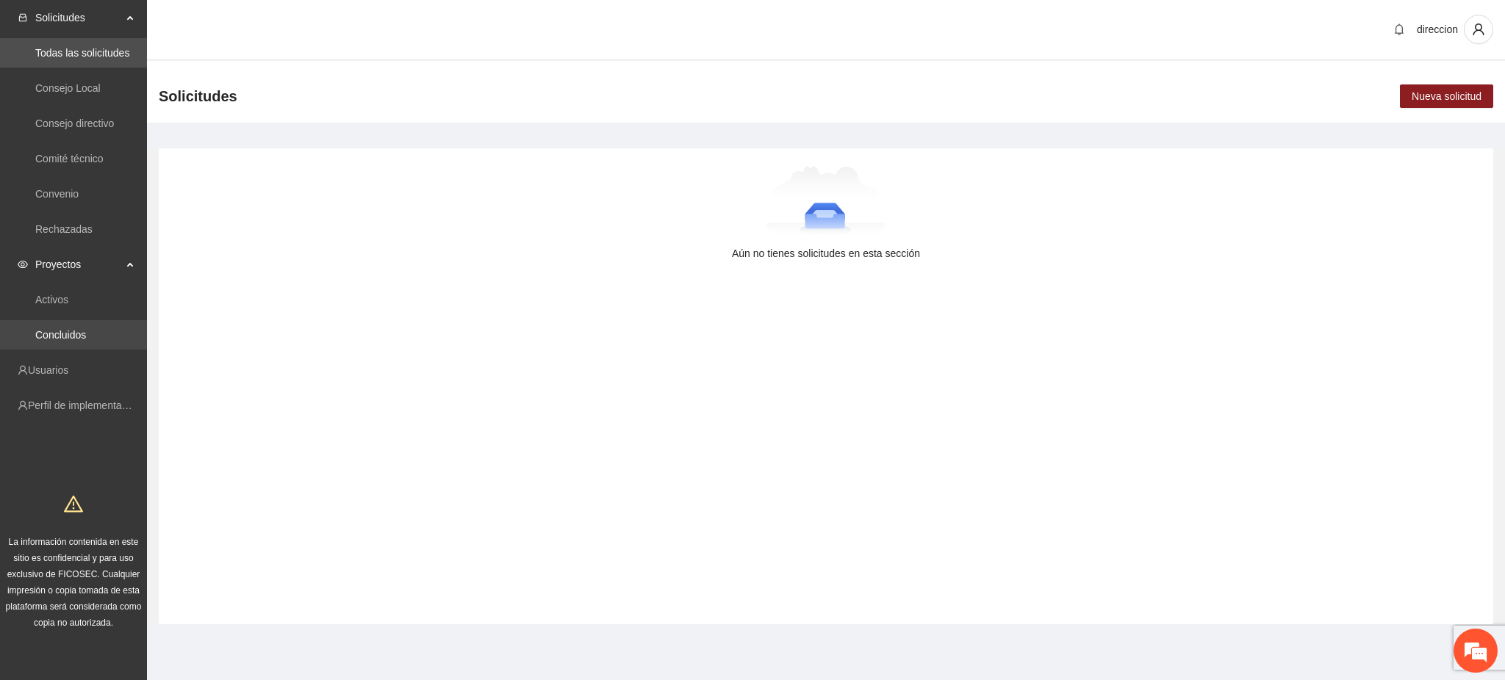
click at [62, 336] on link "Concluidos" at bounding box center [60, 335] width 51 height 12
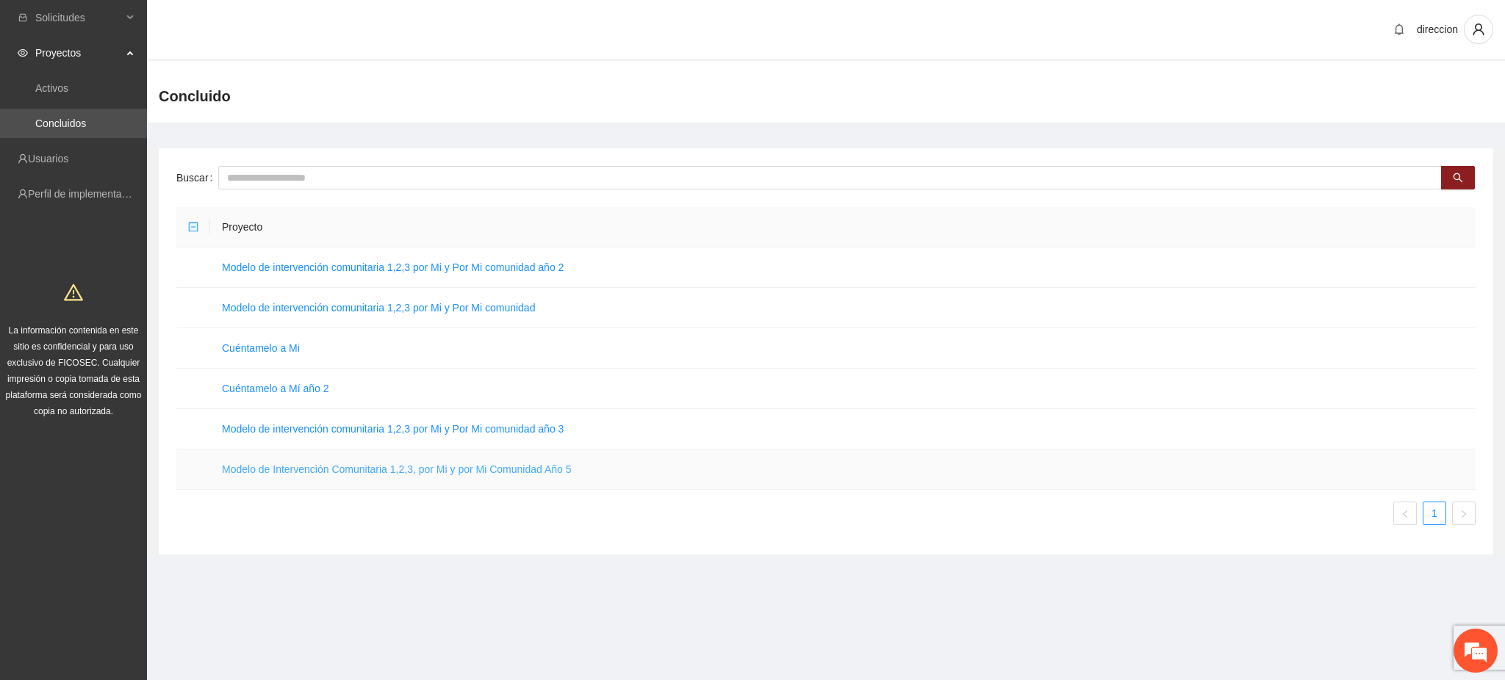
click at [383, 468] on link "Modelo de Intervención Comunitaria 1,2,3, por Mi y por Mi Comunidad Año 5" at bounding box center [396, 470] width 349 height 12
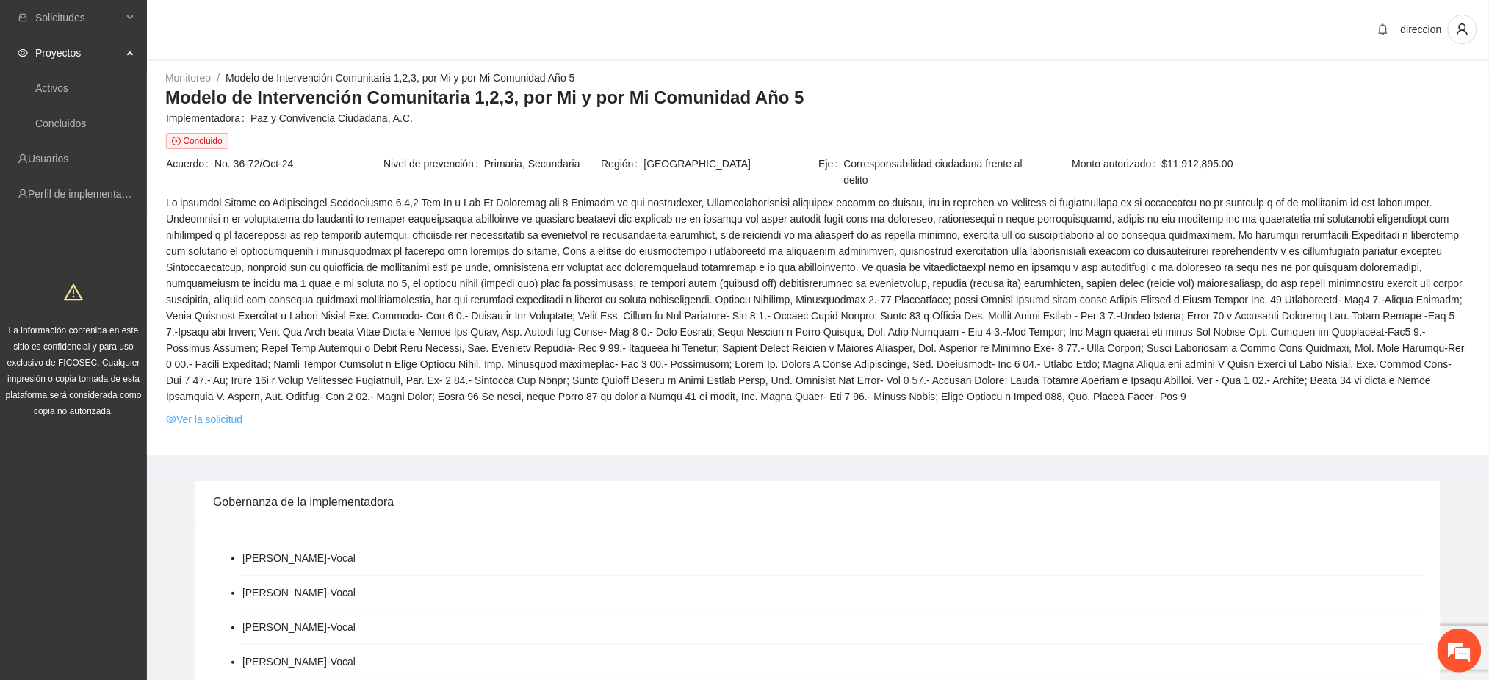
click at [216, 421] on link "Ver la solicitud" at bounding box center [204, 419] width 76 height 16
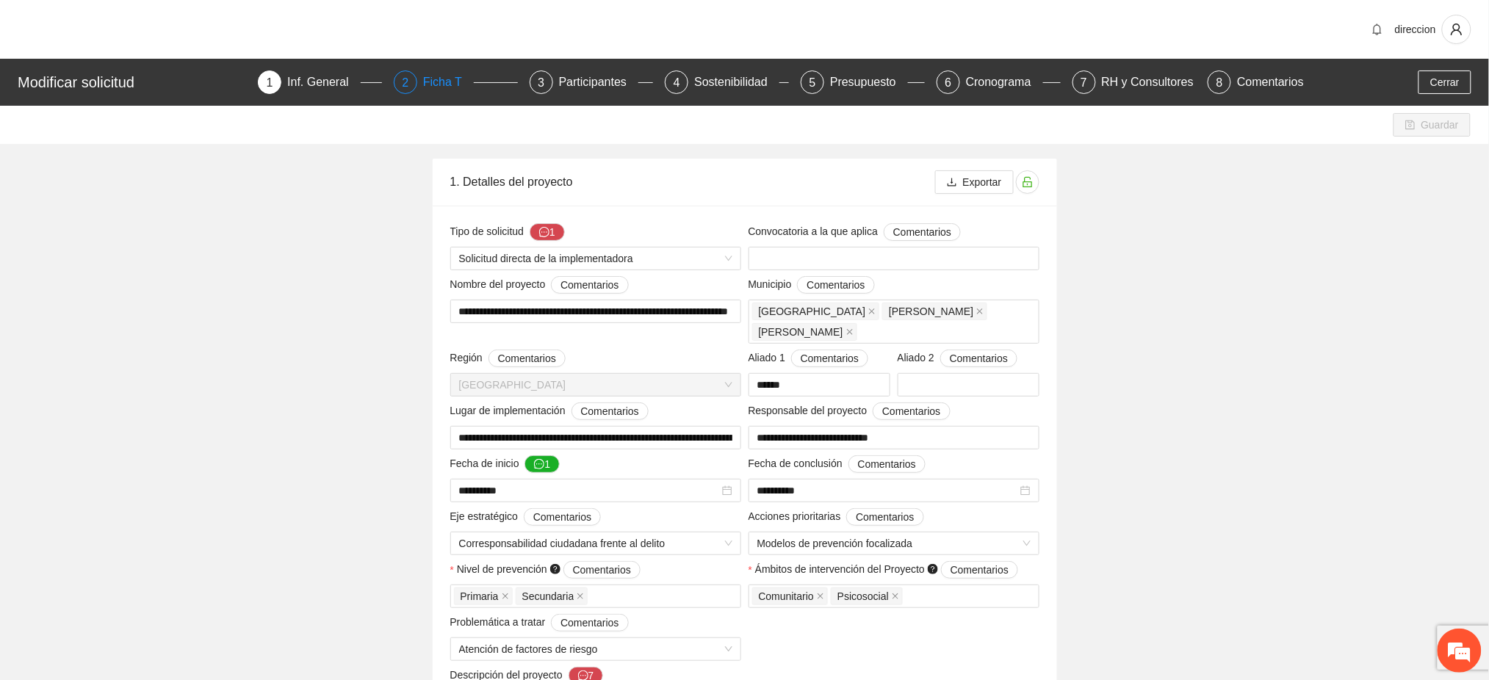
click at [433, 93] on div "Ficha T" at bounding box center [448, 83] width 51 height 24
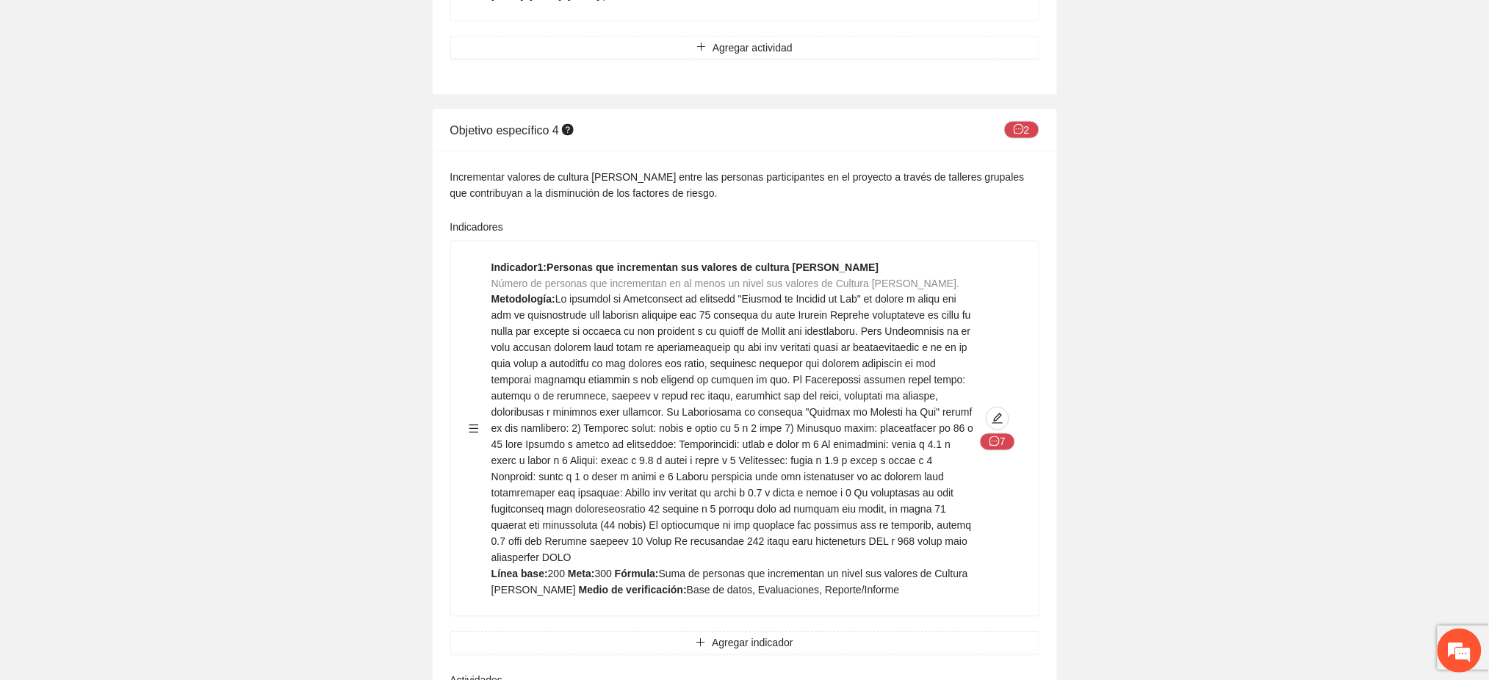
scroll to position [6822, 0]
